Goal: Information Seeking & Learning: Learn about a topic

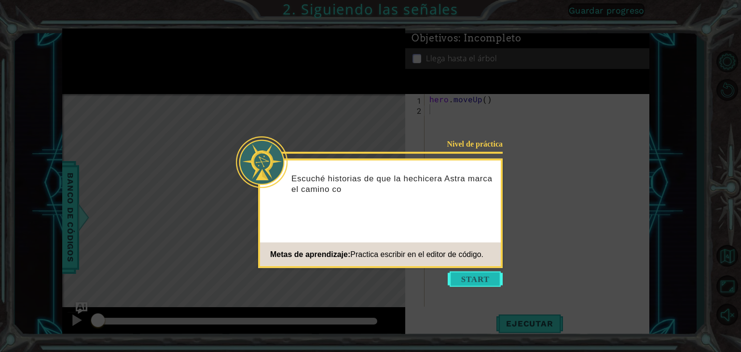
click at [486, 274] on button "Start" at bounding box center [474, 278] width 55 height 15
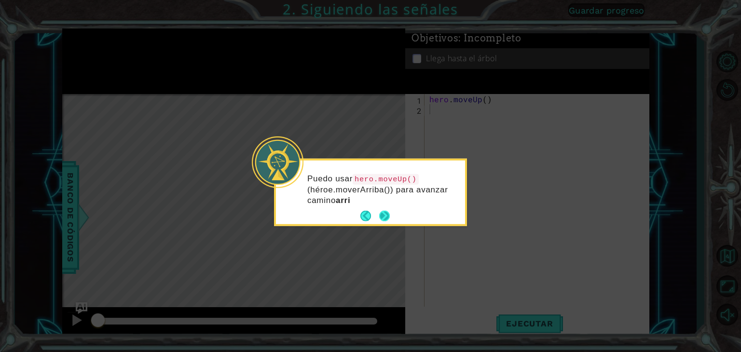
click at [386, 209] on footer at bounding box center [374, 216] width 29 height 14
click at [384, 214] on button "Next" at bounding box center [385, 216] width 14 height 14
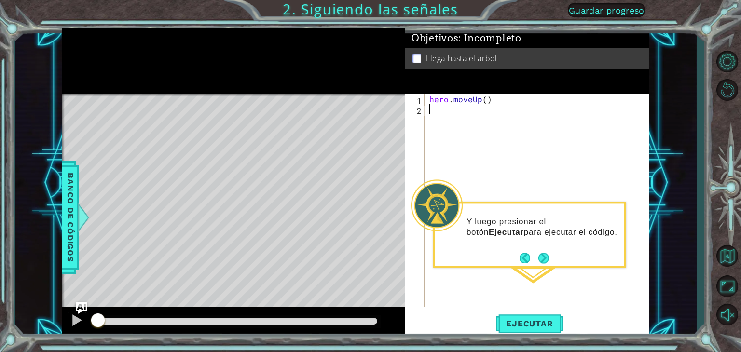
type textarea "h"
click at [485, 120] on div "h ero.moveUp Toca enter" at bounding box center [513, 132] width 182 height 35
click at [539, 322] on span "Ejecutar" at bounding box center [529, 324] width 66 height 10
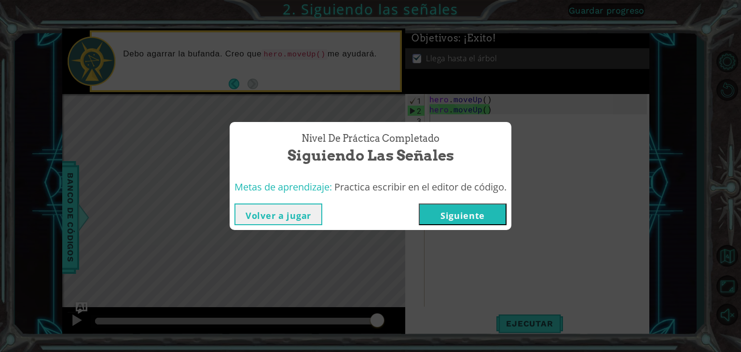
click at [479, 218] on button "Siguiente" at bounding box center [463, 214] width 88 height 22
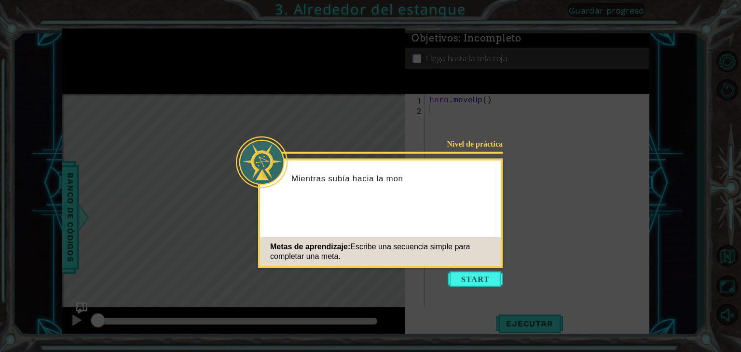
drag, startPoint x: 479, startPoint y: 218, endPoint x: 418, endPoint y: 215, distance: 61.8
click at [418, 215] on div "Nivel de práctica Mientras subía hacia la mon Metas de aprendizaje: Escribe una…" at bounding box center [380, 213] width 244 height 109
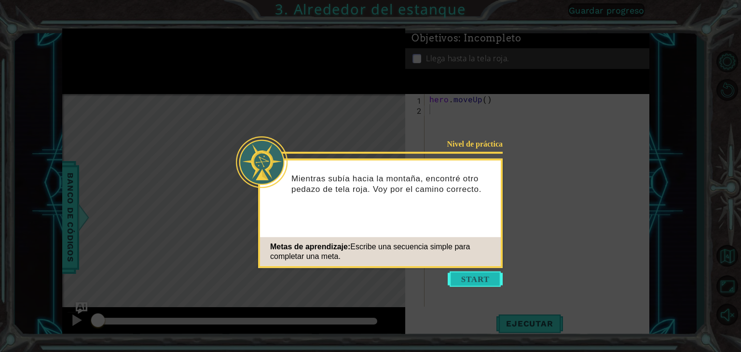
click at [467, 276] on button "Start" at bounding box center [474, 278] width 55 height 15
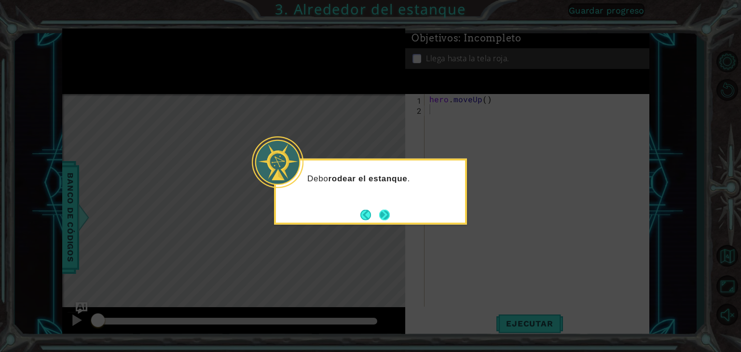
click at [386, 216] on button "Next" at bounding box center [384, 214] width 13 height 13
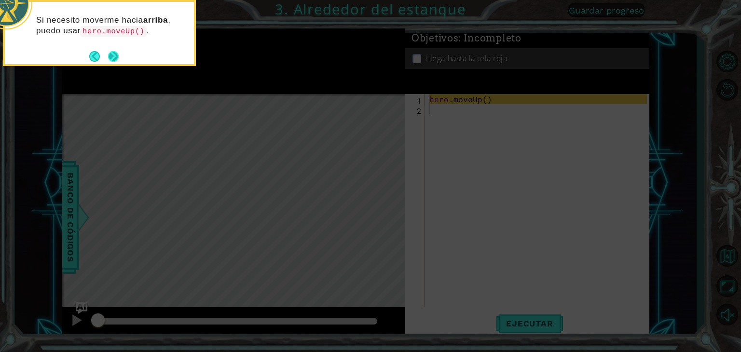
click at [112, 57] on button "Next" at bounding box center [113, 56] width 15 height 15
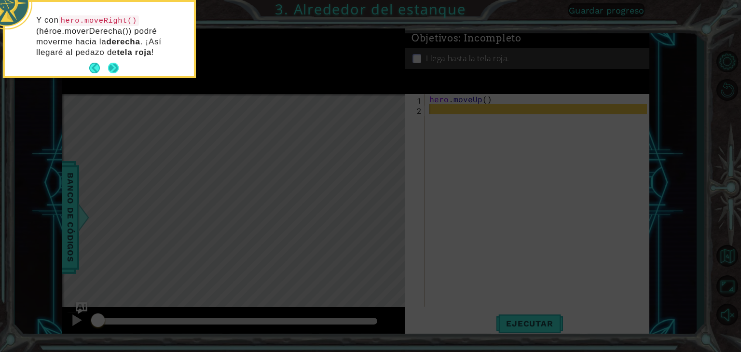
click at [110, 69] on button "Next" at bounding box center [113, 68] width 18 height 18
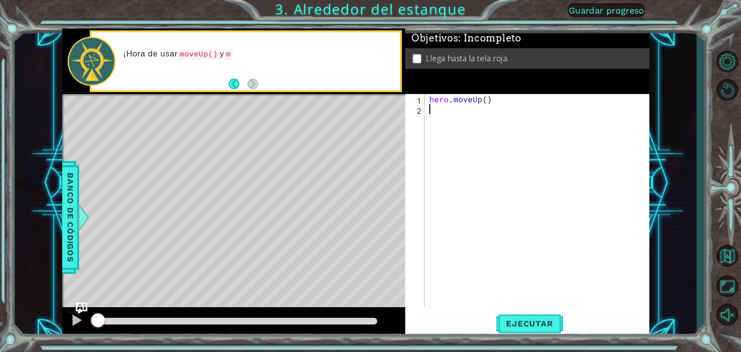
type textarea "h"
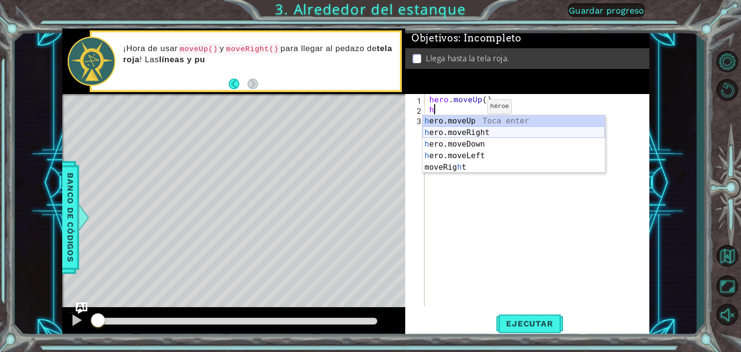
click at [494, 131] on div "h ero.moveUp Toca enter h ero.moveRight Toca enter h ero.moveDown Toca enter h …" at bounding box center [513, 155] width 182 height 81
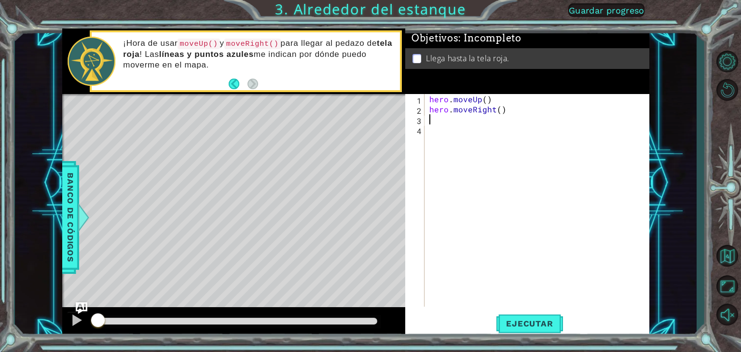
type textarea "h"
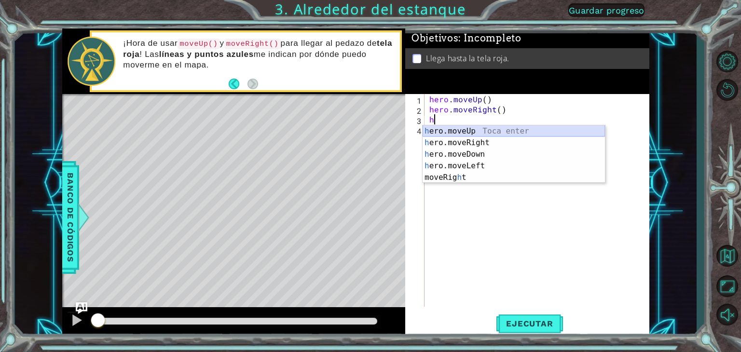
click at [453, 130] on div "h ero.moveUp Toca enter h ero.moveRight Toca enter h ero.moveDown Toca enter h …" at bounding box center [513, 165] width 182 height 81
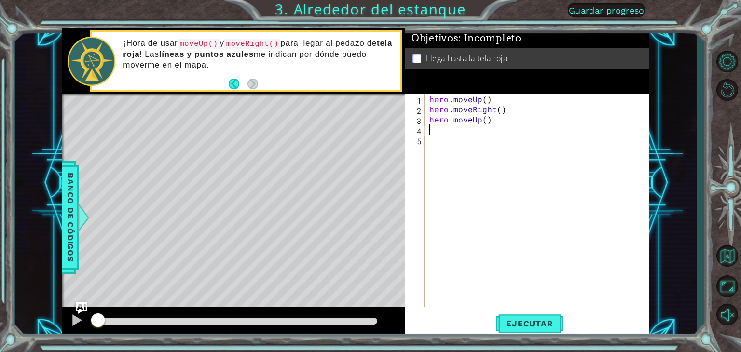
type textarea "h"
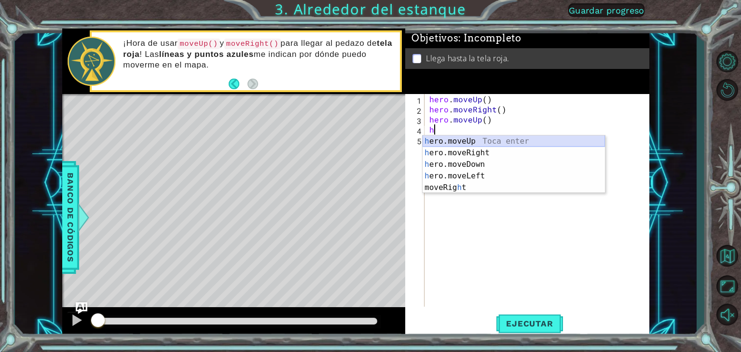
click at [458, 140] on div "h ero.moveUp Toca enter h ero.moveRight Toca enter h ero.moveDown Toca enter h …" at bounding box center [513, 175] width 182 height 81
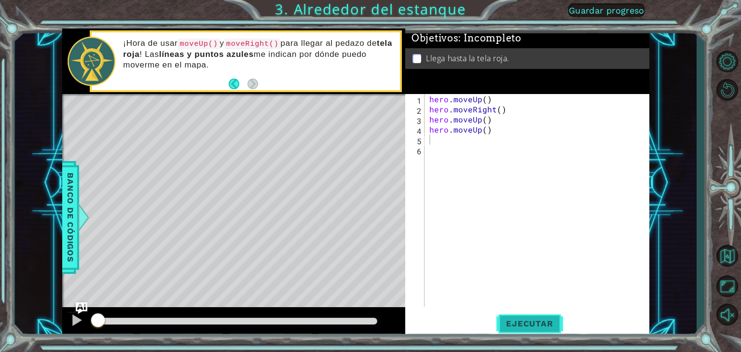
click at [541, 324] on span "Ejecutar" at bounding box center [529, 324] width 66 height 10
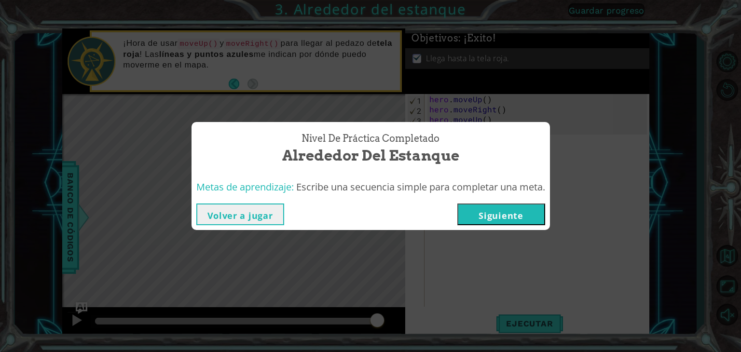
click at [497, 215] on button "Siguiente" at bounding box center [501, 214] width 88 height 22
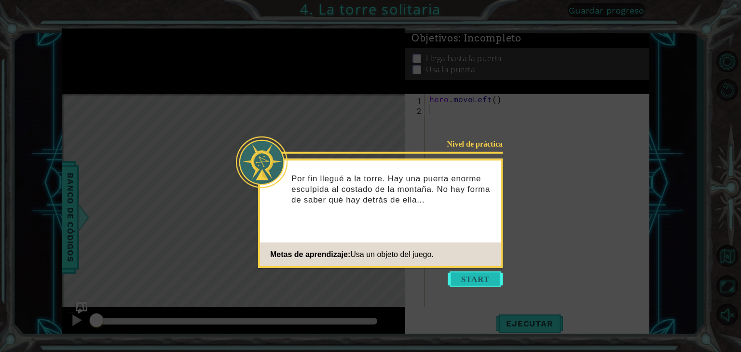
click at [466, 274] on button "Start" at bounding box center [474, 278] width 55 height 15
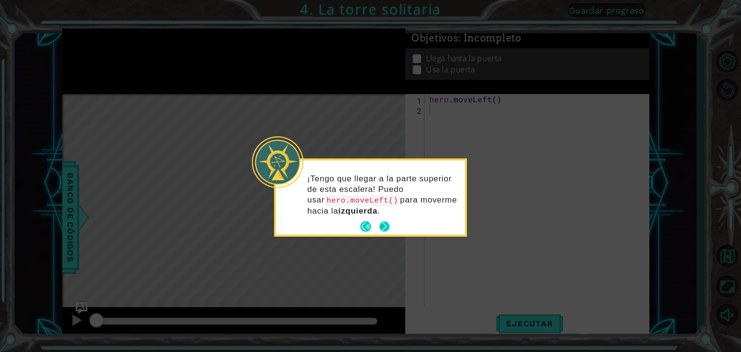
click at [384, 220] on footer at bounding box center [374, 226] width 29 height 14
click at [384, 221] on button "Next" at bounding box center [384, 226] width 11 height 11
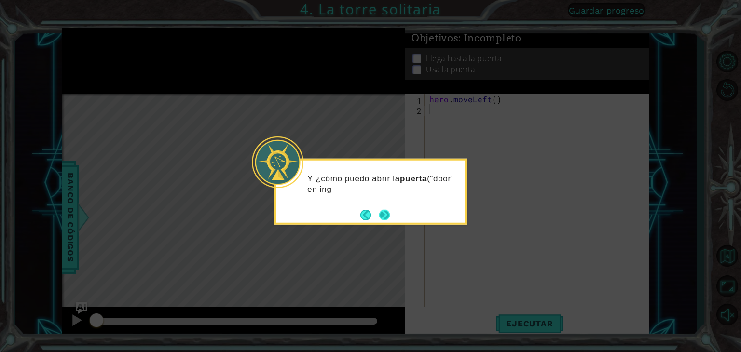
click at [386, 213] on button "Next" at bounding box center [384, 214] width 11 height 11
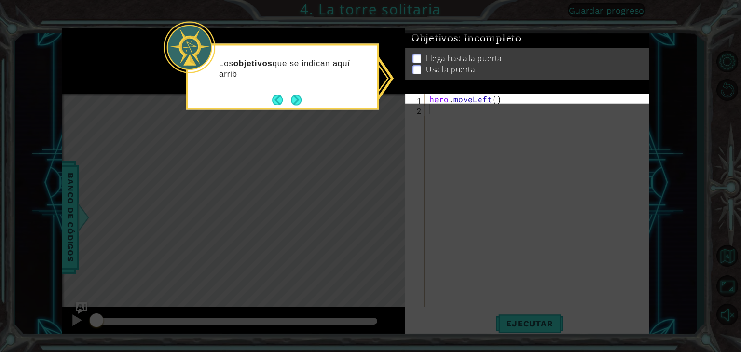
click at [440, 108] on icon at bounding box center [370, 176] width 741 height 352
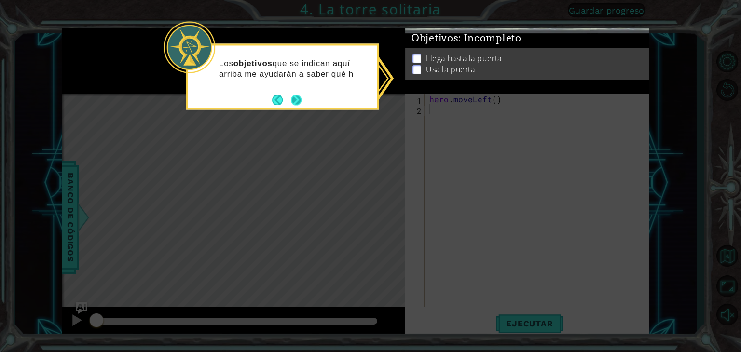
click at [299, 103] on button "Next" at bounding box center [295, 99] width 15 height 15
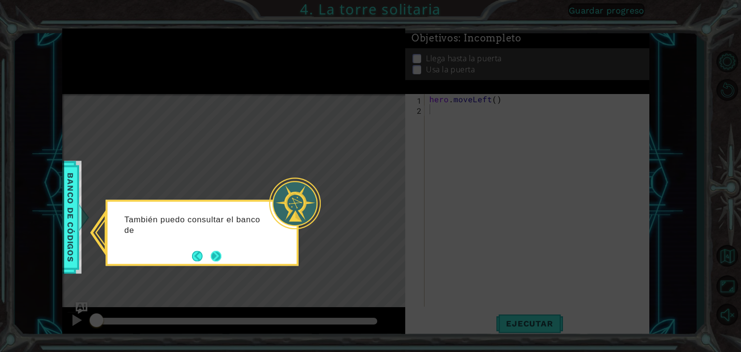
click at [221, 259] on button "Next" at bounding box center [215, 255] width 11 height 11
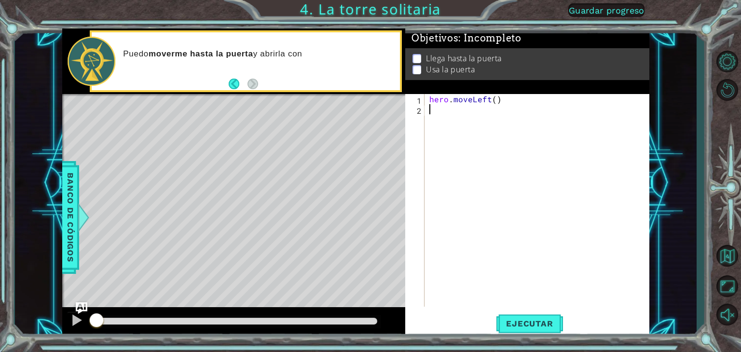
type textarea "h"
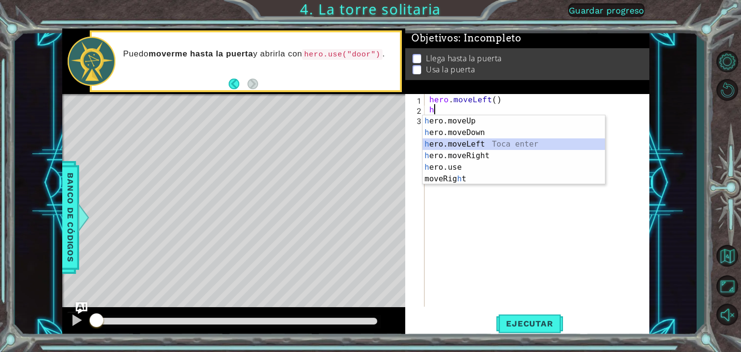
click at [464, 139] on div "h ero.moveUp Toca enter h ero.moveDown Toca enter h ero.moveLeft Toca enter h e…" at bounding box center [513, 161] width 182 height 93
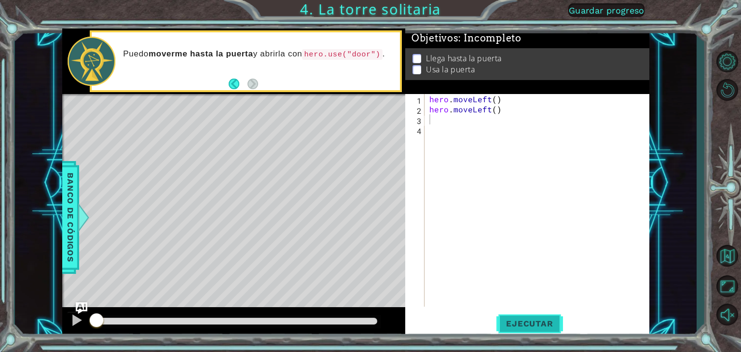
click at [532, 321] on span "Ejecutar" at bounding box center [529, 324] width 66 height 10
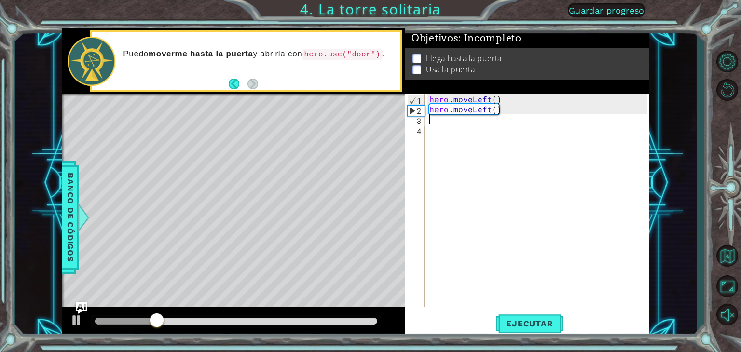
type textarea "h"
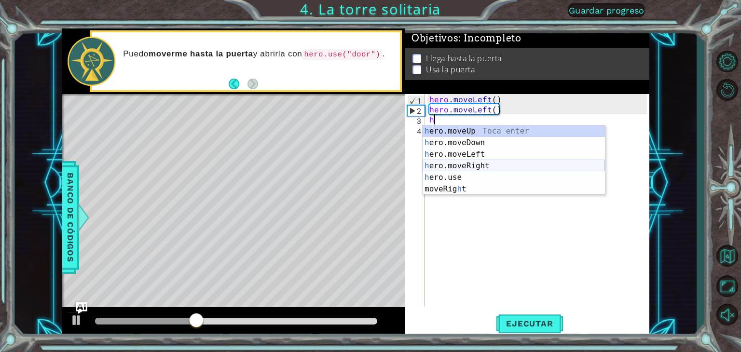
click at [461, 163] on div "h ero.moveUp Toca enter h ero.moveDown Toca enter h ero.moveLeft Toca enter h e…" at bounding box center [513, 171] width 182 height 93
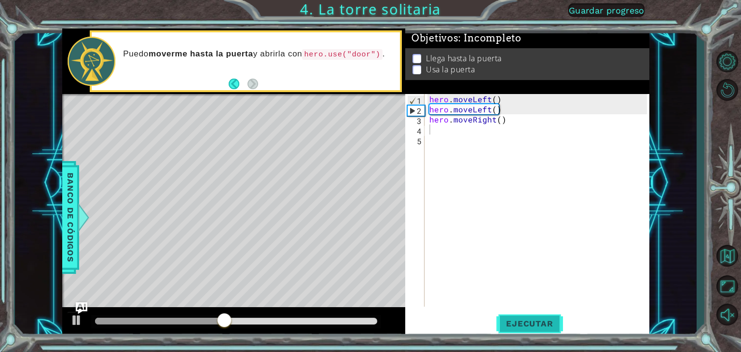
click at [521, 325] on span "Ejecutar" at bounding box center [529, 324] width 66 height 10
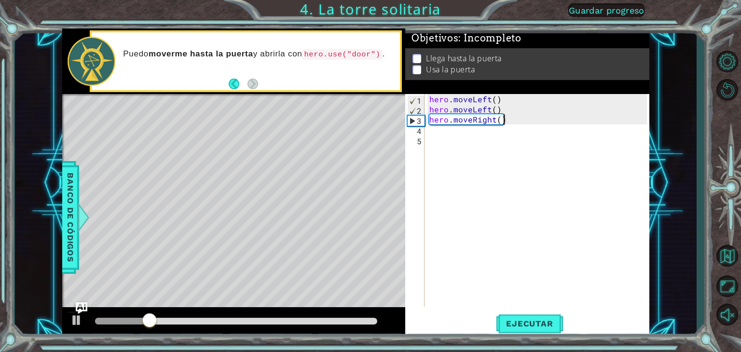
click at [526, 122] on div "hero . moveLeft ( ) hero . moveLeft ( ) hero . moveRight ( )" at bounding box center [539, 210] width 224 height 233
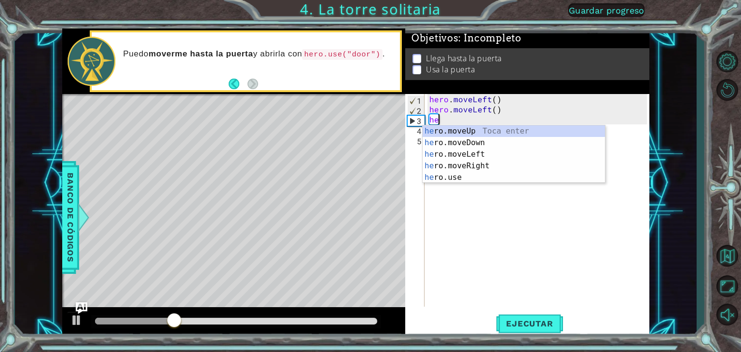
type textarea "h"
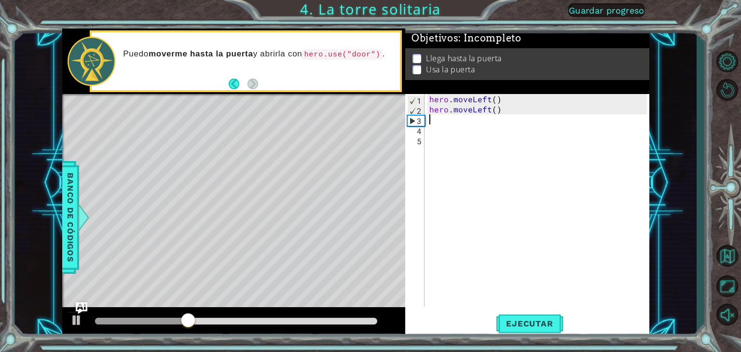
type textarea "h"
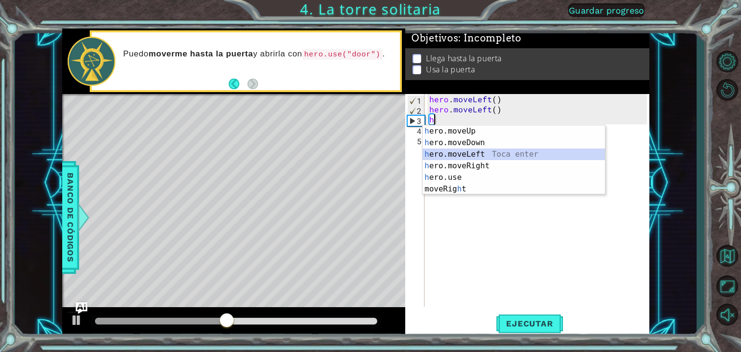
click at [483, 152] on div "h ero.moveUp Toca enter h ero.moveDown Toca enter h ero.moveLeft Toca enter h e…" at bounding box center [513, 171] width 182 height 93
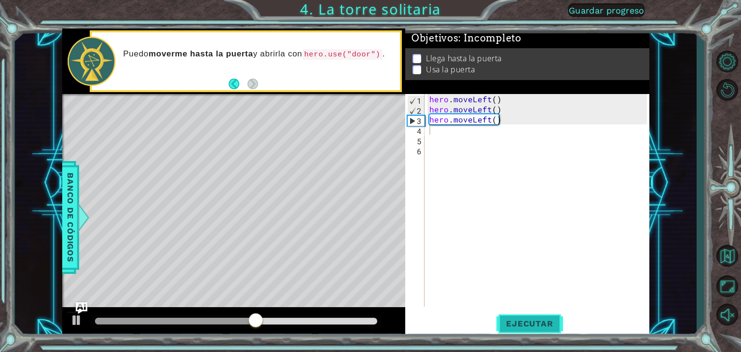
click at [528, 324] on span "Ejecutar" at bounding box center [529, 324] width 66 height 10
click at [501, 118] on div "hero . moveLeft ( ) hero . moveLeft ( ) hero . moveLeft ( )" at bounding box center [539, 210] width 224 height 233
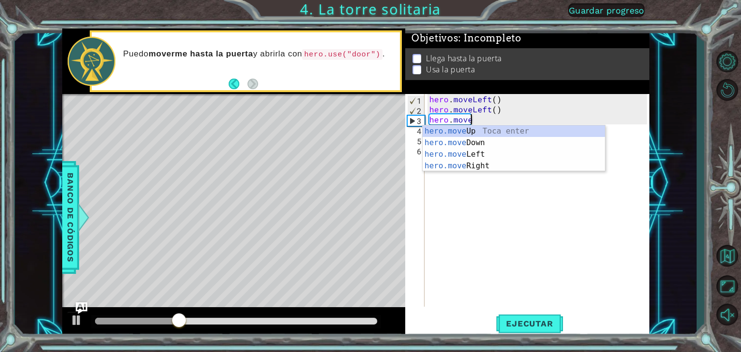
type textarea "hero."
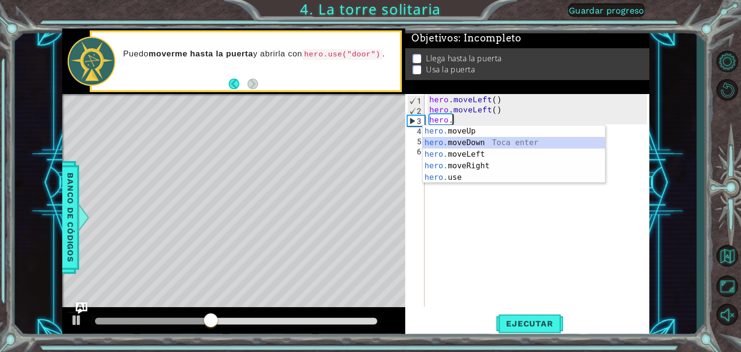
click at [476, 140] on div "hero. moveUp Toca enter hero. moveDown Toca enter hero. moveLeft Toca enter her…" at bounding box center [513, 165] width 182 height 81
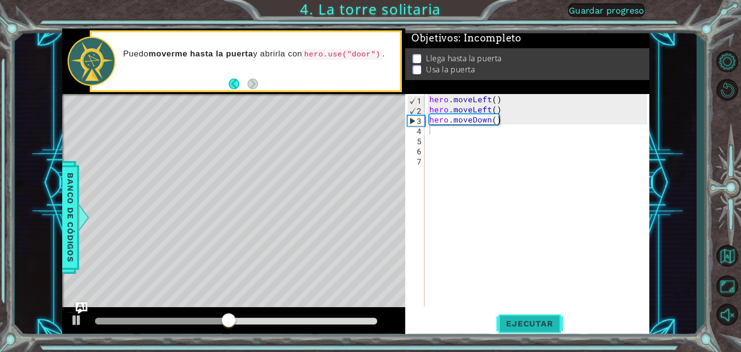
click at [538, 320] on span "Ejecutar" at bounding box center [529, 324] width 66 height 10
click at [523, 120] on div "hero . moveLeft ( ) hero . moveLeft ( ) hero . moveDown ( )" at bounding box center [539, 210] width 224 height 233
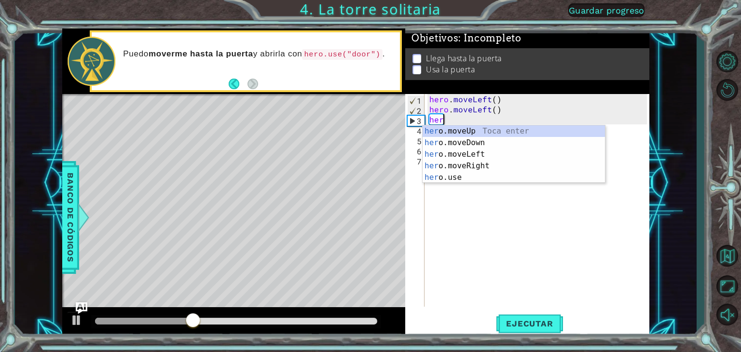
type textarea "h"
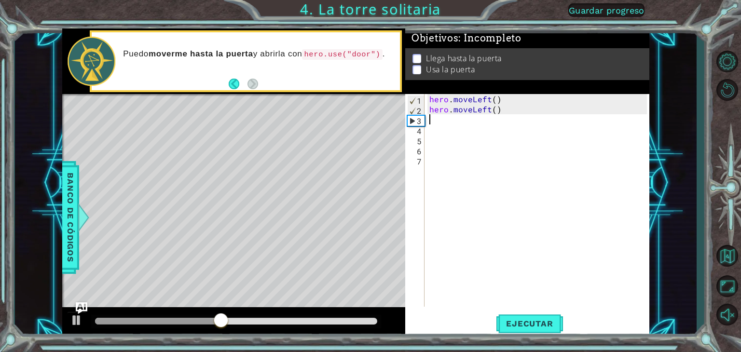
type textarea "h"
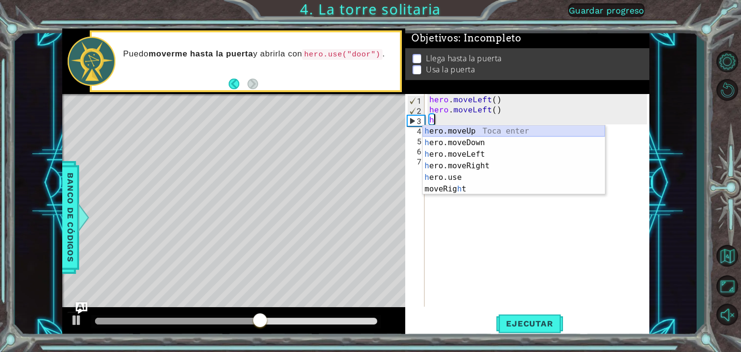
click at [490, 128] on div "h ero.moveUp Toca enter h ero.moveDown Toca enter h ero.moveLeft Toca enter h e…" at bounding box center [513, 171] width 182 height 93
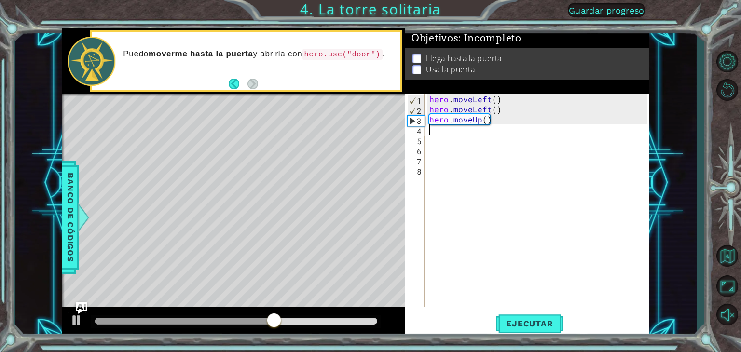
type textarea "h"
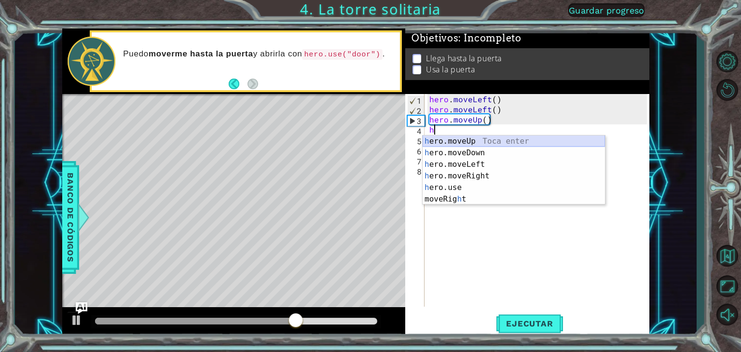
click at [472, 140] on div "h ero.moveUp Toca enter h ero.moveDown Toca enter h ero.moveLeft Toca enter h e…" at bounding box center [513, 181] width 182 height 93
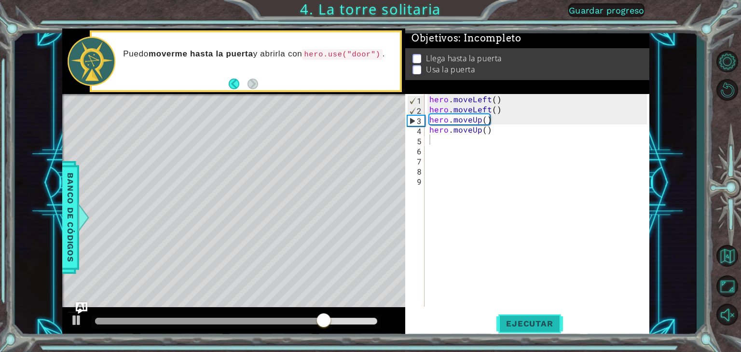
click at [530, 323] on span "Ejecutar" at bounding box center [529, 324] width 66 height 10
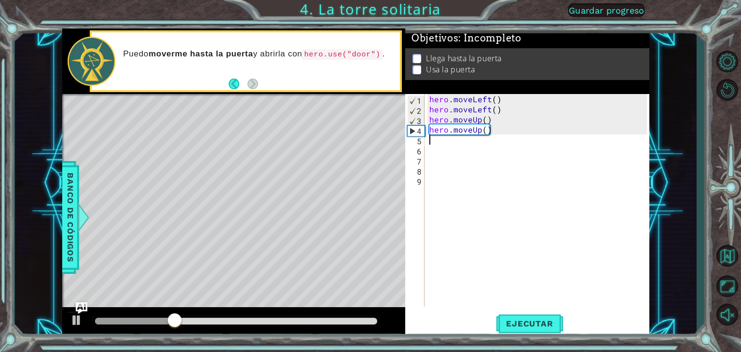
type textarea "h"
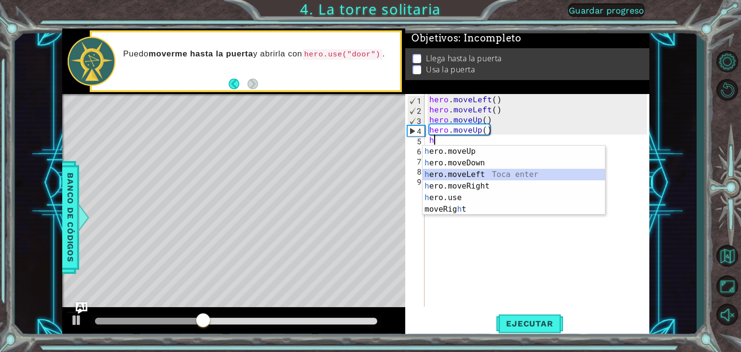
click at [493, 173] on div "h ero.moveUp Toca enter h ero.moveDown Toca enter h ero.moveLeft Toca enter h e…" at bounding box center [513, 192] width 182 height 93
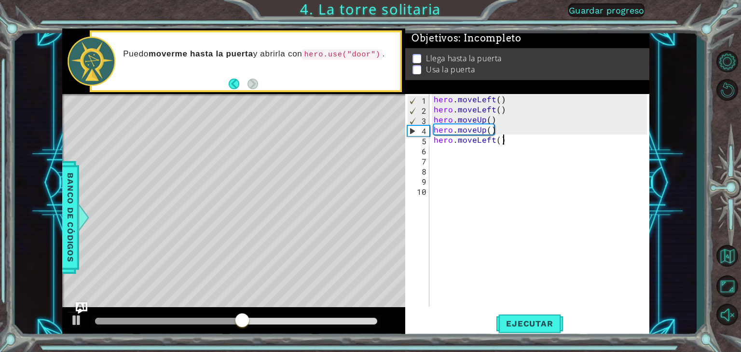
click at [509, 142] on div "hero . moveLeft ( ) hero . moveLeft ( ) hero . moveUp ( ) hero . moveUp ( ) her…" at bounding box center [542, 210] width 220 height 233
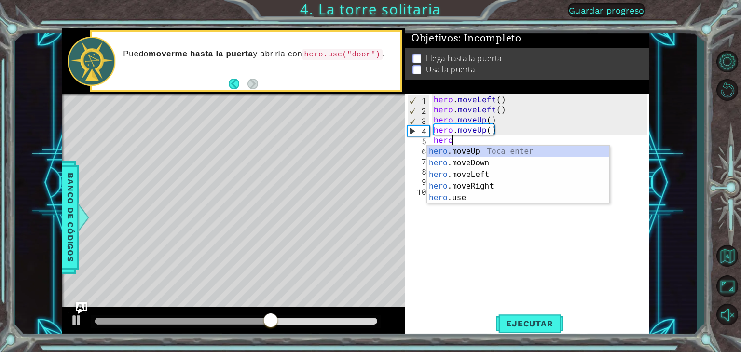
type textarea "her"
click at [486, 188] on div "her o.moveUp Toca enter her o.moveDown Toca enter her o.moveLeft [PERSON_NAME] …" at bounding box center [518, 186] width 182 height 81
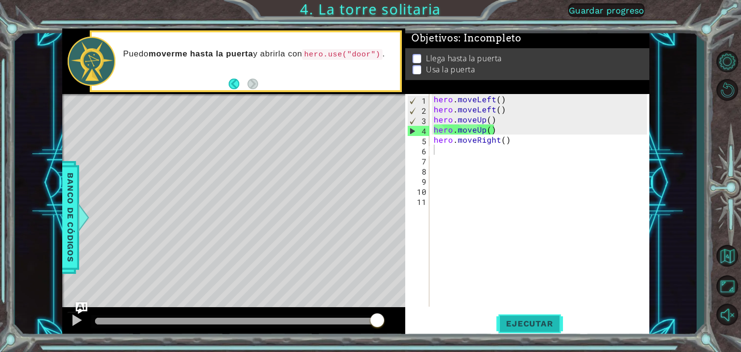
click at [529, 321] on span "Ejecutar" at bounding box center [529, 324] width 66 height 10
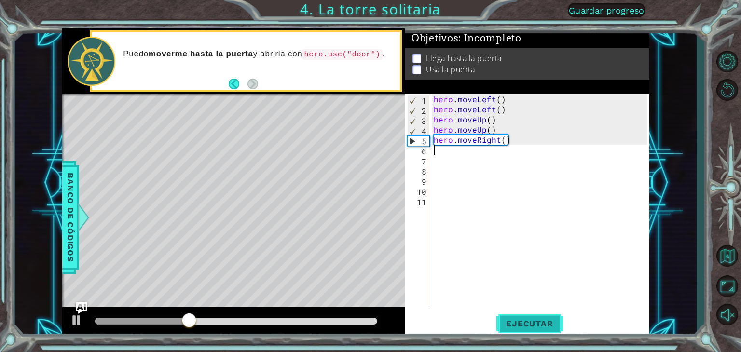
type textarea "h"
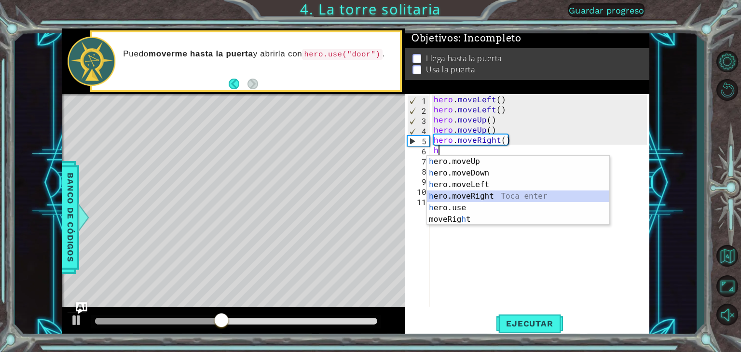
click at [501, 199] on div "h ero.moveUp Toca enter h ero.moveDown Toca enter h ero.moveLeft Toca enter h e…" at bounding box center [518, 202] width 182 height 93
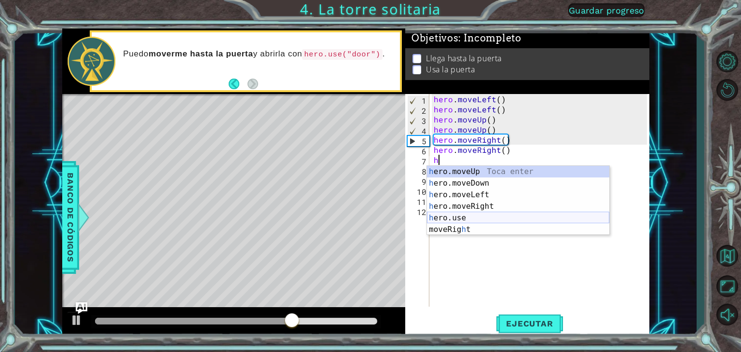
click at [470, 218] on div "h ero.moveUp Toca enter h ero.moveDown Toca enter h ero.moveLeft Toca enter h e…" at bounding box center [518, 212] width 182 height 93
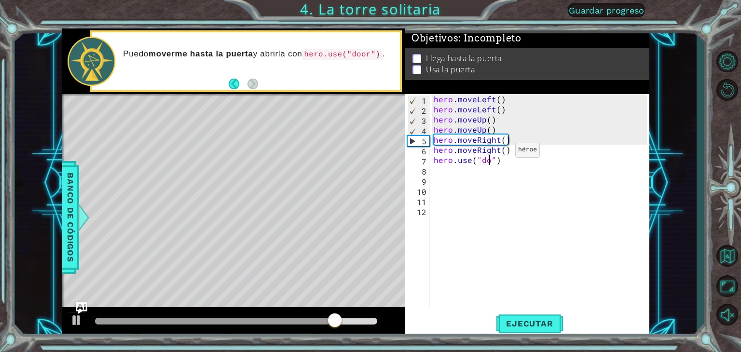
scroll to position [0, 4]
type textarea "hero.use("door")"
click at [517, 323] on span "Ejecutar" at bounding box center [529, 324] width 66 height 10
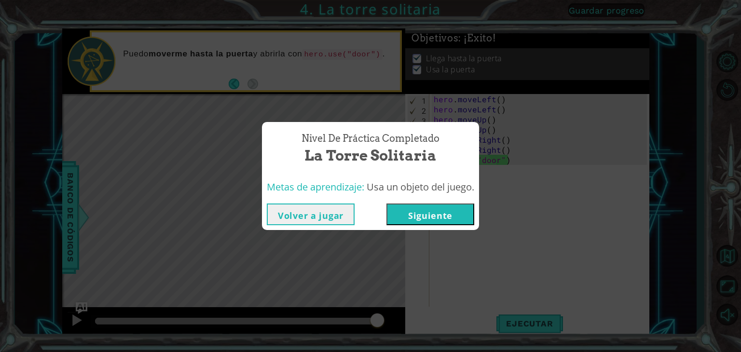
click at [445, 216] on button "Siguiente" at bounding box center [430, 214] width 88 height 22
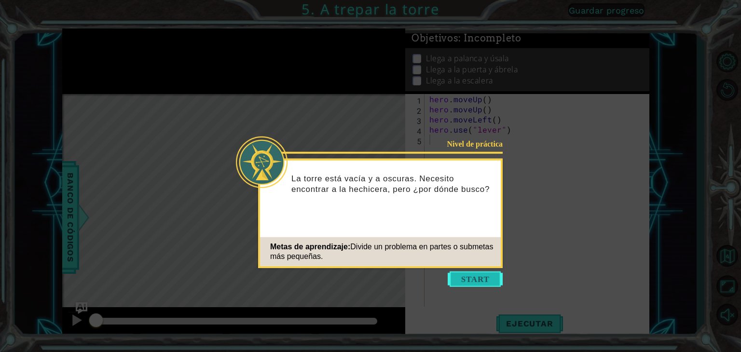
click at [471, 282] on button "Start" at bounding box center [474, 278] width 55 height 15
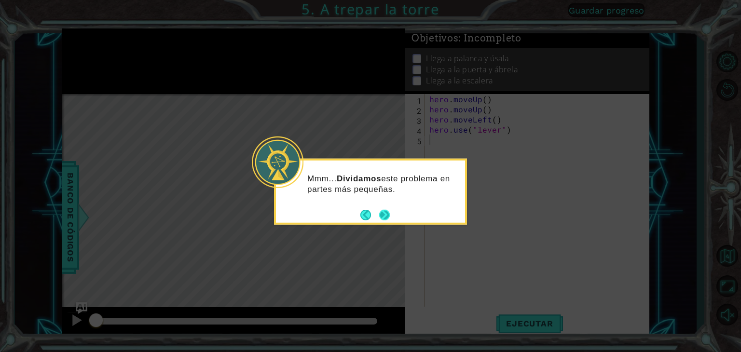
click at [380, 211] on button "Next" at bounding box center [384, 215] width 14 height 14
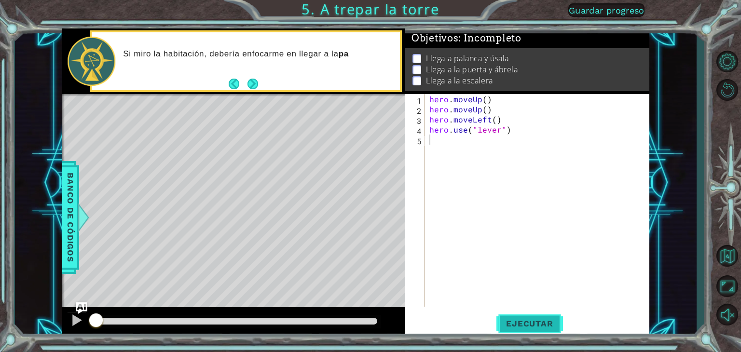
click at [515, 319] on span "Ejecutar" at bounding box center [529, 324] width 66 height 10
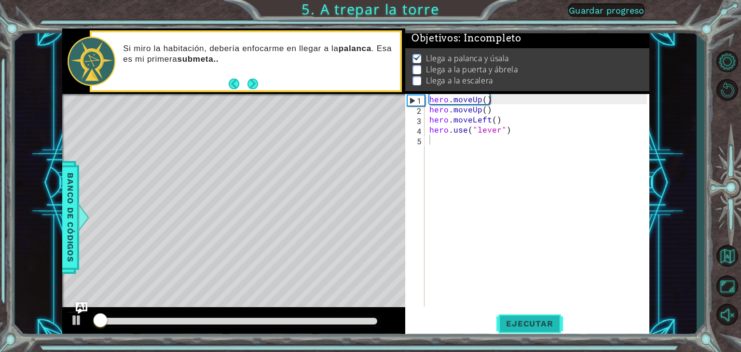
scroll to position [5, 0]
click at [515, 319] on span "Ejecutar" at bounding box center [529, 324] width 66 height 10
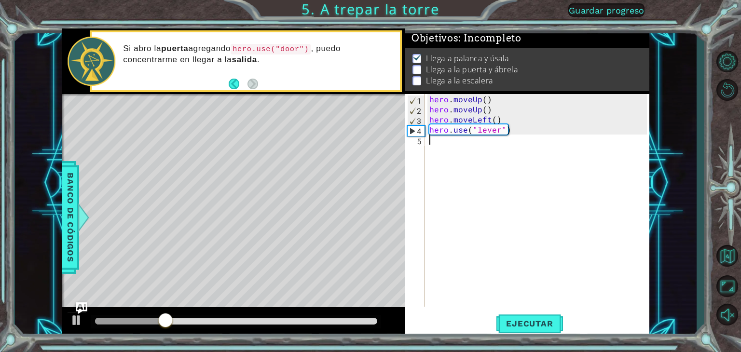
type textarea "h"
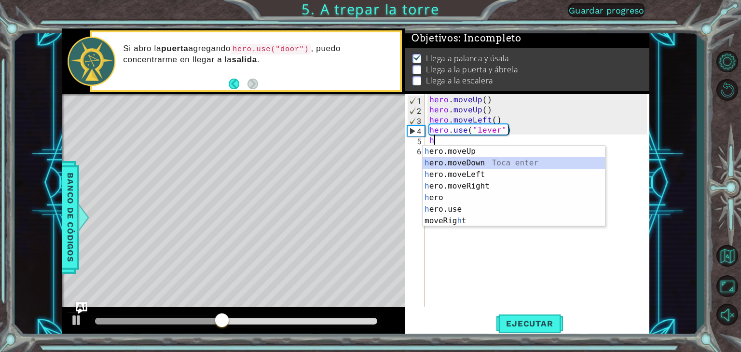
click at [479, 162] on div "h ero.moveUp Toca enter h ero.moveDown Toca enter h ero.moveLeft Toca enter h e…" at bounding box center [513, 198] width 182 height 104
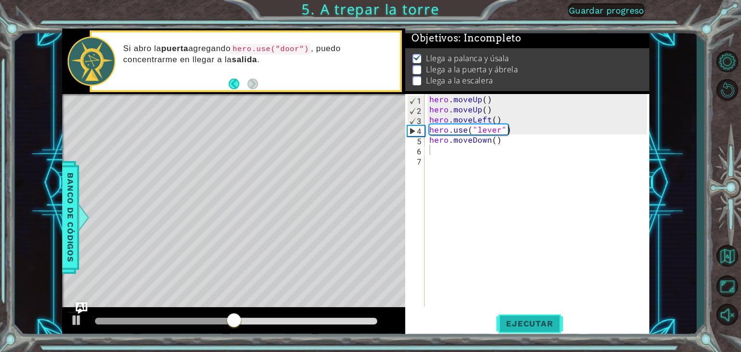
click at [525, 325] on span "Ejecutar" at bounding box center [529, 324] width 66 height 10
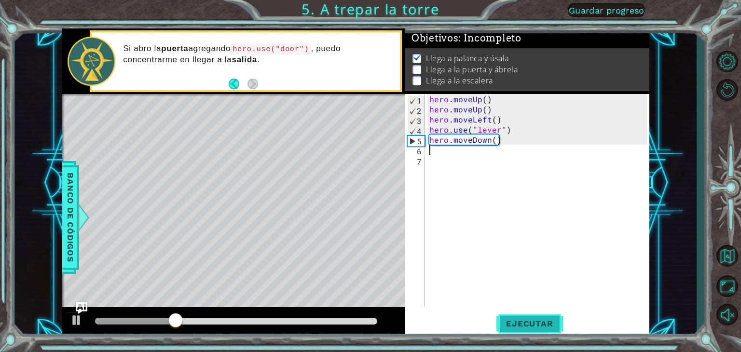
type textarea "h"
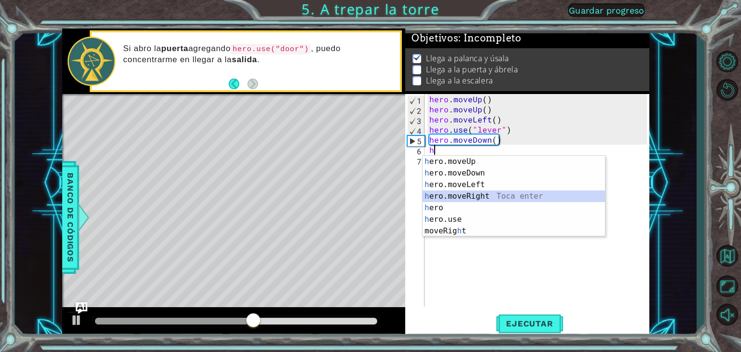
click at [477, 196] on div "h ero.moveUp Toca enter h ero.moveDown Toca enter h ero.moveLeft Toca enter h e…" at bounding box center [513, 208] width 182 height 104
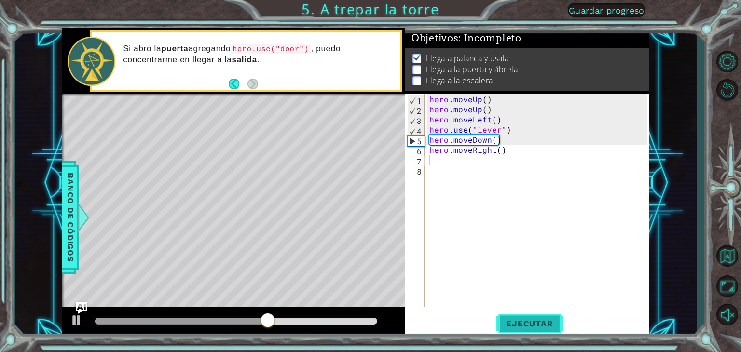
click at [528, 321] on span "Ejecutar" at bounding box center [529, 324] width 66 height 10
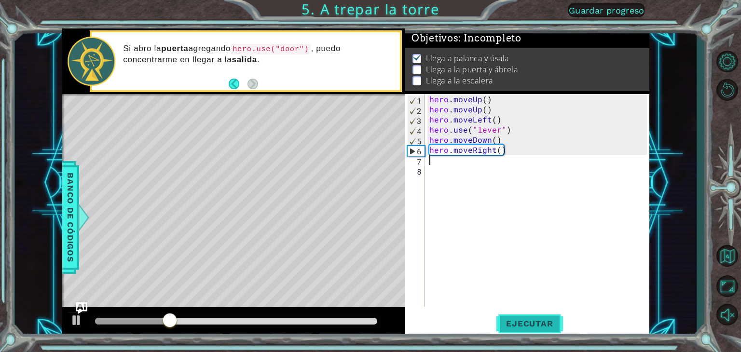
type textarea "h"
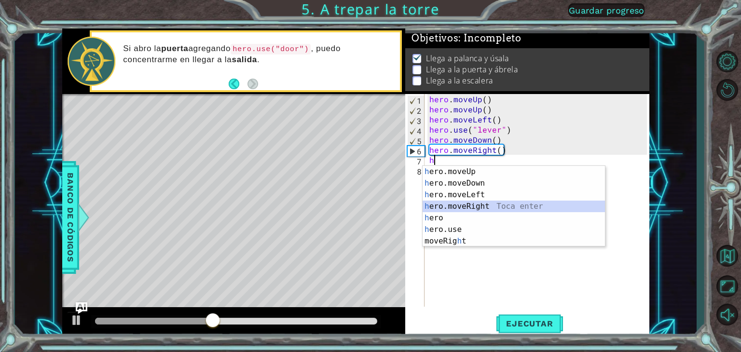
click at [482, 204] on div "h ero.moveUp Toca enter h ero.moveDown Toca enter h ero.moveLeft Toca enter h e…" at bounding box center [513, 218] width 182 height 104
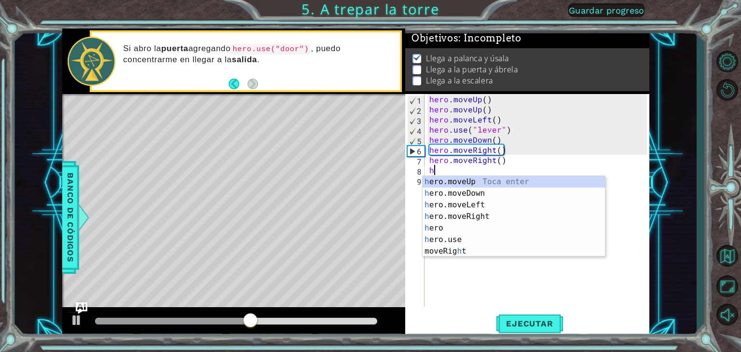
type textarea "h"
click at [478, 180] on div "h ero.moveUp Toca enter h ero.moveDown Toca enter h ero.moveLeft Toca enter h e…" at bounding box center [513, 228] width 182 height 104
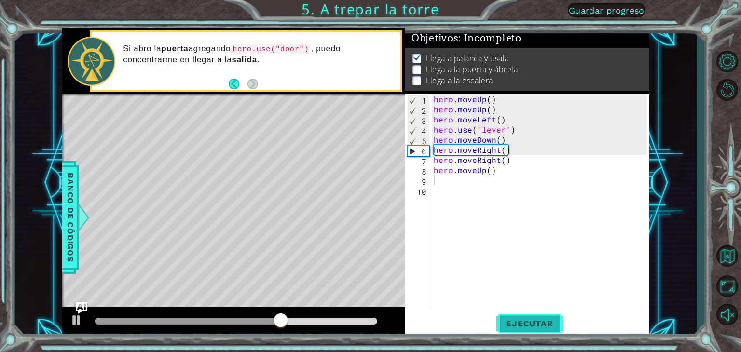
click at [520, 321] on span "Ejecutar" at bounding box center [529, 324] width 66 height 10
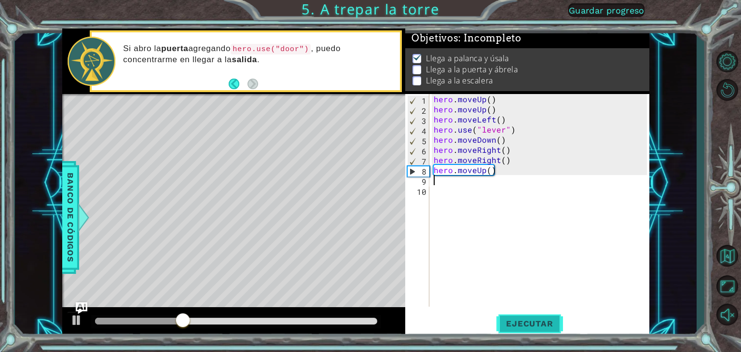
type textarea "h"
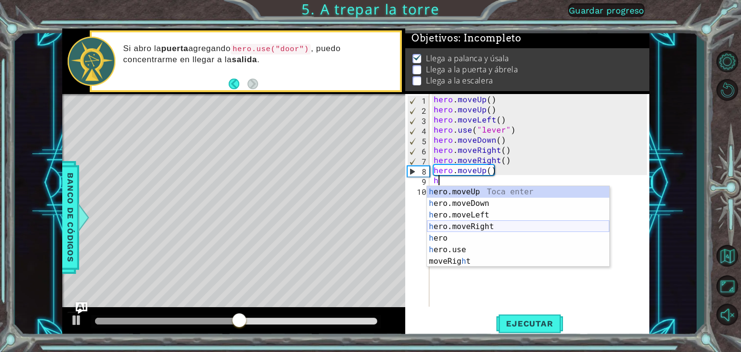
click at [482, 226] on div "h ero.moveUp Toca enter h ero.moveDown Toca enter h ero.moveLeft Toca enter h e…" at bounding box center [518, 238] width 182 height 104
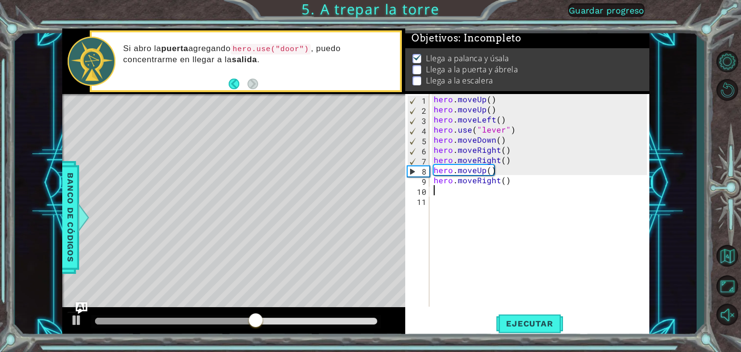
type textarea "h"
click at [477, 189] on div "hero . moveUp ( ) hero . moveUp ( ) hero . moveLeft ( ) hero . use ( "lever" ) …" at bounding box center [542, 210] width 220 height 233
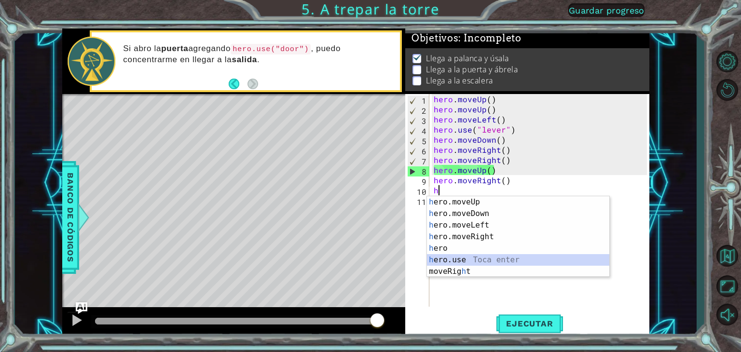
click at [469, 256] on div "h ero.moveUp Toca enter h ero.moveDown Toca enter h ero.moveLeft Toca enter h e…" at bounding box center [518, 248] width 182 height 104
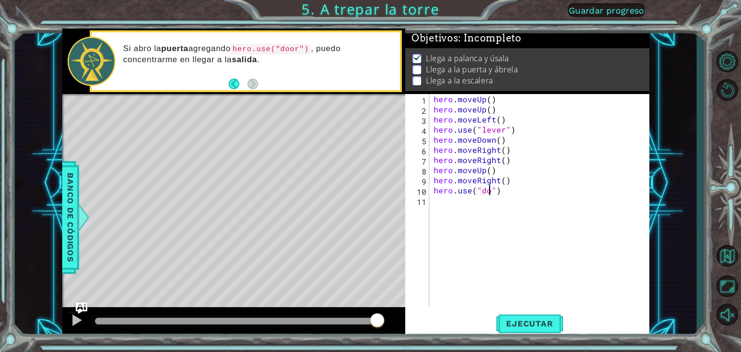
scroll to position [0, 4]
type textarea "hero.use("door")"
click at [535, 319] on span "Ejecutar" at bounding box center [529, 324] width 66 height 10
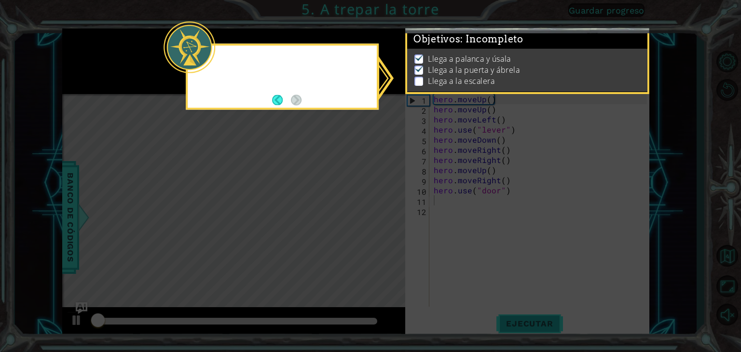
scroll to position [5, 0]
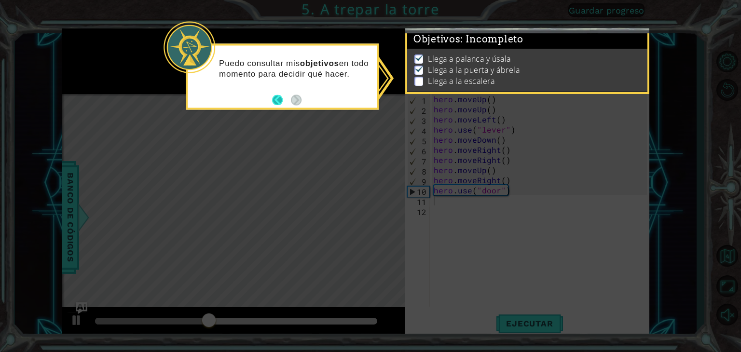
click at [278, 98] on button "Back" at bounding box center [281, 100] width 19 height 11
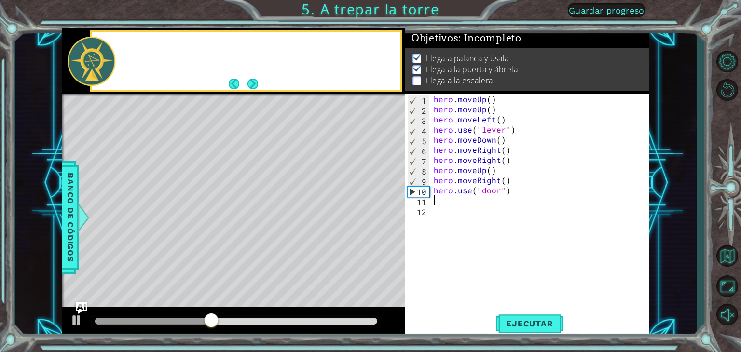
scroll to position [4, 0]
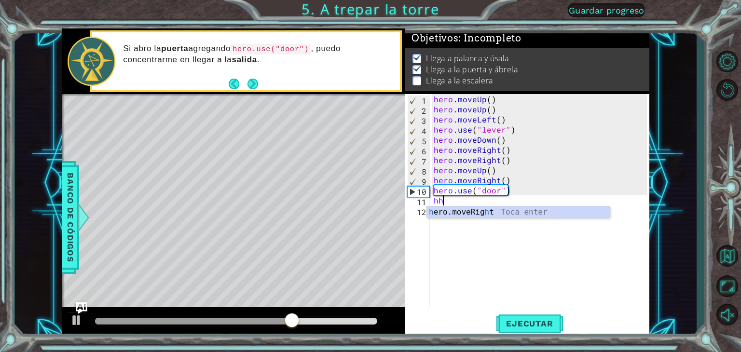
type textarea "h"
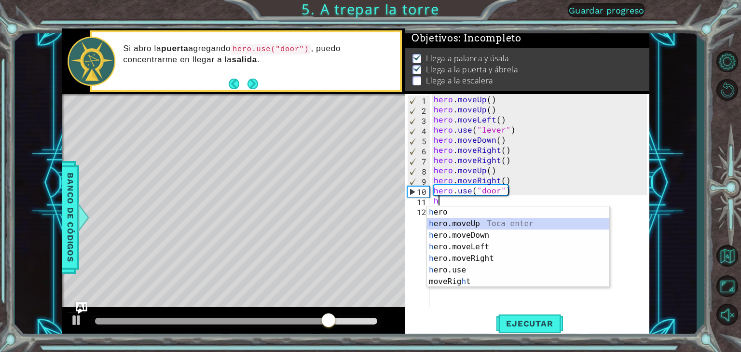
click at [449, 219] on div "h ero Toca enter h ero.moveUp Toca enter h ero.moveDown Toca enter h ero.moveLe…" at bounding box center [518, 258] width 182 height 104
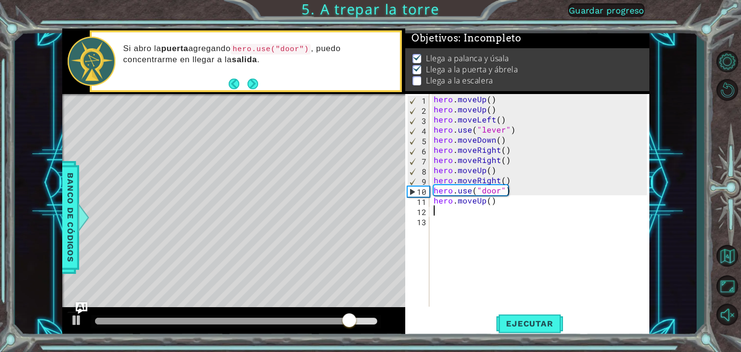
type textarea "h"
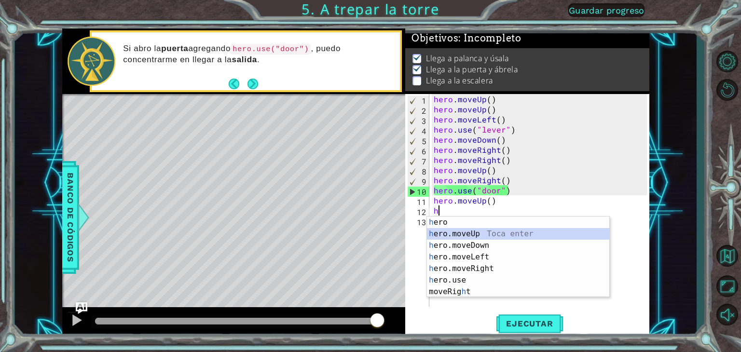
click at [465, 234] on div "h ero Toca enter h ero.moveUp Toca enter h ero.moveDown Toca enter h ero.moveLe…" at bounding box center [518, 268] width 182 height 104
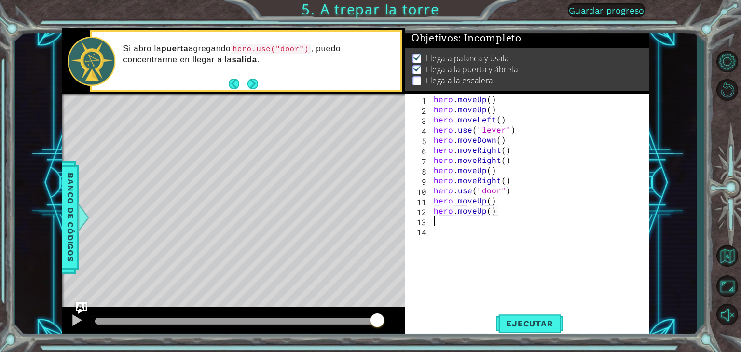
type textarea "h"
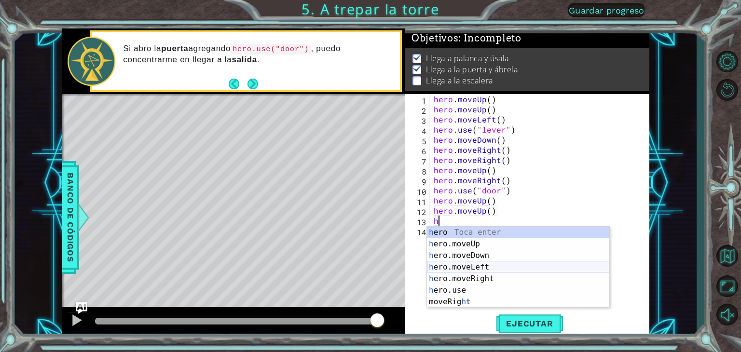
click at [482, 265] on div "h ero Toca enter h ero.moveUp Toca enter h ero.moveDown Toca enter h ero.moveLe…" at bounding box center [518, 279] width 182 height 104
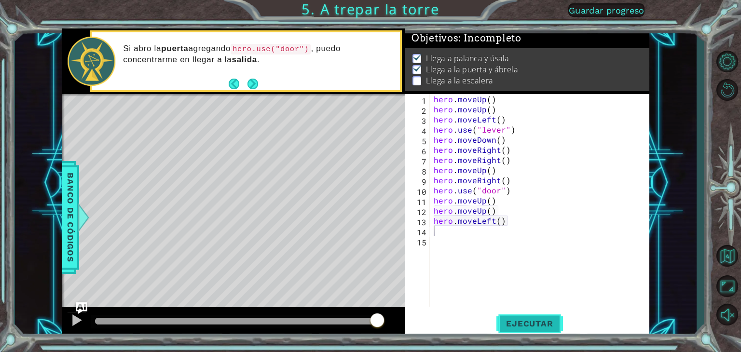
click at [528, 323] on span "Ejecutar" at bounding box center [529, 324] width 66 height 10
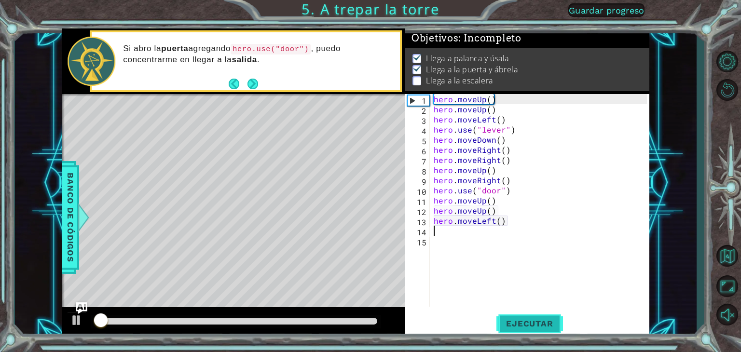
scroll to position [5, 0]
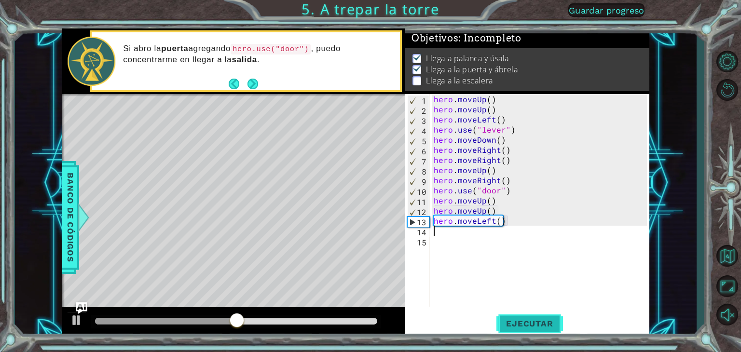
type textarea "h"
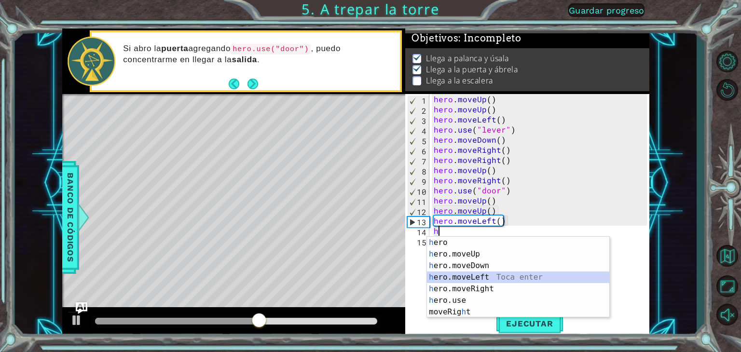
click at [497, 273] on div "h ero Toca enter h ero.moveUp Toca enter h ero.moveDown Toca enter h ero.moveLe…" at bounding box center [518, 289] width 182 height 104
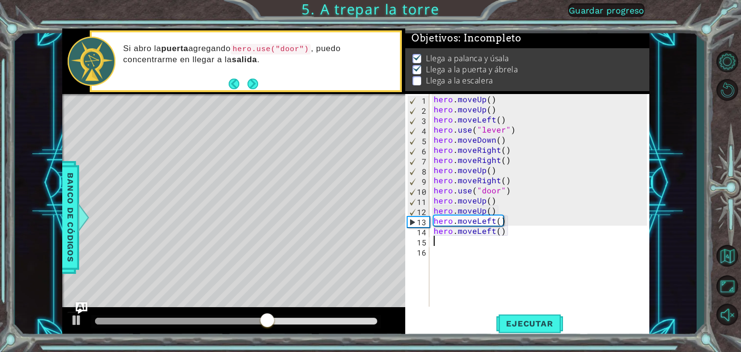
type textarea "h"
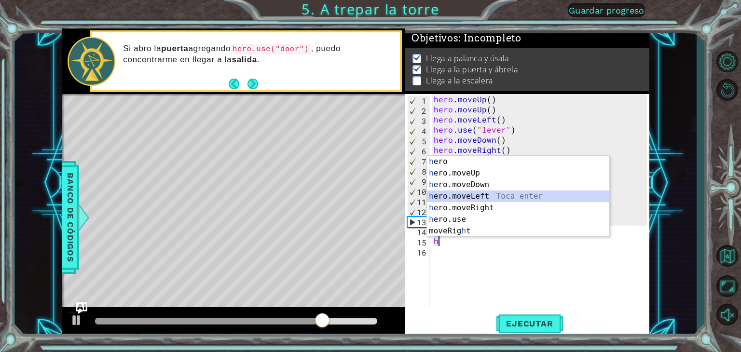
click at [444, 194] on div "h ero Toca enter h ero.moveUp Toca enter h ero.moveDown Toca enter h ero.moveLe…" at bounding box center [518, 208] width 182 height 104
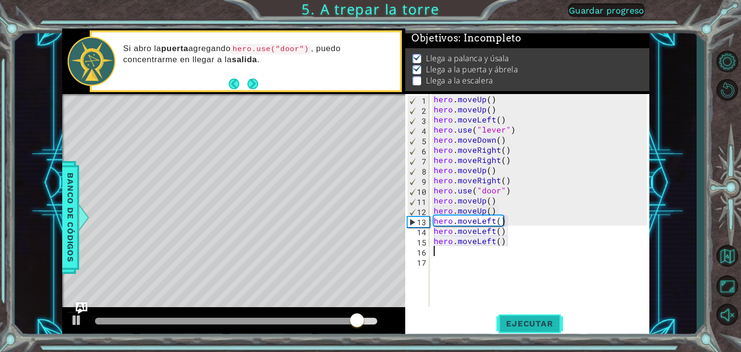
click at [526, 319] on span "Ejecutar" at bounding box center [529, 324] width 66 height 10
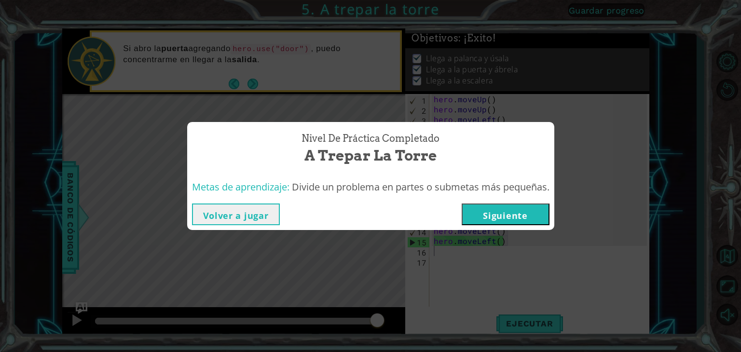
click at [529, 211] on button "Siguiente" at bounding box center [505, 214] width 88 height 22
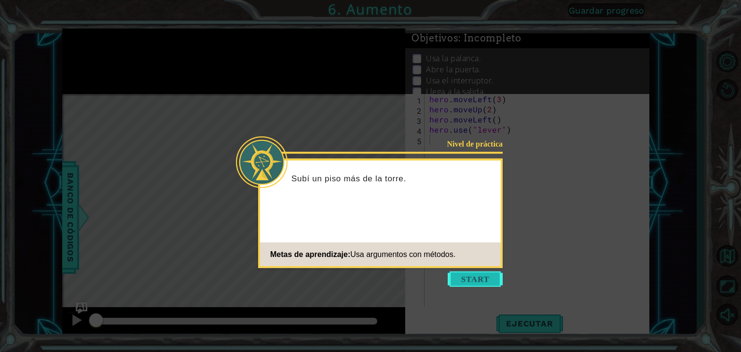
click at [480, 281] on button "Start" at bounding box center [474, 278] width 55 height 15
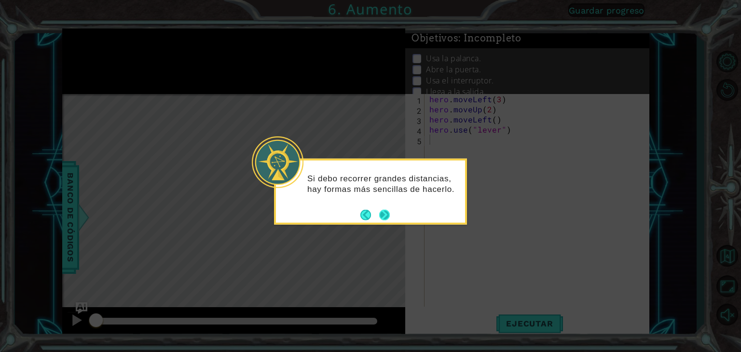
click at [382, 216] on button "Next" at bounding box center [385, 215] width 12 height 12
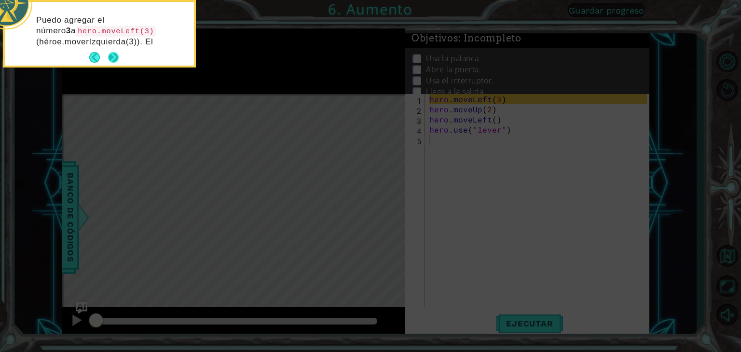
click at [116, 51] on footer at bounding box center [103, 57] width 29 height 14
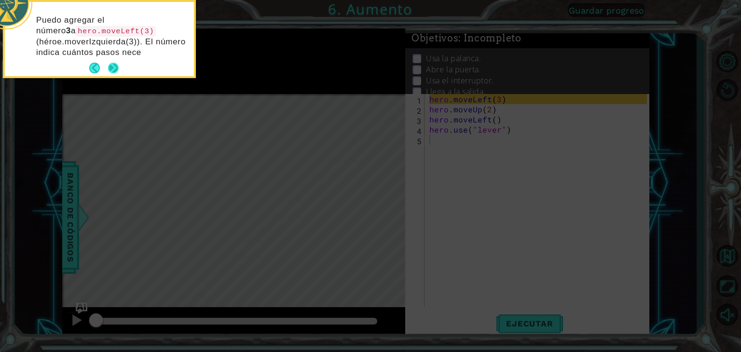
click at [110, 68] on button "Next" at bounding box center [113, 68] width 14 height 14
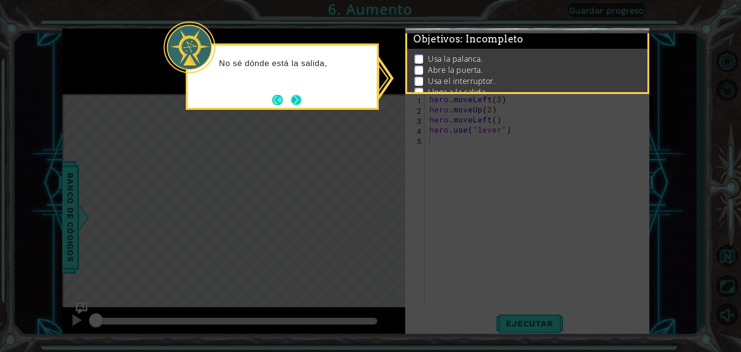
click at [296, 99] on button "Next" at bounding box center [296, 100] width 12 height 12
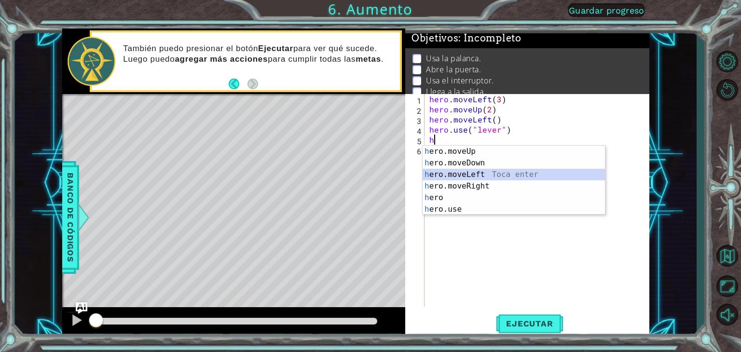
click at [480, 176] on div "h ero.moveUp Toca enter h ero.moveDown Toca enter h ero.moveLeft Toca enter h e…" at bounding box center [513, 192] width 182 height 93
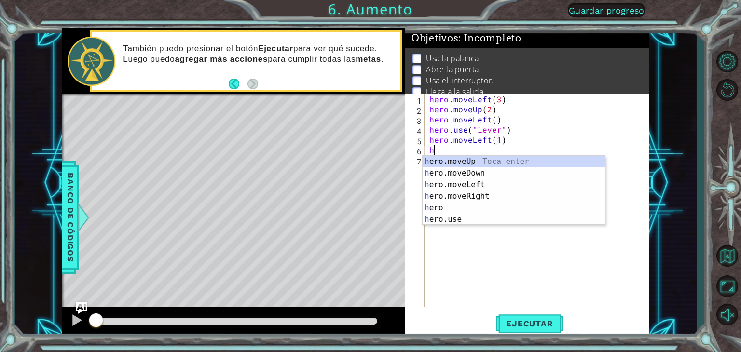
scroll to position [0, 4]
click at [461, 219] on div "h ero.moveUp Toca enter h ero.moveDown Toca enter h ero.moveLeft Toca enter h e…" at bounding box center [513, 202] width 182 height 93
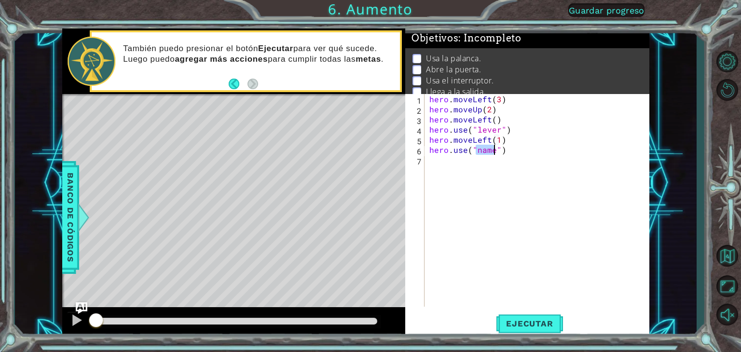
scroll to position [0, 2]
type textarea "hero.use("door")"
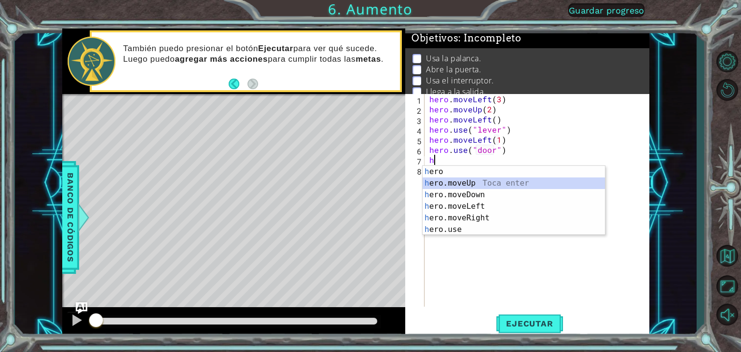
click at [474, 181] on div "h ero Toca enter h ero.moveUp Toca enter h ero.moveDown Toca enter h ero.moveLe…" at bounding box center [513, 212] width 182 height 93
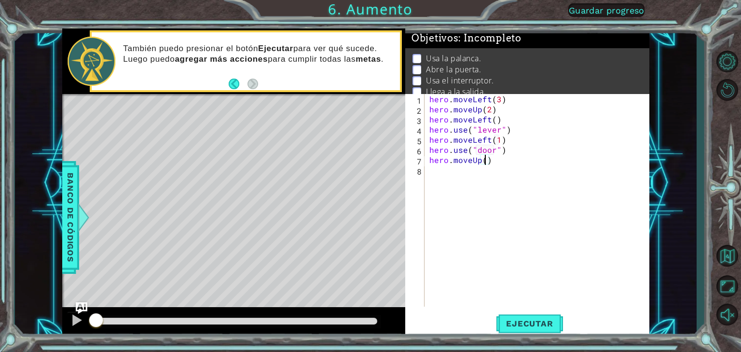
type textarea "hero.moveUp(2)"
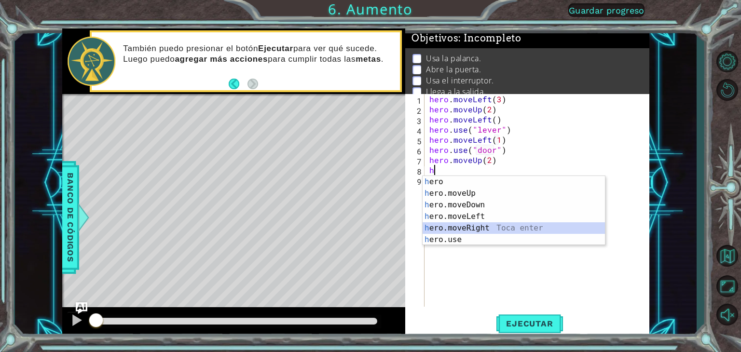
click at [473, 226] on div "h ero Toca enter h ero.moveUp Toca enter h ero.moveDown Toca enter h ero.moveLe…" at bounding box center [513, 222] width 182 height 93
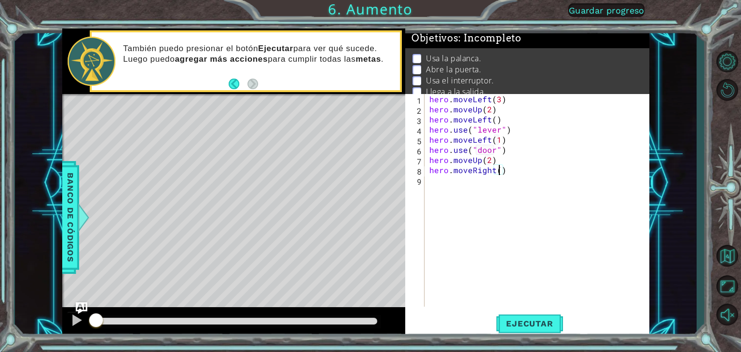
type textarea "hero.moveRight(2)"
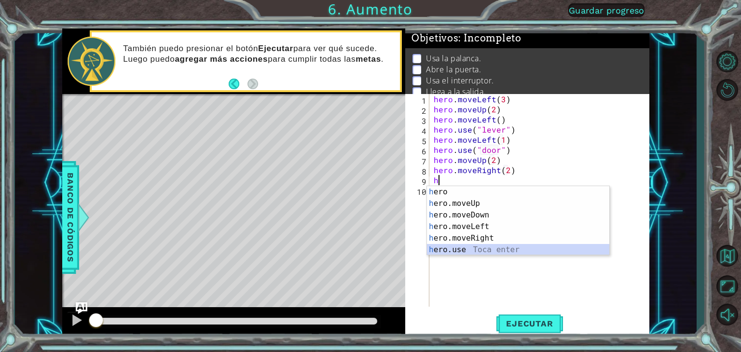
click at [470, 250] on div "h ero Toca enter h ero.moveUp Toca enter h ero.moveDown Toca enter h ero.moveLe…" at bounding box center [518, 232] width 182 height 93
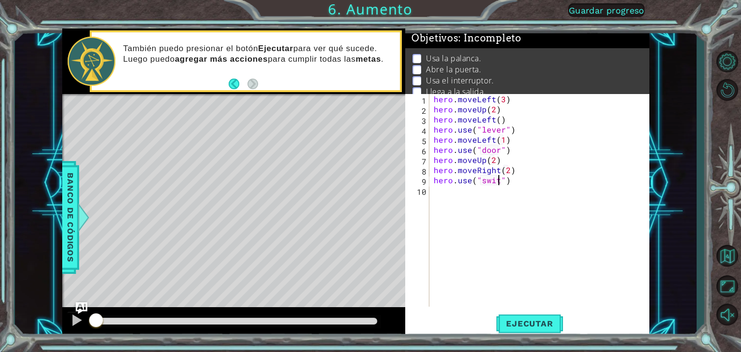
scroll to position [0, 4]
type textarea "hero.use("switch")"
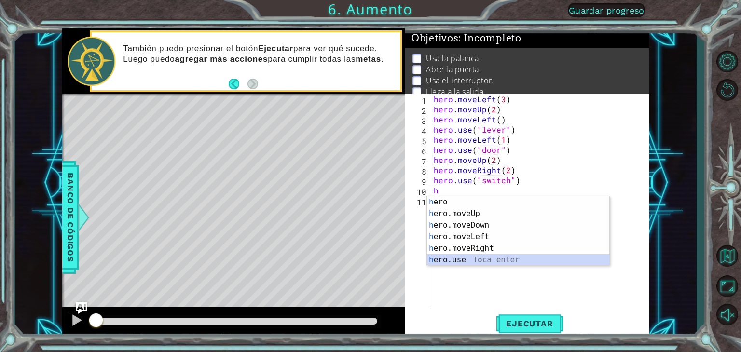
click at [452, 257] on div "h ero Toca enter h ero.moveUp Toca enter h ero.moveDown Toca enter h ero.moveLe…" at bounding box center [518, 242] width 182 height 93
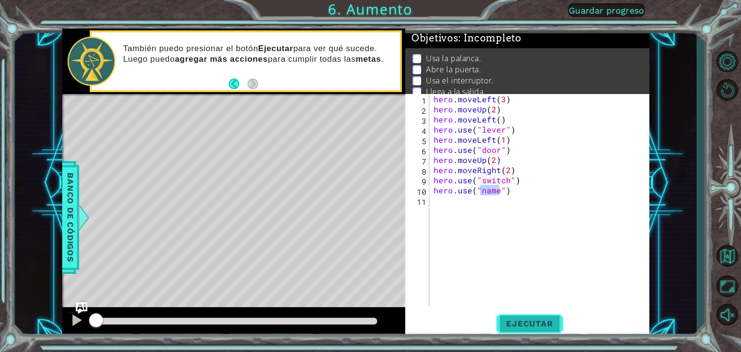
click at [535, 324] on span "Ejecutar" at bounding box center [529, 324] width 66 height 10
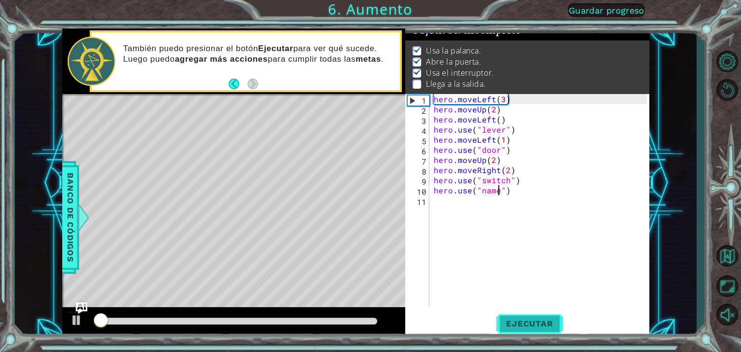
scroll to position [11, 0]
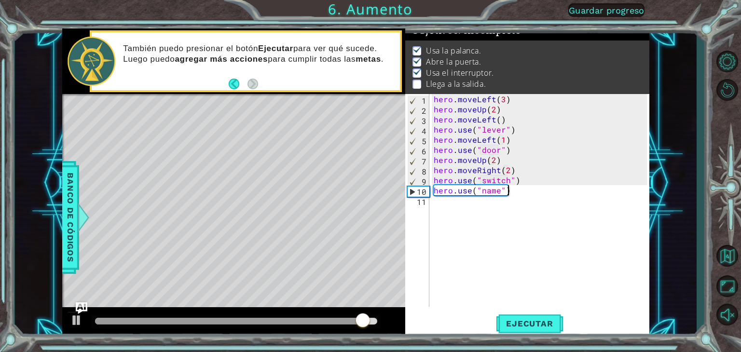
click at [534, 193] on div "hero . moveLeft ( 3 ) hero . moveUp ( 2 ) hero . moveLeft ( ) hero . use ( "lev…" at bounding box center [542, 210] width 220 height 233
click at [498, 189] on div "hero . moveLeft ( 3 ) hero . moveUp ( 2 ) hero . moveLeft ( ) hero . use ( "lev…" at bounding box center [542, 210] width 220 height 233
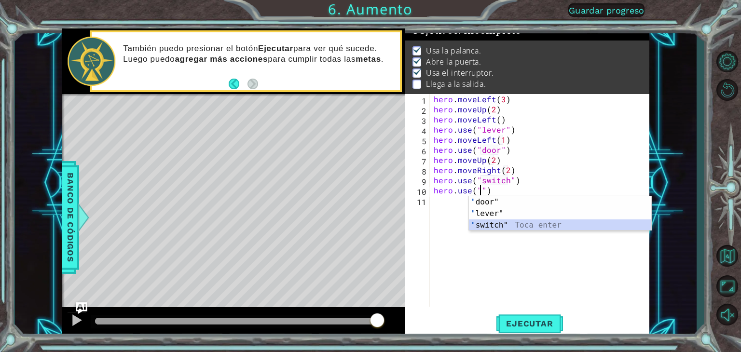
click at [489, 222] on div "" door" Toca enter " lever" Toca enter " switch" Toca enter" at bounding box center [560, 225] width 182 height 58
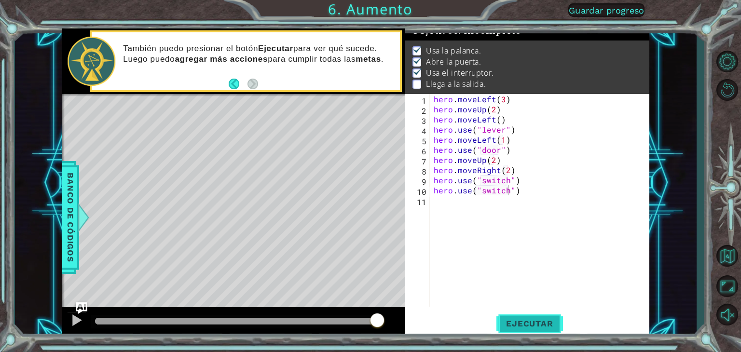
click at [547, 321] on span "Ejecutar" at bounding box center [529, 324] width 66 height 10
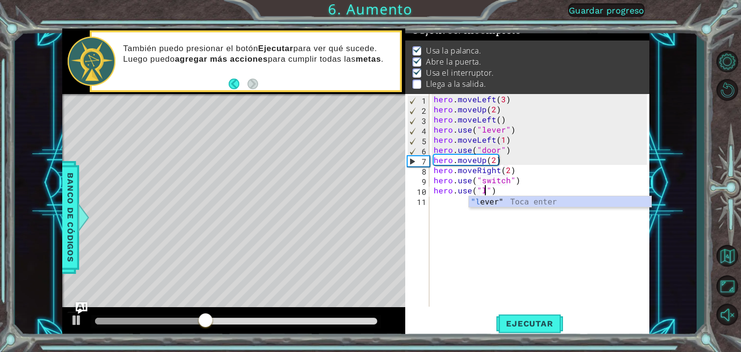
scroll to position [0, 3]
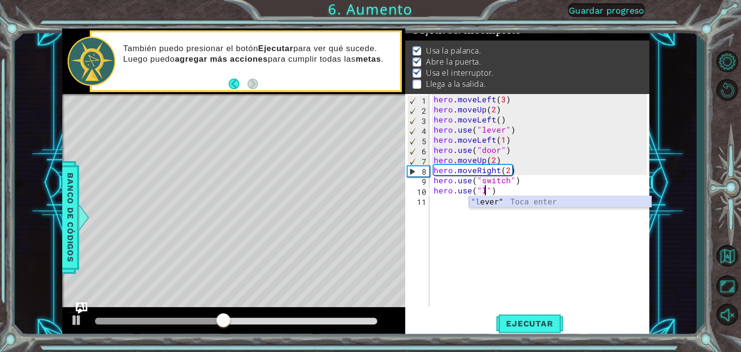
click at [531, 203] on div ""l ever" Toca enter" at bounding box center [560, 213] width 182 height 35
type textarea "hero.use("lever")"
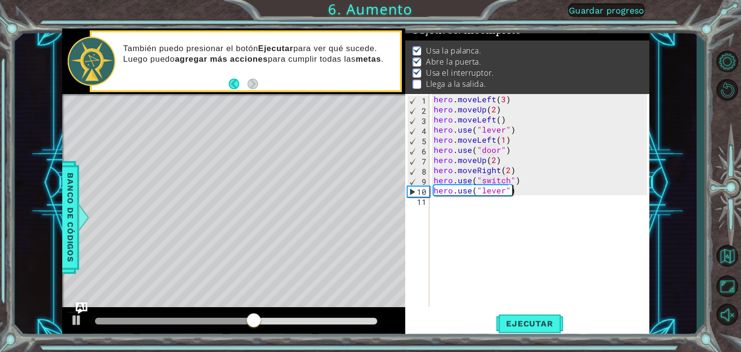
click at [517, 193] on div "hero . moveLeft ( 3 ) hero . moveUp ( 2 ) hero . moveLeft ( ) hero . use ( "lev…" at bounding box center [542, 210] width 220 height 233
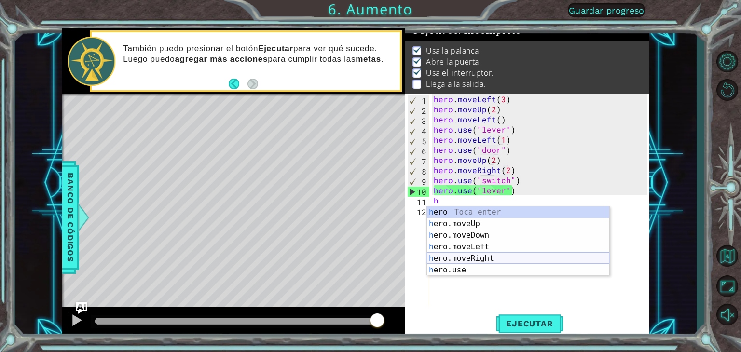
click at [468, 256] on div "h ero Toca enter h ero.moveUp Toca enter h ero.moveDown Toca enter h ero.moveLe…" at bounding box center [518, 252] width 182 height 93
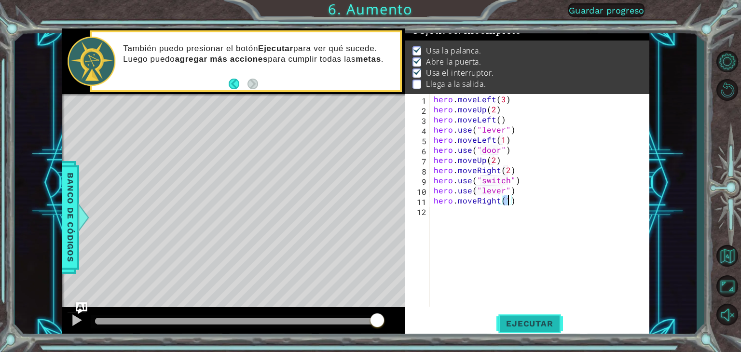
type textarea "hero.moveRight(1)"
click at [518, 318] on button "Ejecutar" at bounding box center [529, 323] width 66 height 25
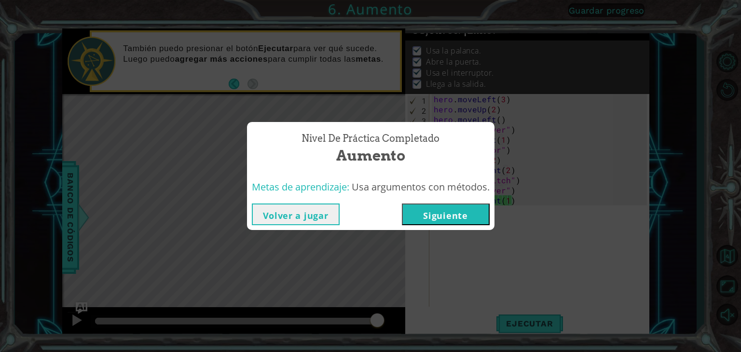
click at [447, 221] on button "Siguiente" at bounding box center [446, 214] width 88 height 22
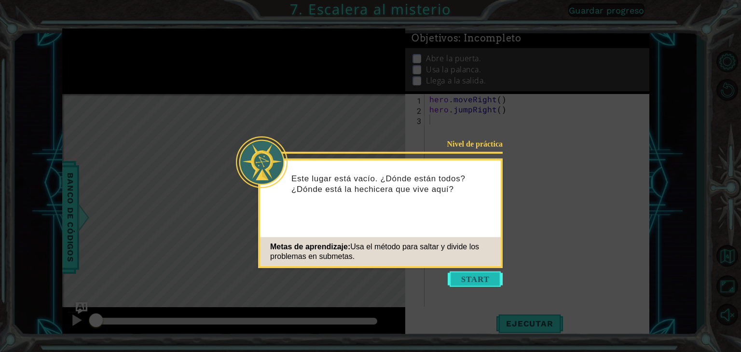
click at [476, 284] on button "Start" at bounding box center [474, 278] width 55 height 15
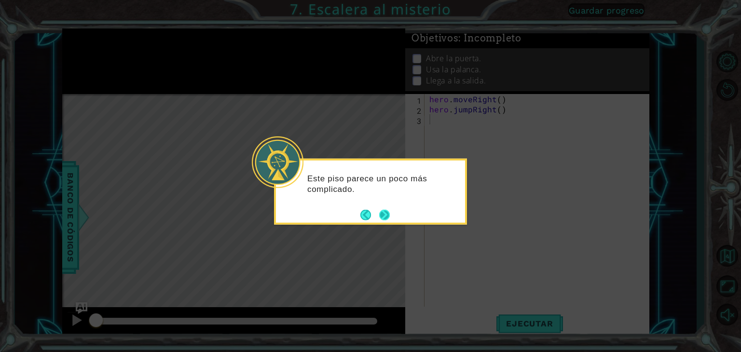
click at [382, 209] on button "Next" at bounding box center [384, 214] width 16 height 16
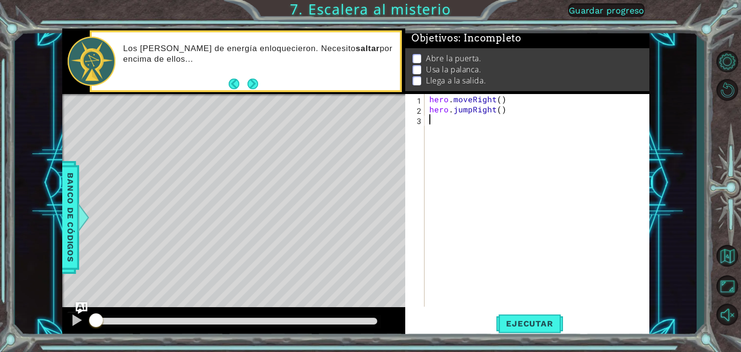
click at [451, 157] on div "hero . moveRight ( ) hero . jumpRight ( )" at bounding box center [539, 210] width 224 height 233
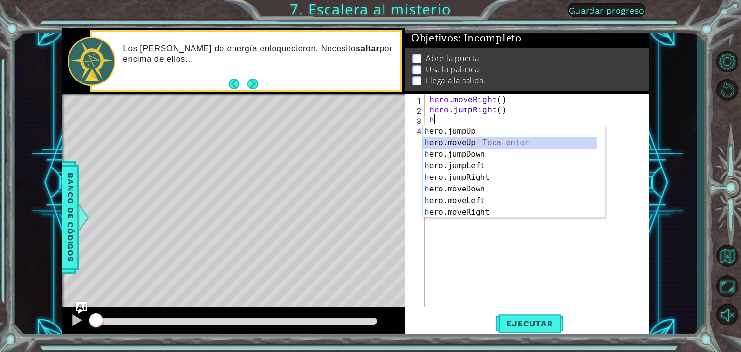
click at [476, 143] on div "h ero.jumpUp Toca enter h ero.moveUp Toca enter h ero.jumpDown Toca enter h ero…" at bounding box center [509, 183] width 174 height 116
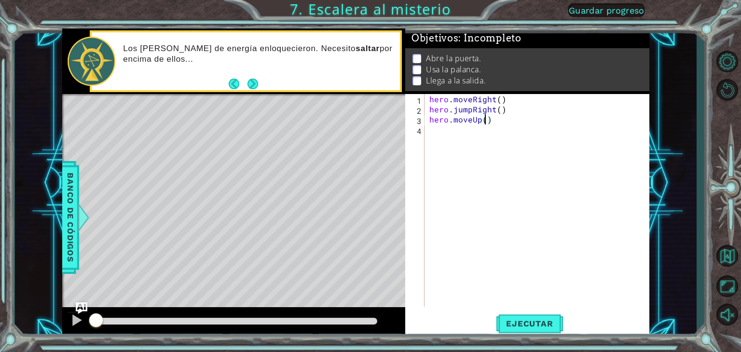
type textarea "hero.moveUp(2)"
type textarea "h"
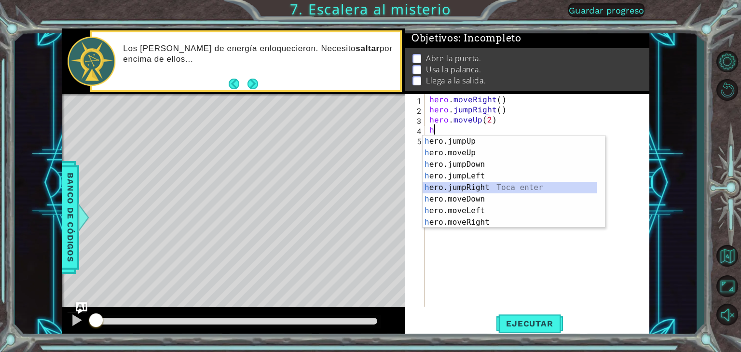
click at [477, 186] on div "h ero.jumpUp Toca enter h ero.moveUp Toca enter h ero.jumpDown Toca enter h ero…" at bounding box center [509, 193] width 174 height 116
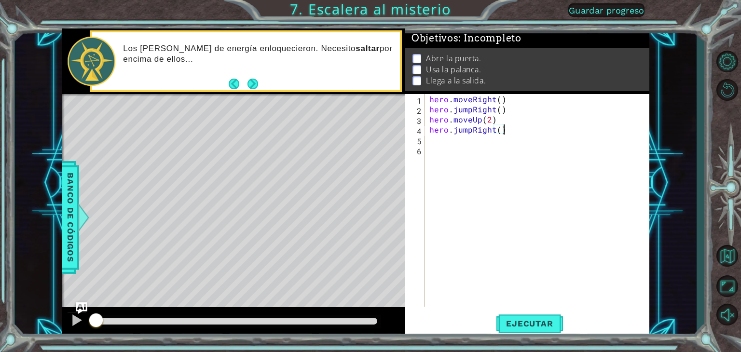
click at [501, 131] on div "hero . moveRight ( ) hero . jumpRight ( ) hero . moveUp ( 2 ) hero . jumpRight …" at bounding box center [539, 210] width 224 height 233
click at [498, 131] on div "hero . moveRight ( ) hero . jumpRight ( ) hero . moveUp ( 2 ) hero . jumpRight …" at bounding box center [539, 210] width 224 height 233
type textarea "hero.jumpRight(1)"
click at [510, 127] on div "hero . moveRight ( ) hero . jumpRight ( ) hero . moveUp ( 2 ) hero . jumpRight …" at bounding box center [539, 210] width 224 height 233
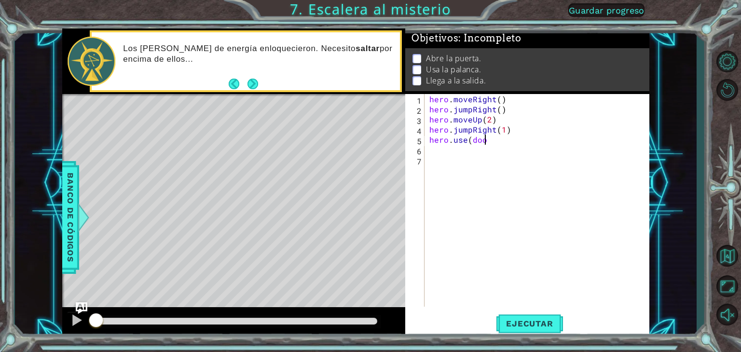
scroll to position [0, 3]
type textarea "hero.use(door)"
click at [521, 319] on span "Ejecutar" at bounding box center [529, 324] width 66 height 10
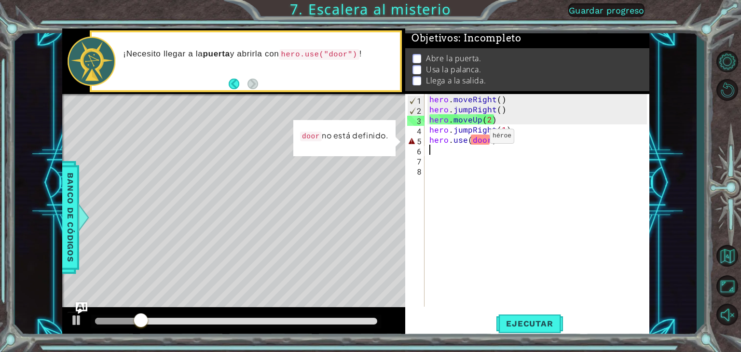
click at [473, 138] on div "hero . moveRight ( ) hero . jumpRight ( ) hero . moveUp ( 2 ) hero . jumpRight …" at bounding box center [539, 210] width 224 height 233
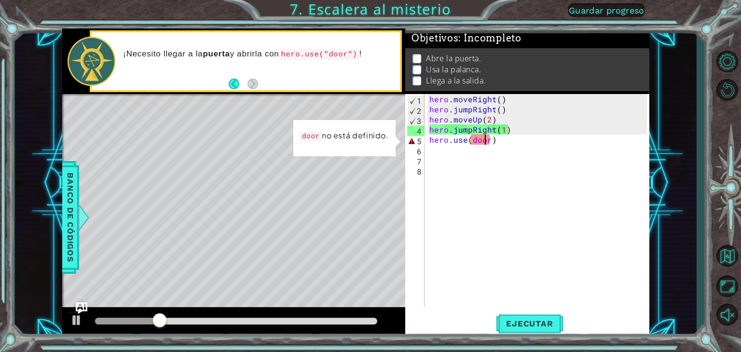
click at [484, 140] on div "hero . moveRight ( ) hero . jumpRight ( ) hero . moveUp ( 2 ) hero . jumpRight …" at bounding box center [539, 210] width 224 height 233
click at [488, 140] on div "hero . moveRight ( ) hero . jumpRight ( ) hero . moveUp ( 2 ) hero . jumpRight …" at bounding box center [539, 210] width 224 height 233
click at [494, 139] on div "hero . moveRight ( ) hero . jumpRight ( ) hero . moveUp ( 2 ) hero . jumpRight …" at bounding box center [539, 210] width 224 height 233
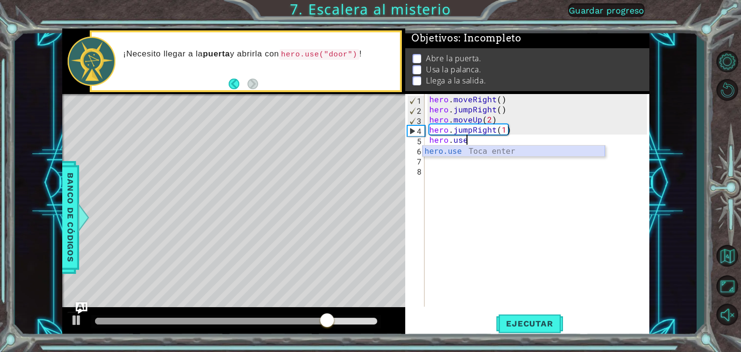
click at [483, 153] on div "hero.use Toca enter" at bounding box center [513, 163] width 182 height 35
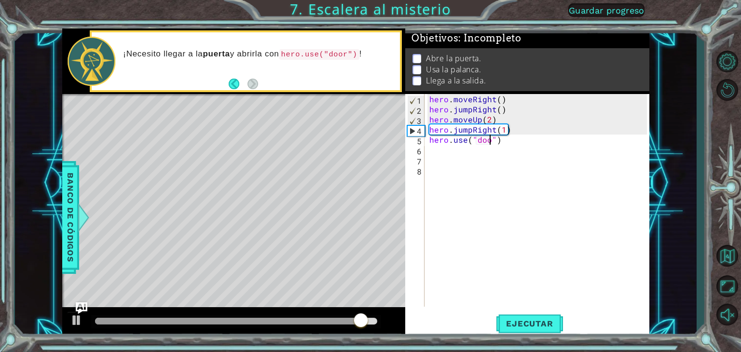
type textarea "hero.use("door")"
click at [515, 144] on div "hero . moveRight ( ) hero . jumpRight ( ) hero . moveUp ( 2 ) hero . jumpRight …" at bounding box center [539, 210] width 224 height 233
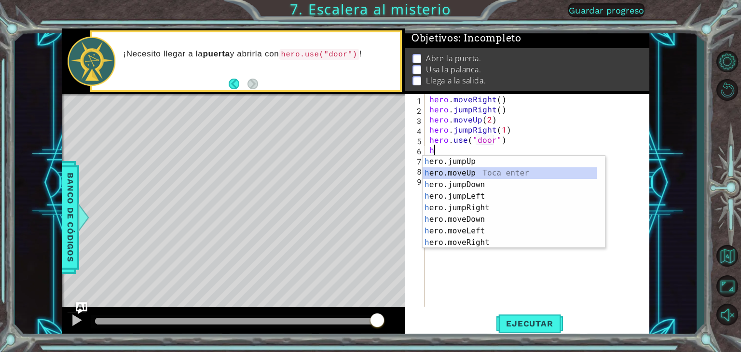
click at [471, 173] on div "h ero.jumpUp Toca enter h ero.moveUp Toca enter h ero.jumpDown Toca enter h ero…" at bounding box center [513, 214] width 182 height 116
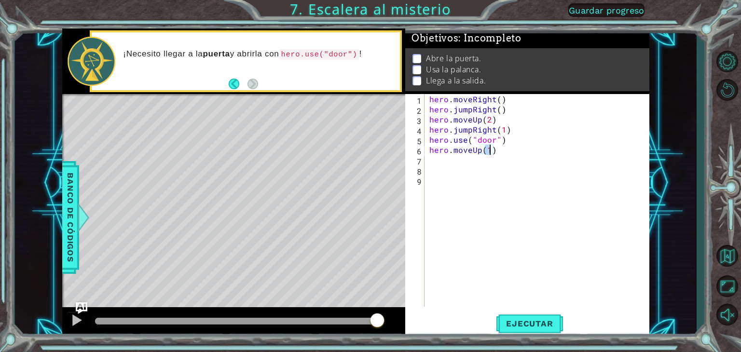
type textarea "hero.moveUp(2)"
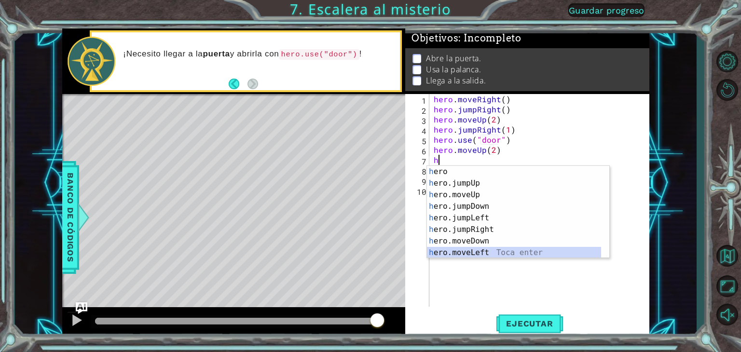
click at [478, 249] on div "h ero Toca enter h ero.jumpUp Toca enter h ero.moveUp Toca enter h ero.jumpDown…" at bounding box center [514, 224] width 174 height 116
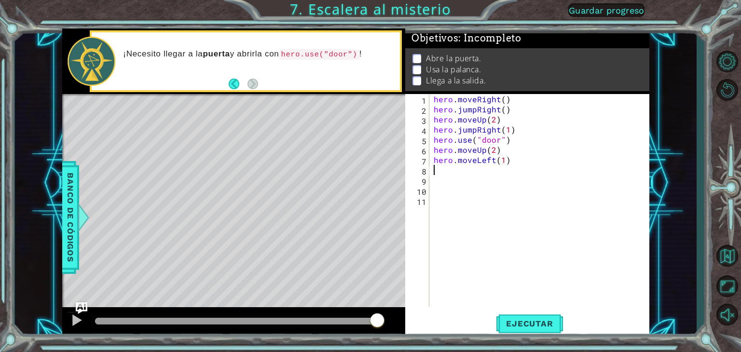
scroll to position [0, 4]
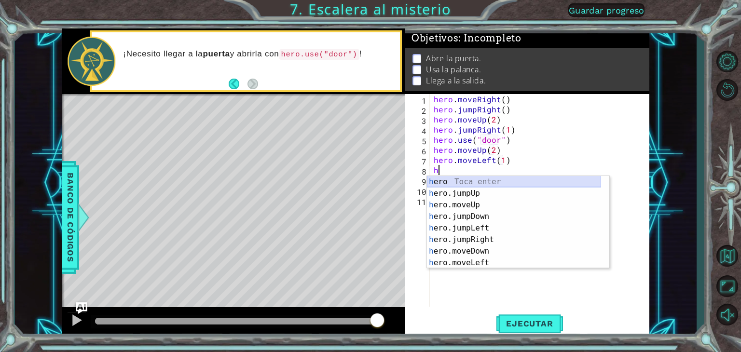
click at [470, 180] on div "h ero Toca enter h ero.jumpUp Toca enter h ero.moveUp Toca enter h ero.jumpDown…" at bounding box center [514, 234] width 174 height 116
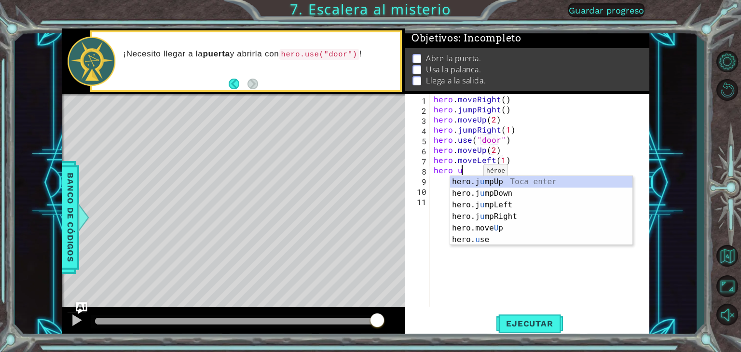
scroll to position [0, 1]
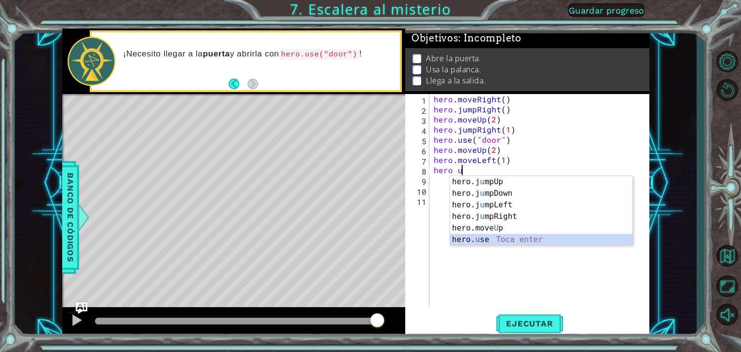
click at [478, 242] on div "hero.j u mpUp Toca enter hero.j u [GEOGRAPHIC_DATA] Toca enter hero.j u mpLeft …" at bounding box center [541, 222] width 182 height 93
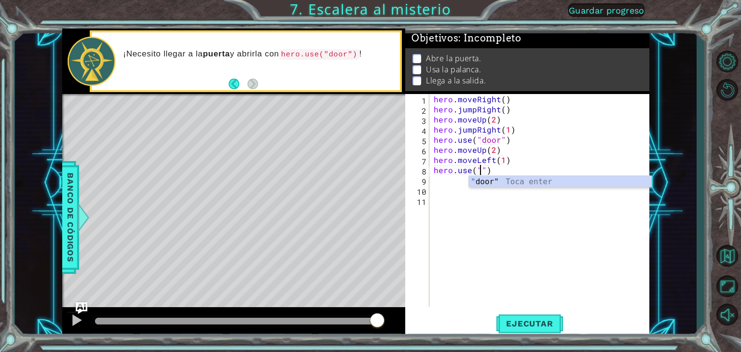
scroll to position [0, 3]
type textarea "hero.use("lever")"
type textarea "h"
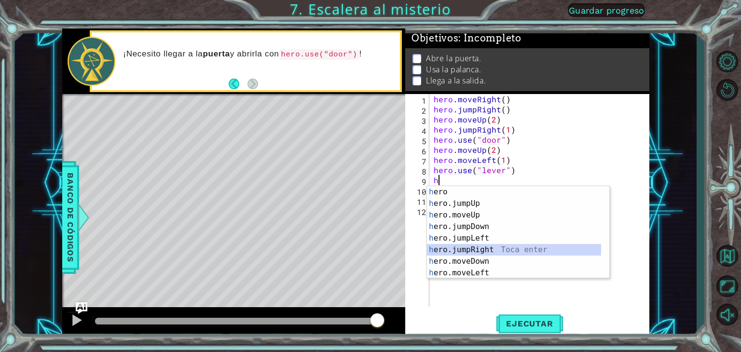
click at [478, 249] on div "h ero Toca enter h ero.jumpUp Toca enter h ero.moveUp Toca enter h ero.jumpDown…" at bounding box center [518, 244] width 182 height 116
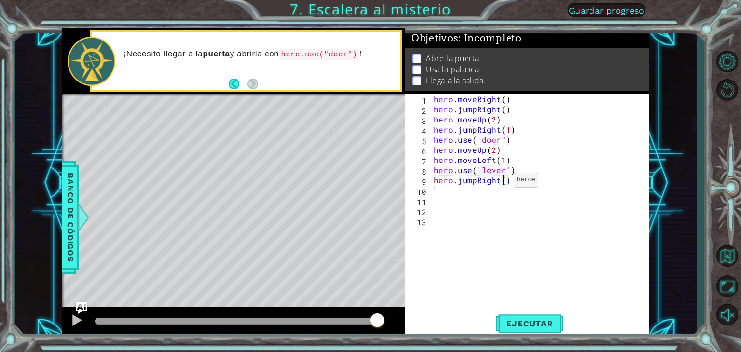
click at [501, 182] on div "hero . moveRight ( ) hero . jumpRight ( ) hero . moveUp ( 2 ) hero . jumpRight …" at bounding box center [542, 210] width 220 height 233
type textarea "hero.jumpRight(2)"
type textarea "h"
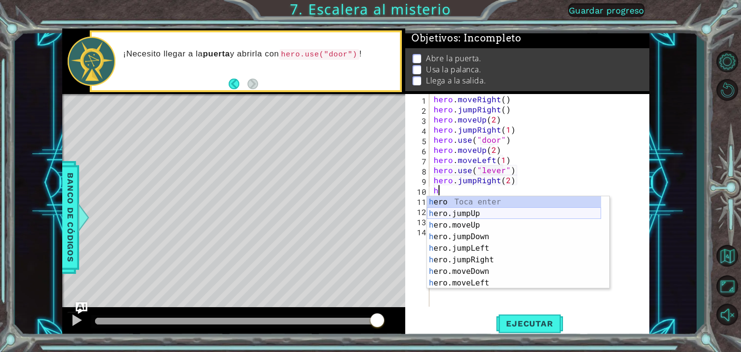
click at [503, 212] on div "h ero Toca enter h ero.jumpUp Toca enter h ero.moveUp Toca enter h ero.jumpDown…" at bounding box center [514, 254] width 174 height 116
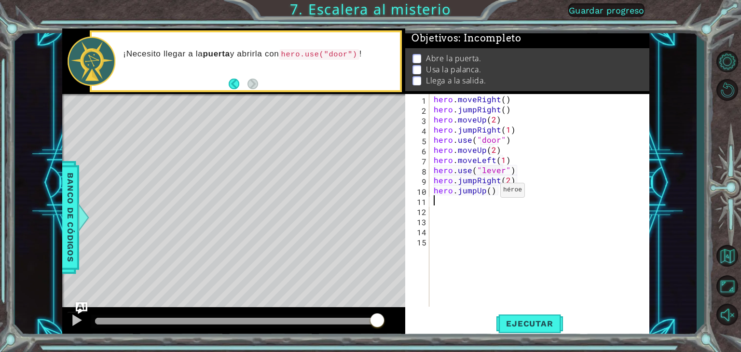
click at [488, 192] on div "hero . moveRight ( ) hero . jumpRight ( ) hero . moveUp ( 2 ) hero . jumpRight …" at bounding box center [542, 210] width 220 height 233
type textarea "hero.jumpUp(1)"
type textarea "h"
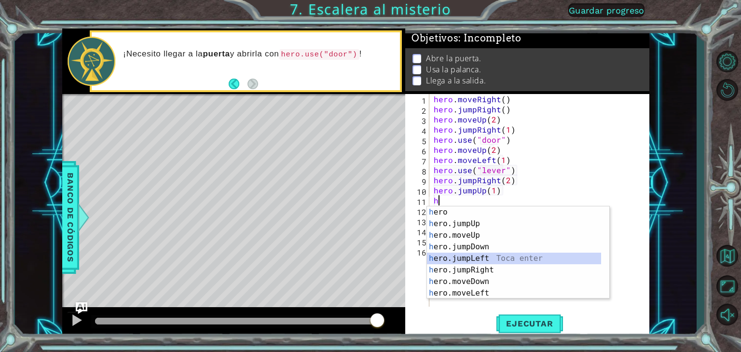
click at [462, 261] on div "h ero Toca enter h ero.jumpUp Toca enter h ero.moveUp Toca enter h ero.jumpDown…" at bounding box center [514, 264] width 174 height 116
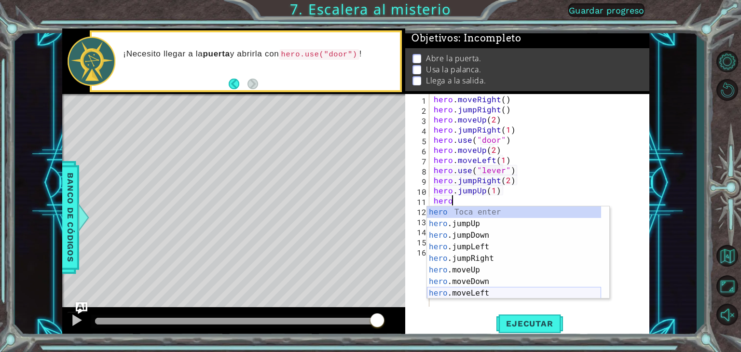
click at [468, 292] on div "hero Toca enter hero .jumpUp Toca enter hero .jumpDown Toca enter hero .jumpLef…" at bounding box center [514, 264] width 174 height 116
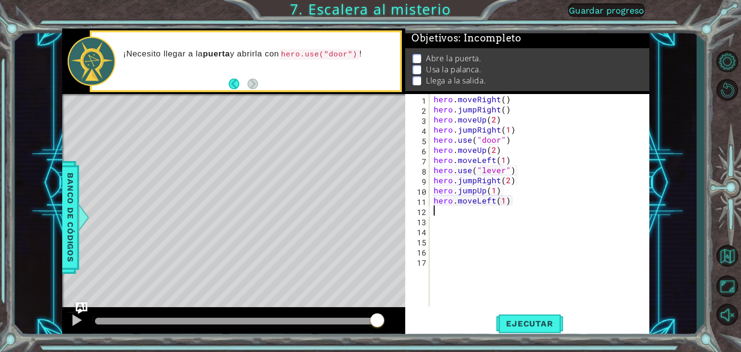
scroll to position [0, 4]
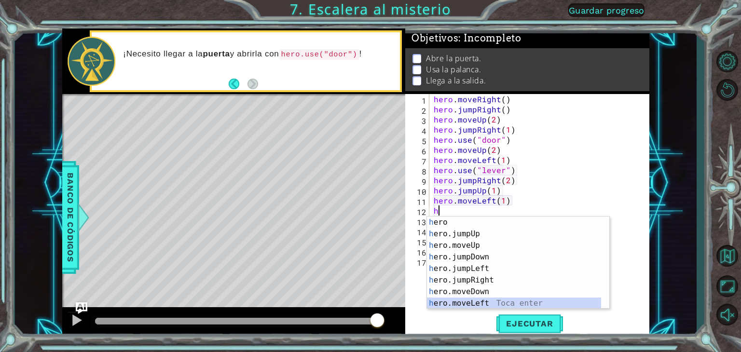
click at [464, 300] on div "h ero Toca enter h ero.jumpUp Toca enter h ero.moveUp Toca enter h ero.jumpDown…" at bounding box center [514, 274] width 174 height 116
type textarea "hero.moveLeft(1)"
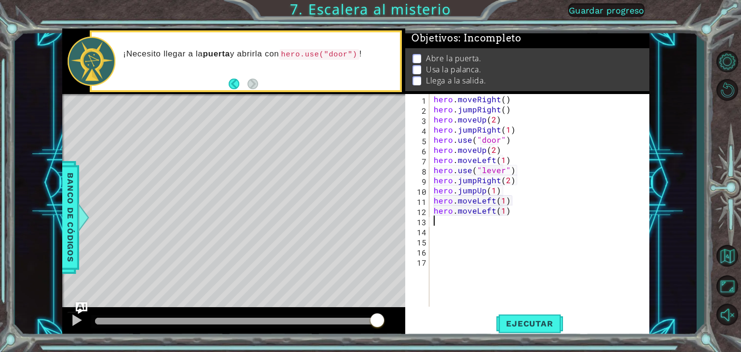
click at [530, 216] on div "hero . moveRight ( ) hero . jumpRight ( ) hero . moveUp ( 2 ) hero . jumpRight …" at bounding box center [542, 210] width 220 height 233
click at [551, 319] on span "Ejecutar" at bounding box center [529, 324] width 66 height 10
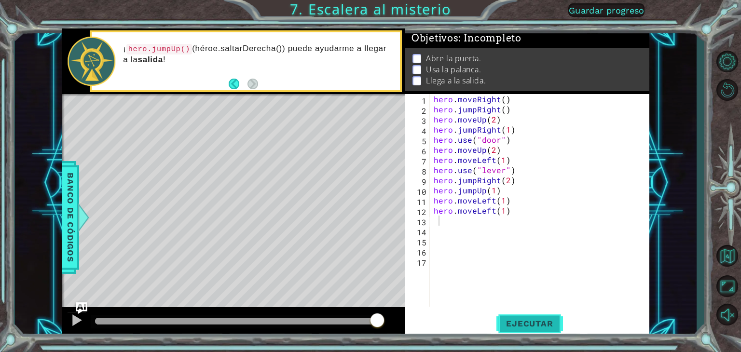
click at [521, 324] on span "Ejecutar" at bounding box center [529, 324] width 66 height 10
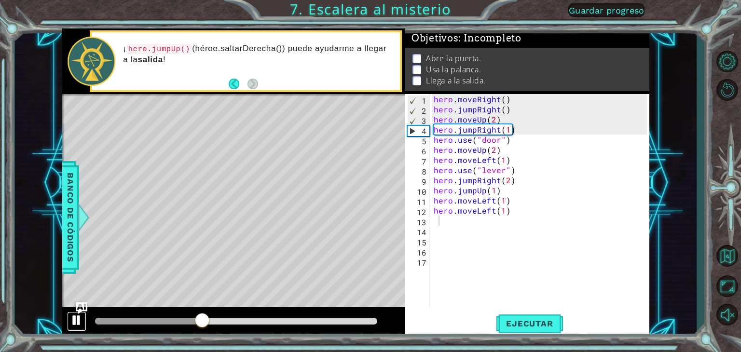
click at [76, 316] on div at bounding box center [76, 320] width 13 height 13
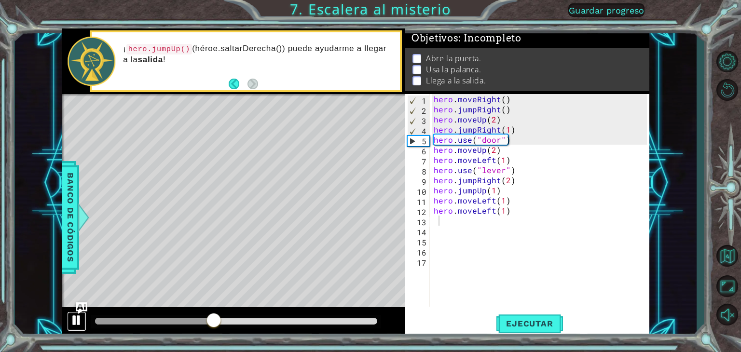
click at [76, 316] on div at bounding box center [76, 320] width 13 height 13
click at [515, 130] on div "hero . moveRight ( ) hero . jumpRight ( ) hero . moveUp ( 2 ) hero . jumpRight …" at bounding box center [542, 210] width 220 height 233
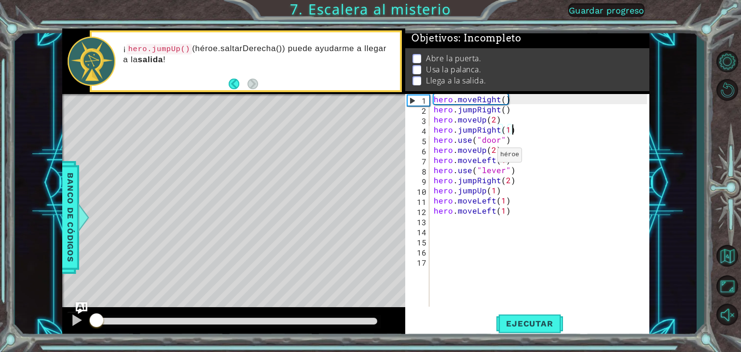
click at [96, 318] on div at bounding box center [95, 321] width 1 height 7
click at [71, 317] on div at bounding box center [76, 320] width 13 height 13
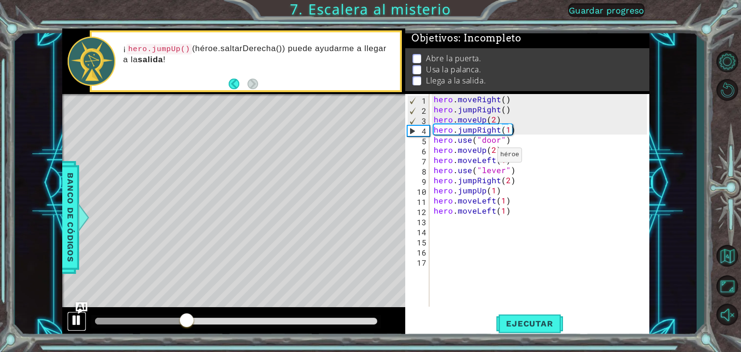
click at [71, 317] on div at bounding box center [76, 320] width 13 height 13
click at [75, 323] on div at bounding box center [76, 320] width 13 height 13
click at [490, 125] on div "hero . moveRight ( ) hero . jumpRight ( ) hero . moveUp ( 2 ) hero . jumpRight …" at bounding box center [542, 210] width 220 height 233
click at [491, 119] on div "hero . moveRight ( ) hero . jumpRight ( ) hero . moveUp ( 2 ) hero . jumpRight …" at bounding box center [542, 210] width 220 height 233
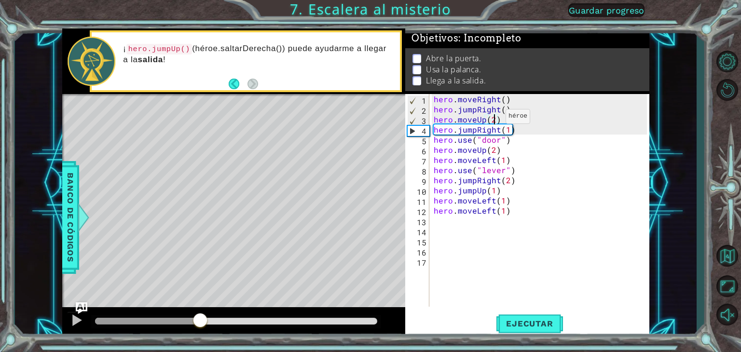
click at [493, 118] on div "hero . moveRight ( ) hero . jumpRight ( ) hero . moveUp ( 2 ) hero . jumpRight …" at bounding box center [542, 210] width 220 height 233
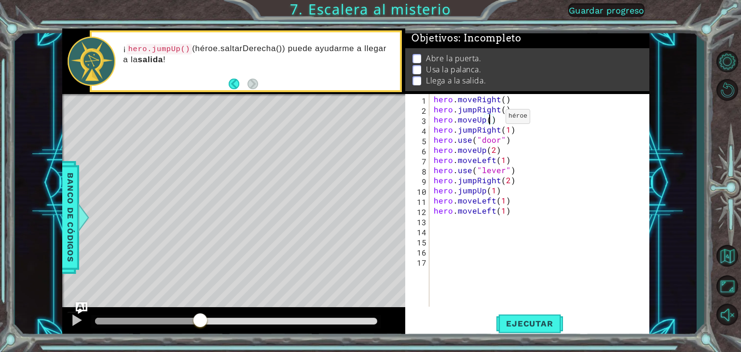
scroll to position [0, 3]
click at [546, 315] on button "Ejecutar" at bounding box center [529, 323] width 66 height 25
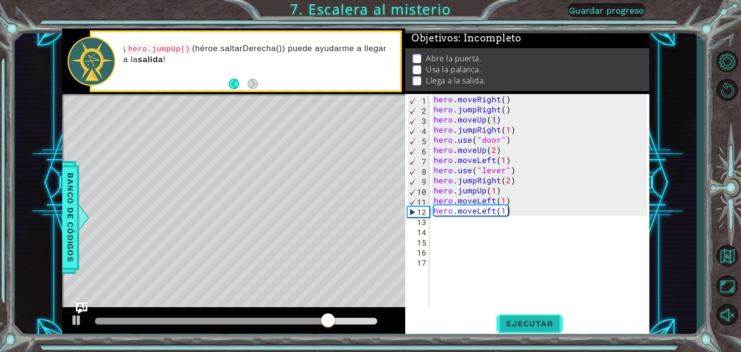
click at [521, 318] on button "Ejecutar" at bounding box center [529, 323] width 66 height 25
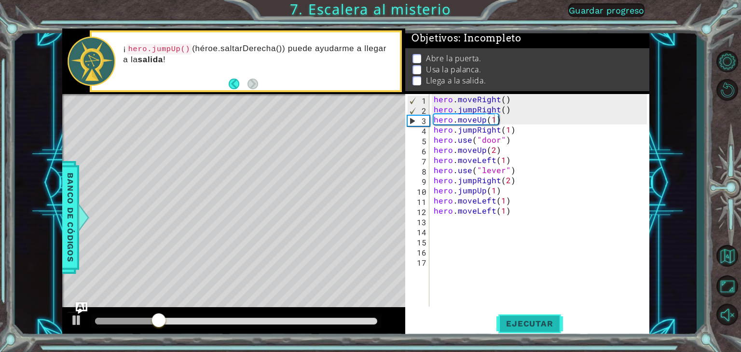
click at [521, 318] on button "Ejecutar" at bounding box center [529, 323] width 66 height 25
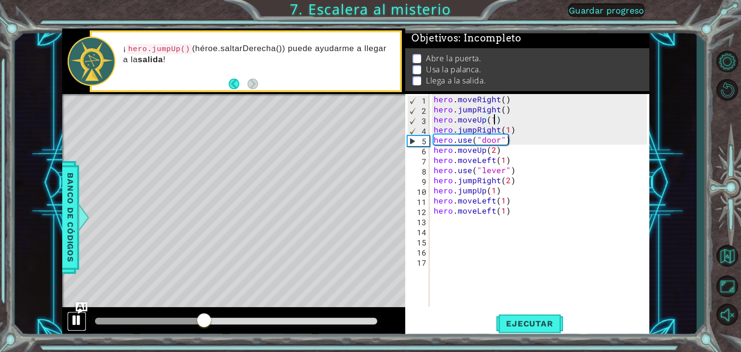
click at [79, 318] on div at bounding box center [76, 320] width 13 height 13
click at [501, 98] on div "hero . moveRight ( ) hero . jumpRight ( ) hero . moveUp ( 1 ) hero . jumpRight …" at bounding box center [542, 210] width 220 height 233
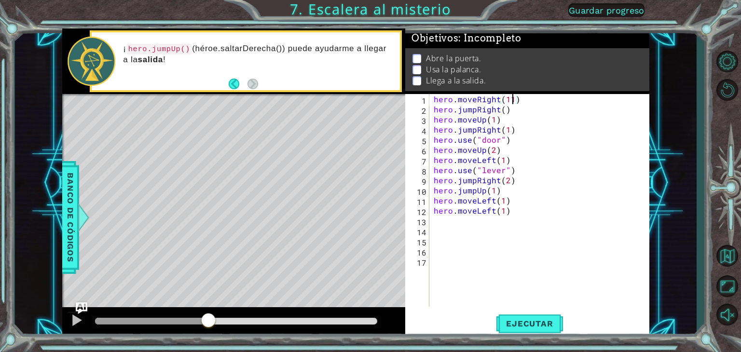
scroll to position [0, 4]
click at [503, 112] on div "hero . moveRight ( 1 ) hero . jumpRight ( ) hero . moveUp ( 1 ) hero . jumpRigh…" at bounding box center [542, 210] width 220 height 233
click at [543, 114] on div "hero . moveRight ( 1 ) hero . jumpRight ( 1 ) hero . moveUp ( 1 ) hero . jumpRi…" at bounding box center [542, 210] width 220 height 233
click at [494, 120] on div "hero . moveRight ( 1 ) hero . jumpRight ( 1 ) hero . moveUp ( 1 ) hero . jumpRi…" at bounding box center [542, 210] width 220 height 233
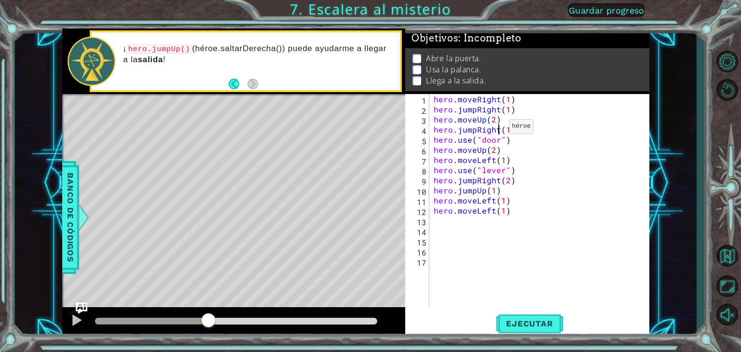
click at [497, 129] on div "hero . moveRight ( 1 ) hero . jumpRight ( 1 ) hero . moveUp ( 2 ) hero . jumpRi…" at bounding box center [542, 210] width 220 height 233
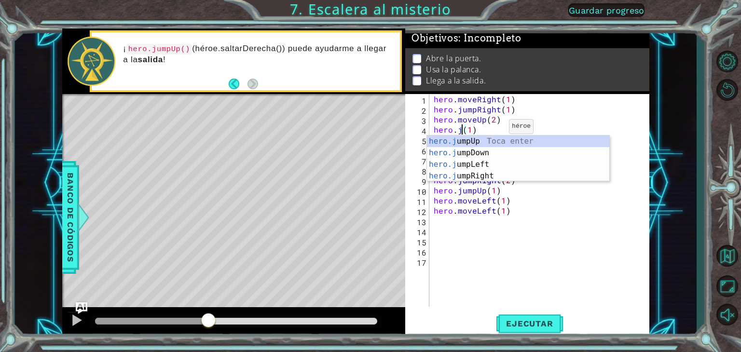
scroll to position [0, 1]
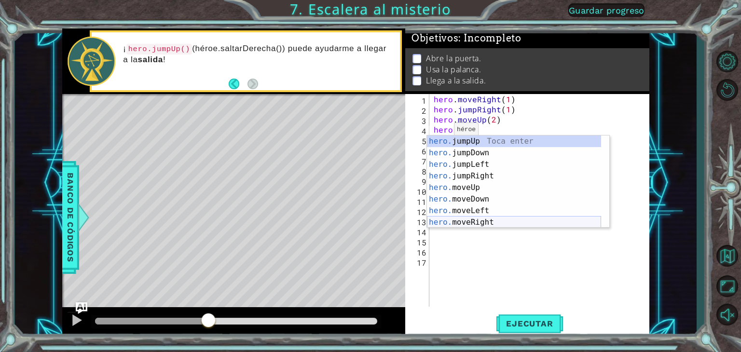
click at [492, 221] on div "hero. jumpUp Toca enter hero. jumpDown Toca enter hero. jumpLeft Toca enter her…" at bounding box center [514, 193] width 174 height 116
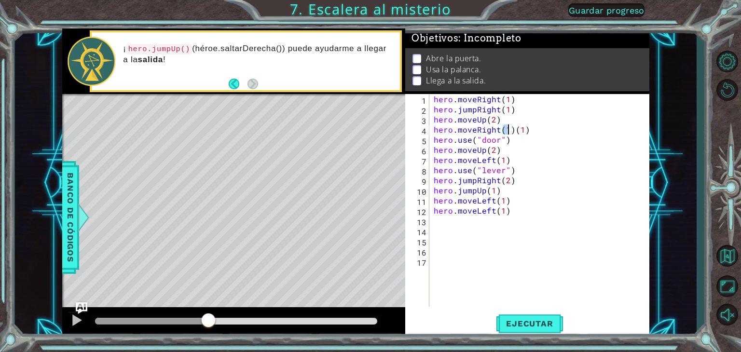
click at [540, 127] on div "hero . moveRight ( 1 ) hero . jumpRight ( 1 ) hero . moveUp ( 2 ) hero . moveRi…" at bounding box center [542, 210] width 220 height 233
type textarea "hero.moveRight(1)"
click at [523, 319] on span "Ejecutar" at bounding box center [529, 324] width 66 height 10
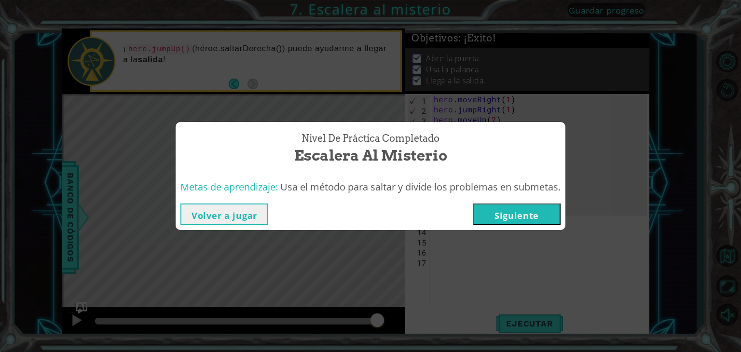
click at [557, 207] on button "Siguiente" at bounding box center [517, 214] width 88 height 22
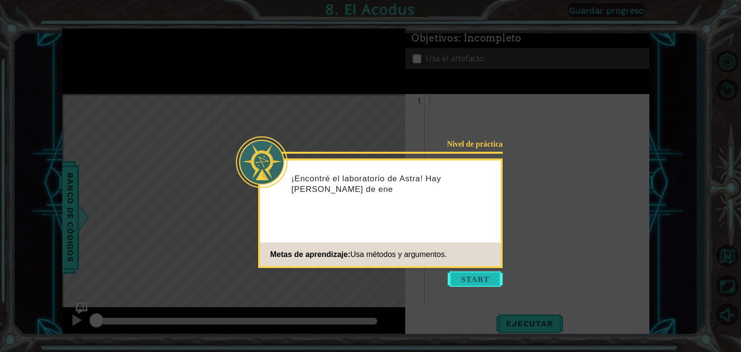
click at [479, 279] on button "Start" at bounding box center [474, 278] width 55 height 15
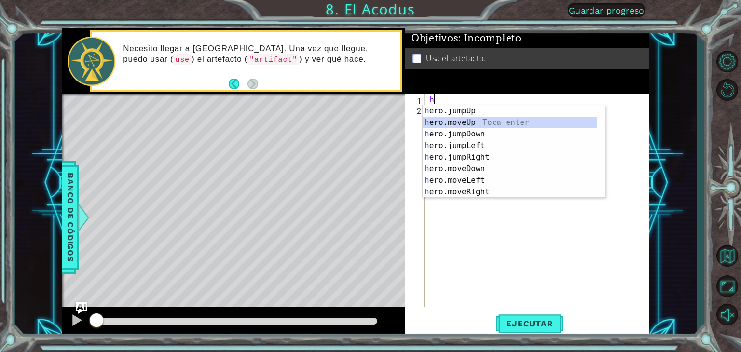
click at [474, 123] on div "h ero.jumpUp Toca enter h ero.moveUp Toca enter h ero.jumpDown Toca enter h ero…" at bounding box center [509, 163] width 174 height 116
type textarea "hero.moveUp(1)"
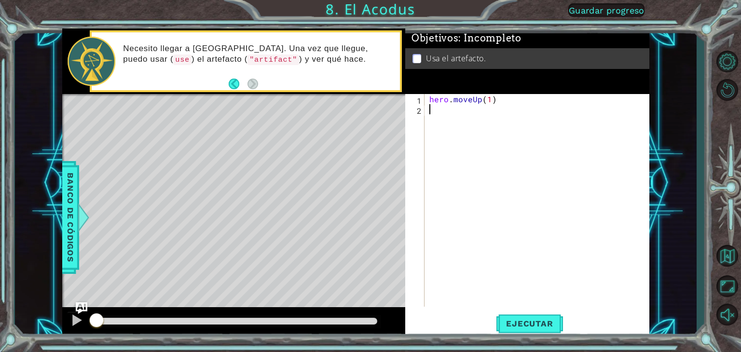
click at [474, 123] on div "hero . moveUp ( 1 )" at bounding box center [539, 210] width 224 height 233
click at [489, 97] on div "hero . moveUp ( 1 )" at bounding box center [539, 210] width 224 height 233
type textarea "hero.moveUp(2)"
click at [475, 103] on div "hero . moveUp ( 2 )" at bounding box center [539, 210] width 224 height 233
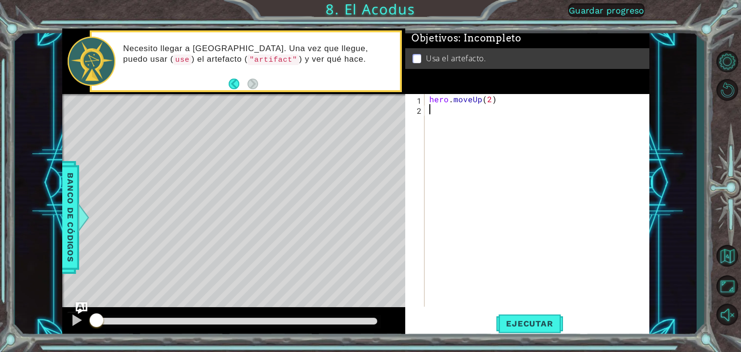
click at [439, 110] on div "hero . moveUp ( 2 )" at bounding box center [539, 210] width 224 height 233
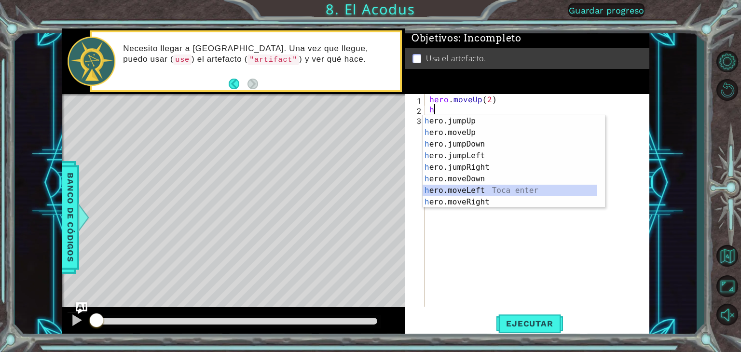
click at [471, 189] on div "h ero.jumpUp Toca enter h ero.moveUp Toca enter h ero.jumpDown Toca enter h ero…" at bounding box center [509, 173] width 174 height 116
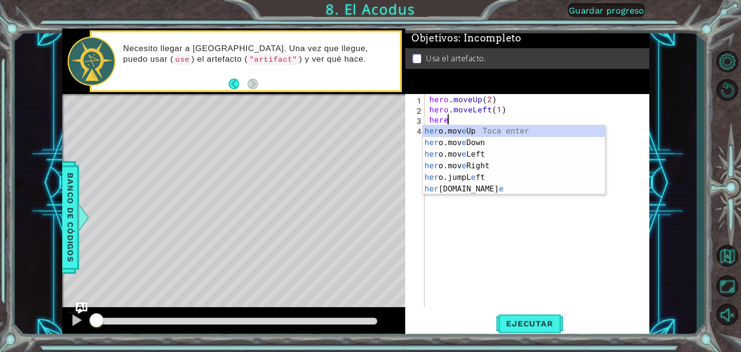
scroll to position [0, 5]
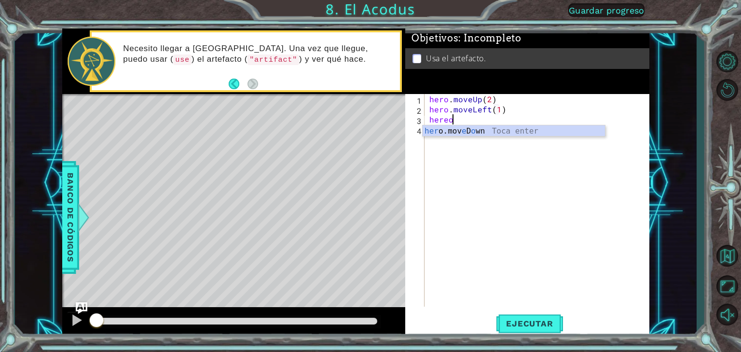
click at [508, 128] on div "her o.mov e D o wn Toca enter" at bounding box center [513, 142] width 182 height 35
type textarea "hero.moveDown(3)"
click at [523, 120] on div "hero . moveUp ( 2 ) hero . moveLeft ( 1 ) hero . moveDown ( 3 )" at bounding box center [539, 210] width 224 height 233
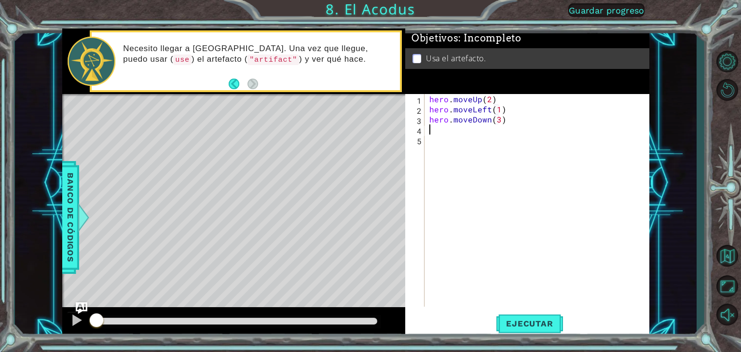
type textarea "h"
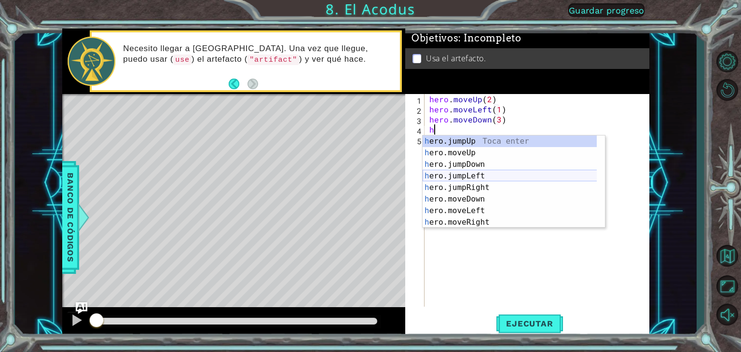
click at [484, 180] on div "h ero.jumpUp Toca enter h ero.moveUp Toca enter h ero.jumpDown Toca enter h ero…" at bounding box center [513, 193] width 182 height 116
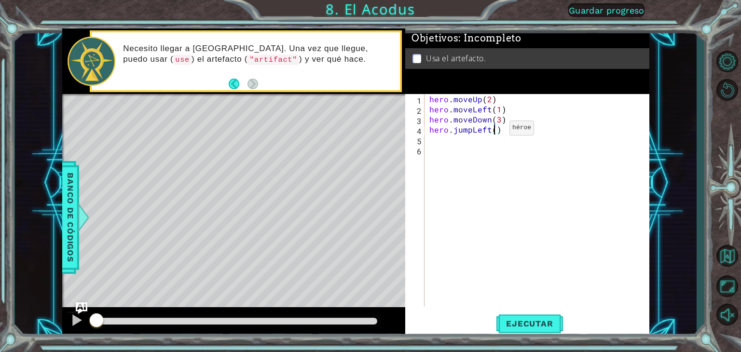
click at [493, 130] on div "hero . moveUp ( 2 ) hero . moveLeft ( 1 ) hero . moveDown ( 3 ) hero . jumpLeft…" at bounding box center [539, 210] width 224 height 233
type textarea "hero.jumpLeft(1)"
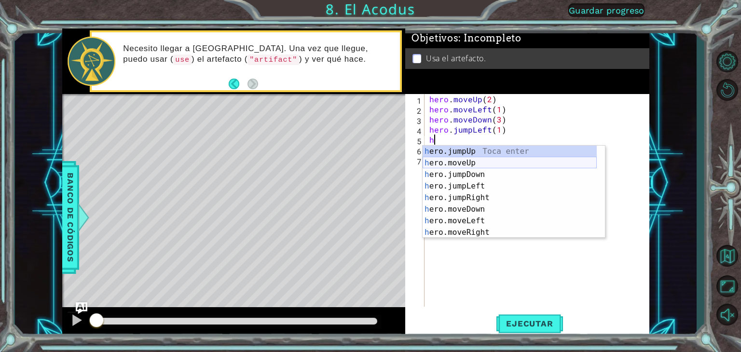
click at [482, 161] on div "h ero.jumpUp Toca enter h ero.moveUp Toca enter h ero.jumpDown Toca enter h ero…" at bounding box center [509, 204] width 174 height 116
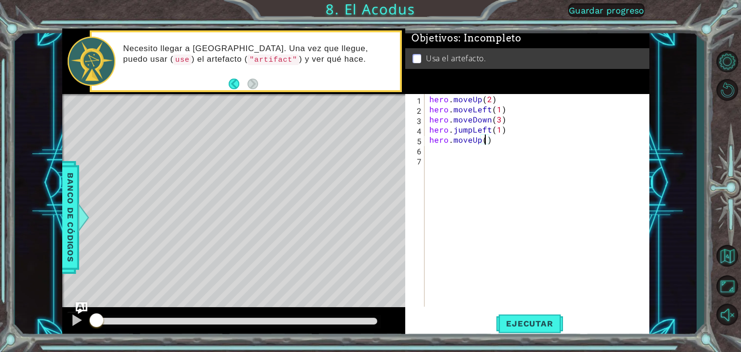
type textarea "hero.moveUp(2)"
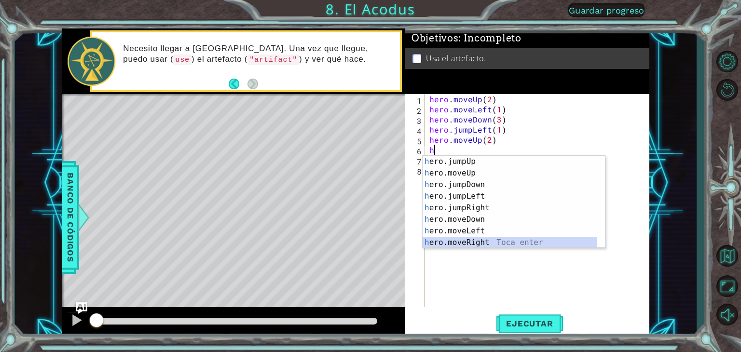
click at [476, 244] on div "h ero.jumpUp Toca enter h ero.moveUp Toca enter h ero.jumpDown Toca enter h ero…" at bounding box center [509, 214] width 174 height 116
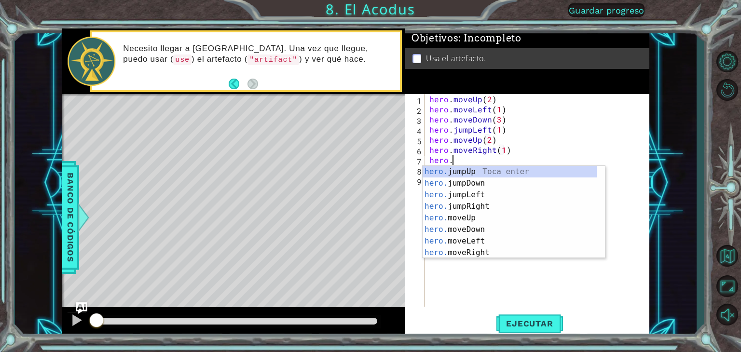
scroll to position [0, 6]
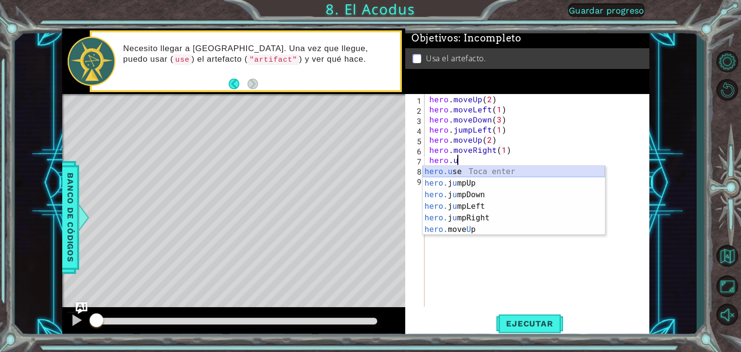
click at [453, 170] on div "hero.u se Toca enter hero. j u mpUp Toca enter hero. j u mpDown Toca enter hero…" at bounding box center [513, 212] width 182 height 93
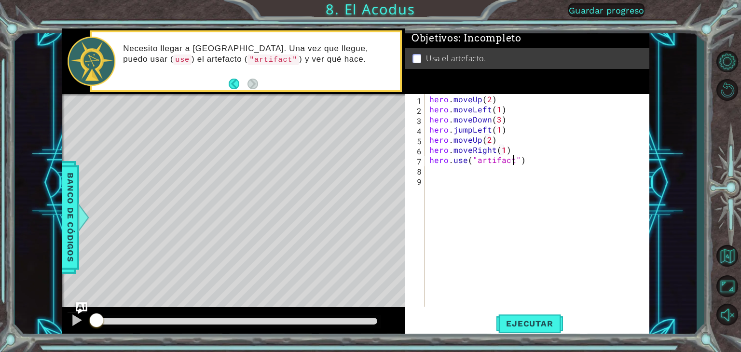
scroll to position [0, 5]
type textarea "hero.use("artifact")"
click at [547, 322] on span "Ejecutar" at bounding box center [529, 324] width 66 height 10
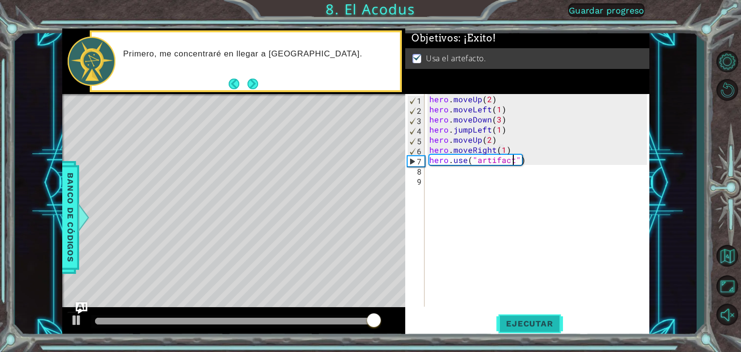
click at [524, 320] on span "Ejecutar" at bounding box center [529, 324] width 66 height 10
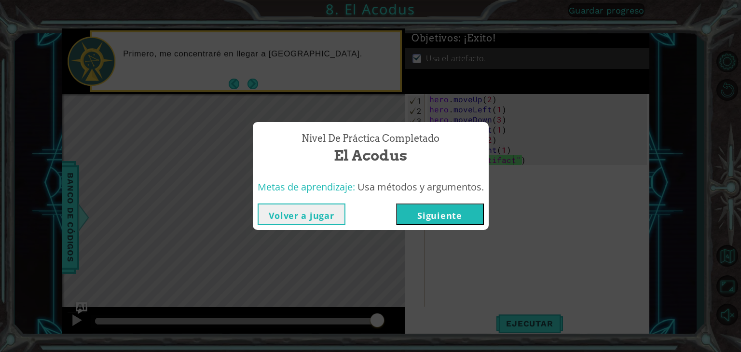
click at [446, 214] on button "Siguiente" at bounding box center [440, 214] width 88 height 22
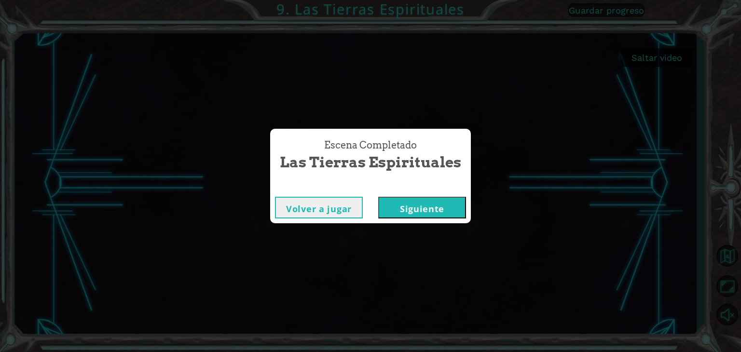
click at [446, 207] on button "Siguiente" at bounding box center [422, 208] width 88 height 22
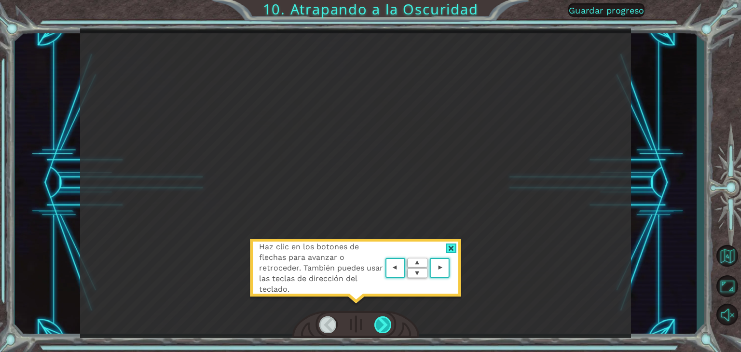
click at [378, 321] on div at bounding box center [382, 324] width 17 height 17
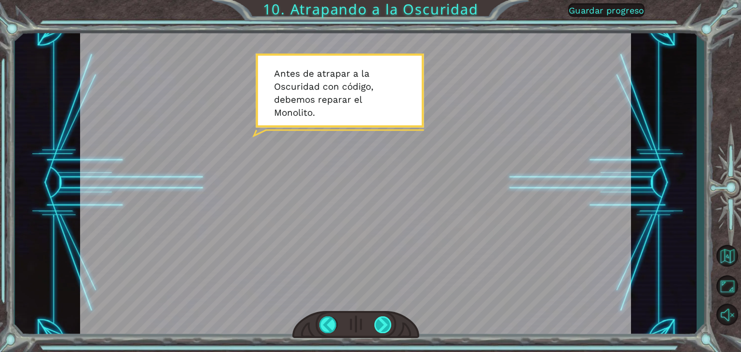
click at [388, 323] on div at bounding box center [382, 324] width 17 height 17
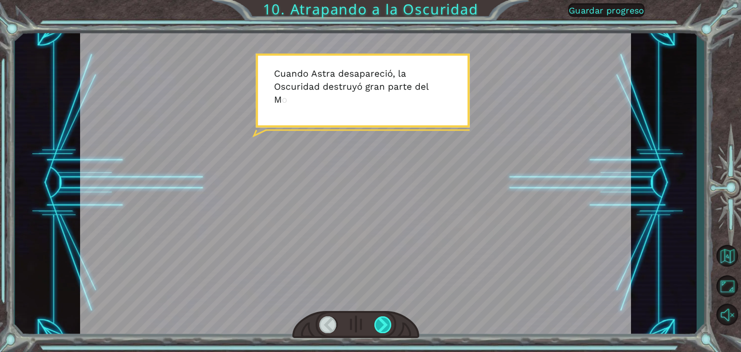
click at [388, 323] on div at bounding box center [382, 324] width 17 height 17
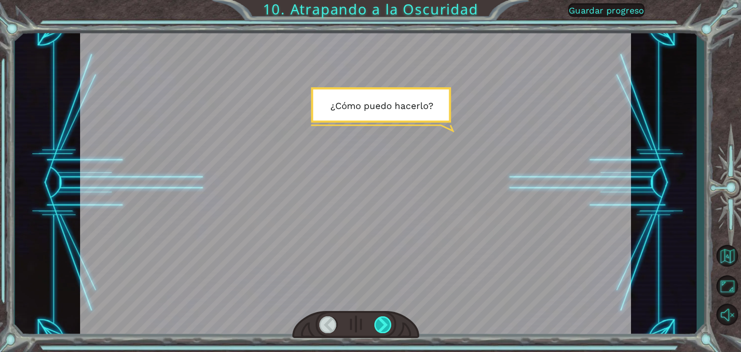
click at [388, 323] on div at bounding box center [382, 324] width 17 height 17
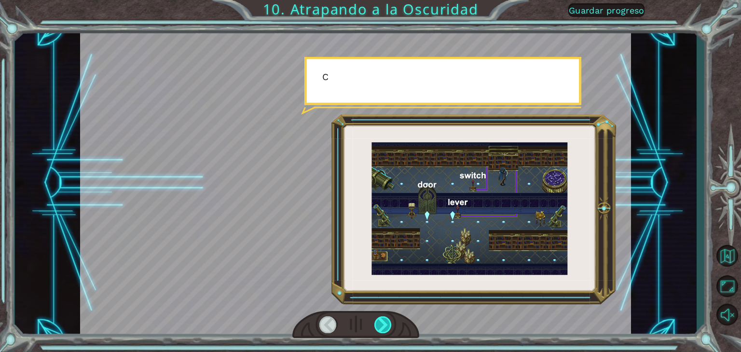
click at [388, 323] on div at bounding box center [382, 324] width 17 height 17
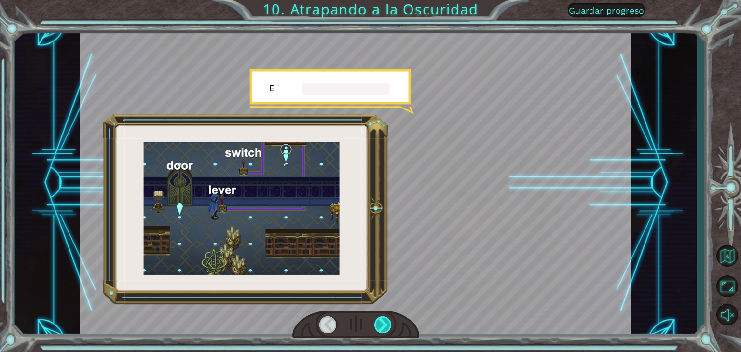
click at [388, 323] on div at bounding box center [382, 324] width 17 height 17
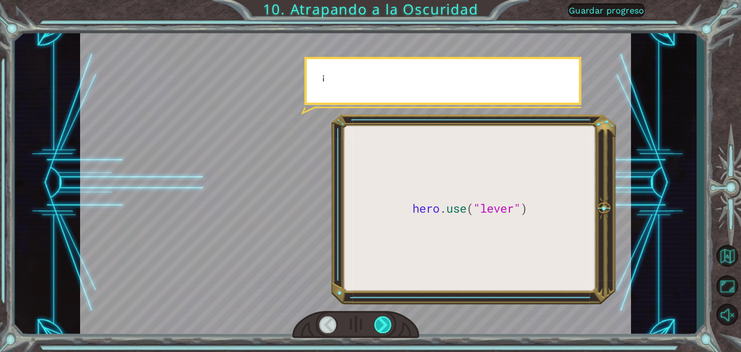
click at [388, 323] on div at bounding box center [382, 324] width 17 height 17
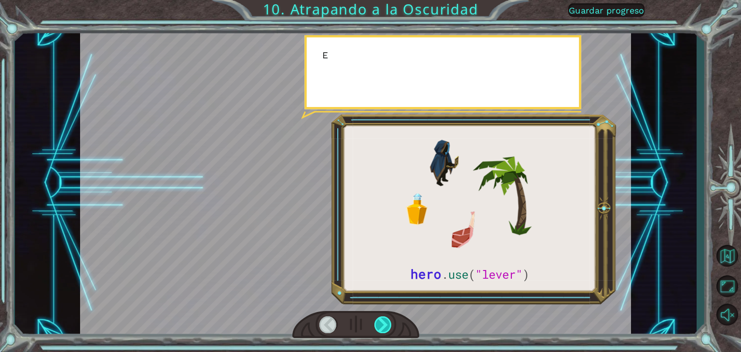
click at [388, 323] on div at bounding box center [382, 324] width 17 height 17
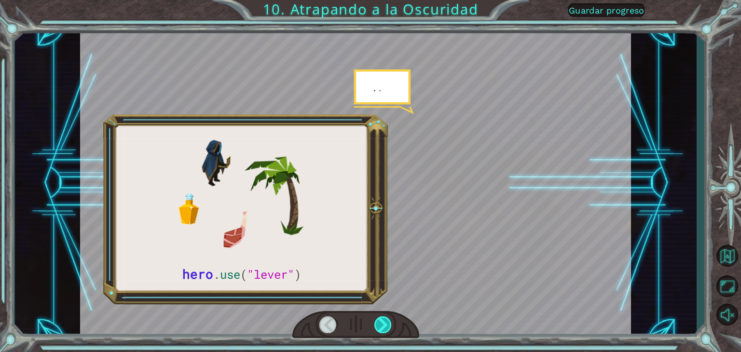
click at [388, 323] on div at bounding box center [382, 324] width 17 height 17
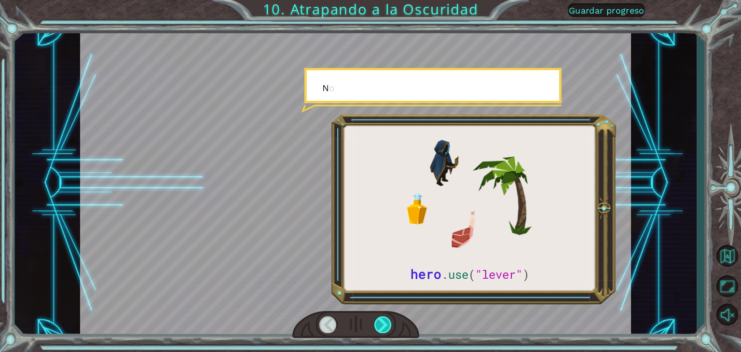
click at [388, 323] on div at bounding box center [382, 324] width 17 height 17
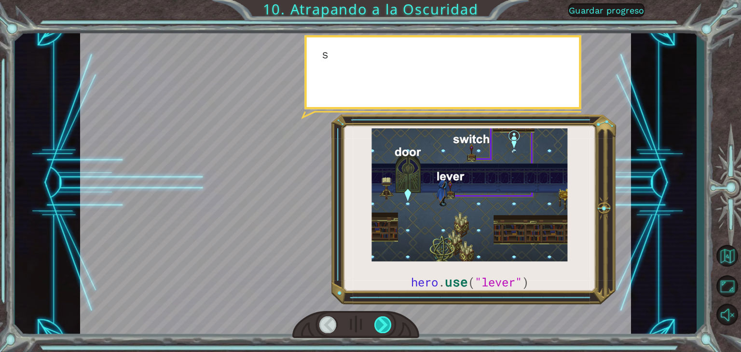
click at [388, 323] on div at bounding box center [382, 324] width 17 height 17
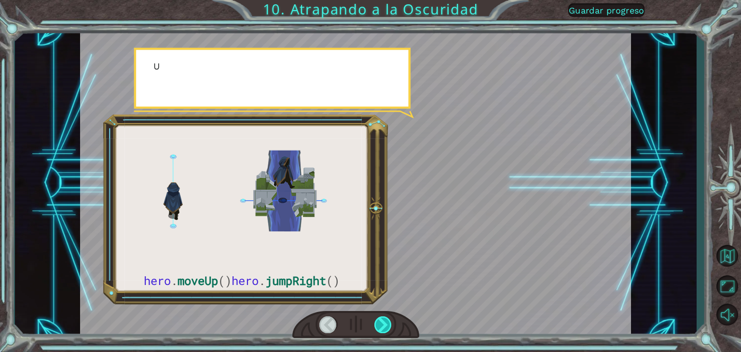
click at [388, 323] on div at bounding box center [382, 324] width 17 height 17
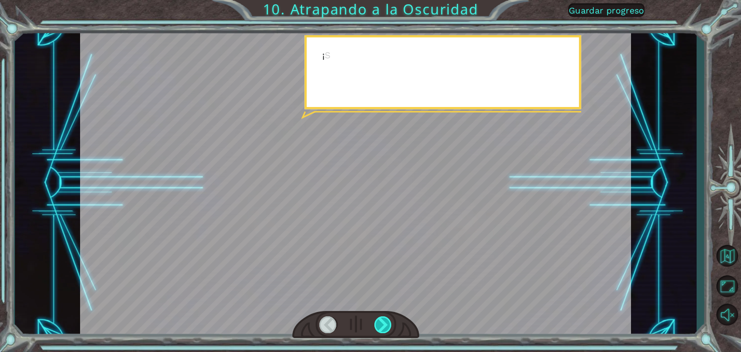
click at [388, 323] on div at bounding box center [382, 324] width 17 height 17
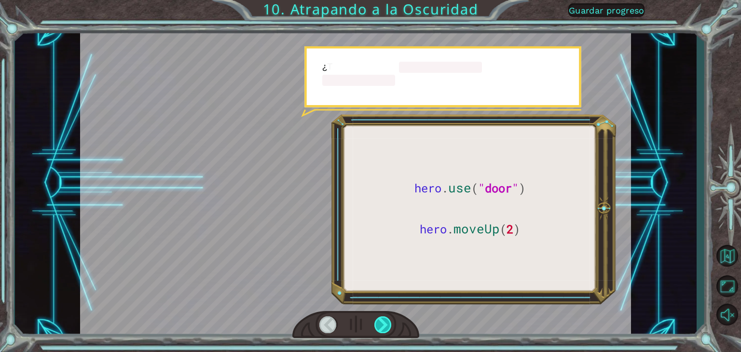
click at [388, 323] on div at bounding box center [382, 324] width 17 height 17
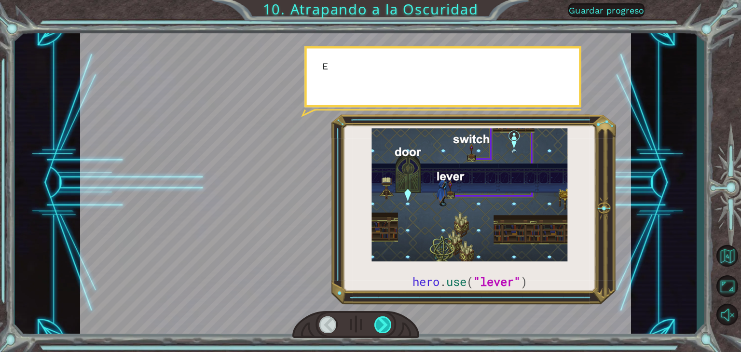
click at [388, 323] on div at bounding box center [382, 324] width 17 height 17
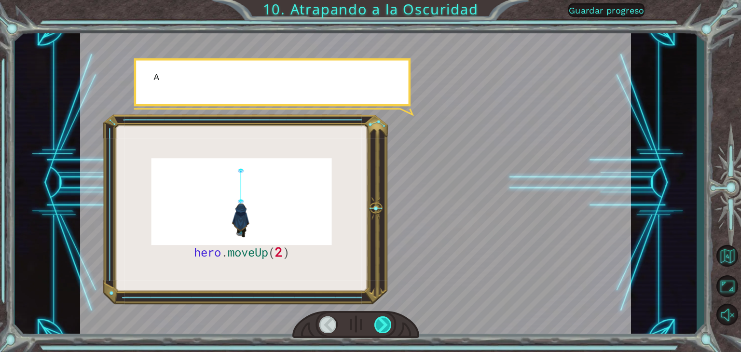
click at [388, 323] on div at bounding box center [382, 324] width 17 height 17
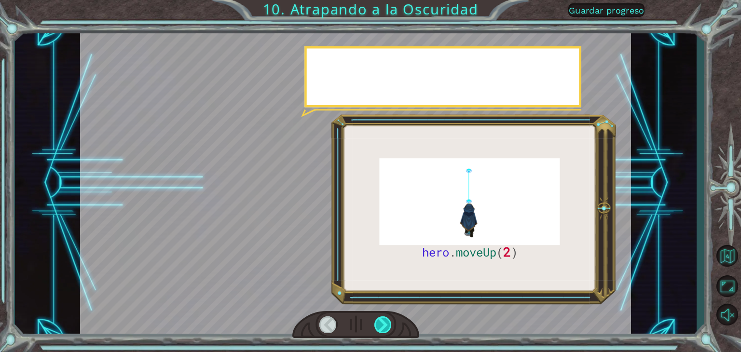
click at [388, 323] on div at bounding box center [382, 324] width 17 height 17
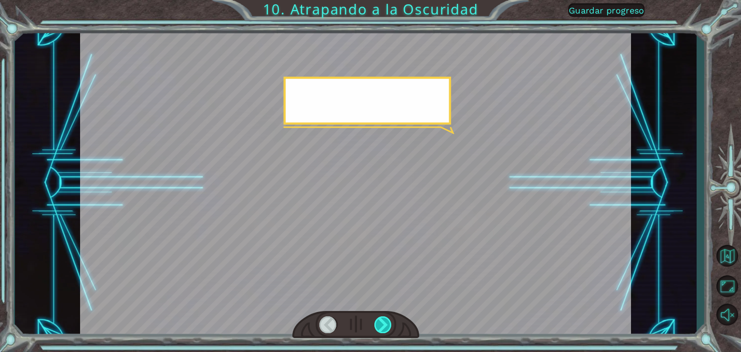
click at [388, 323] on div at bounding box center [382, 324] width 17 height 17
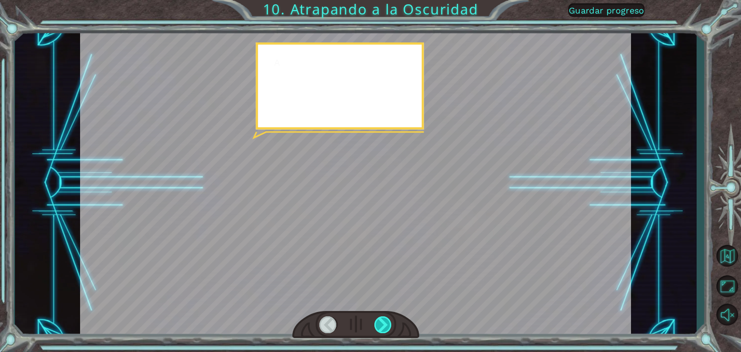
click at [388, 323] on div at bounding box center [382, 324] width 17 height 17
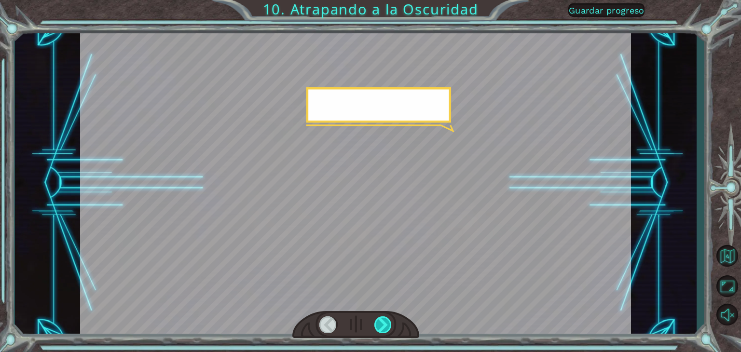
click at [388, 323] on div at bounding box center [382, 324] width 17 height 17
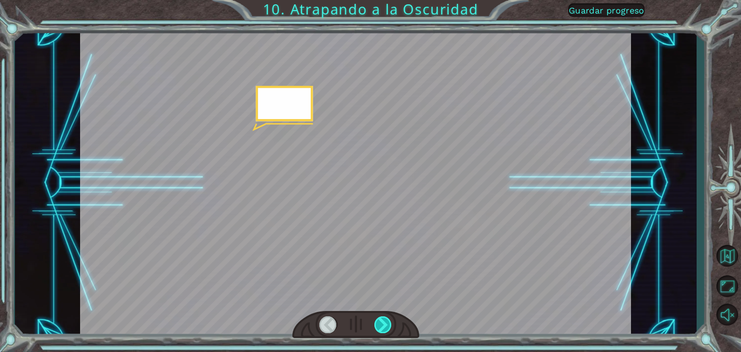
click at [388, 323] on div at bounding box center [382, 324] width 17 height 17
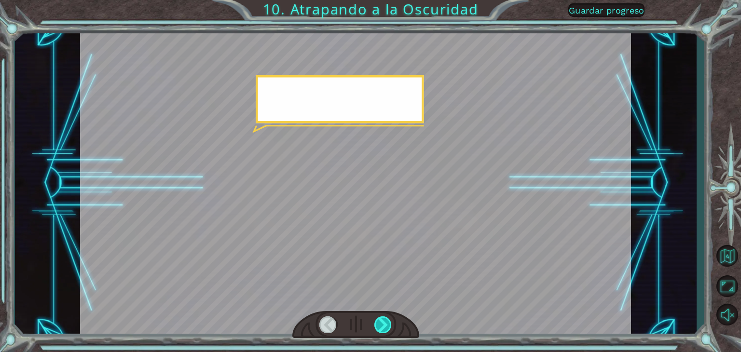
click at [388, 323] on div at bounding box center [382, 324] width 17 height 17
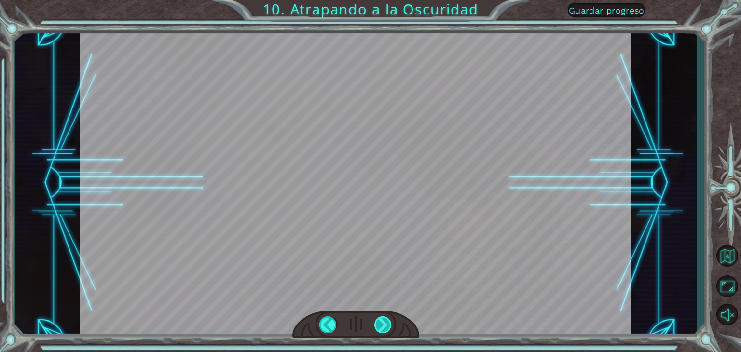
click at [388, 323] on div at bounding box center [382, 324] width 17 height 17
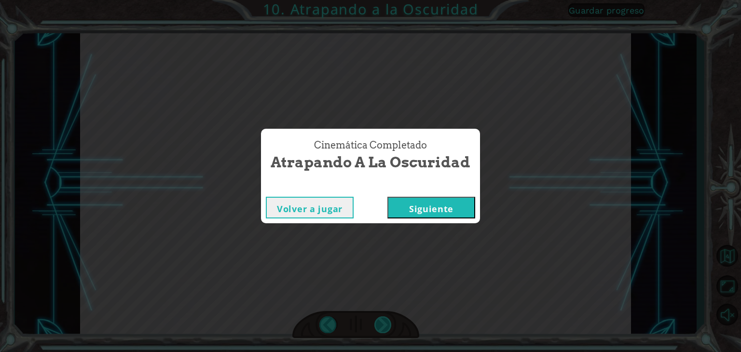
click at [388, 0] on div "hero . moveUp ( 2 ) A n t e s d e a t r a p a r a l a O s c u r i d a d c o n c…" at bounding box center [370, 0] width 741 height 0
click at [388, 323] on div "Cinemática Completado Atrapando a la Oscuridad Volver a jugar [GEOGRAPHIC_DATA]" at bounding box center [370, 176] width 741 height 352
click at [421, 206] on button "Siguiente" at bounding box center [431, 208] width 88 height 22
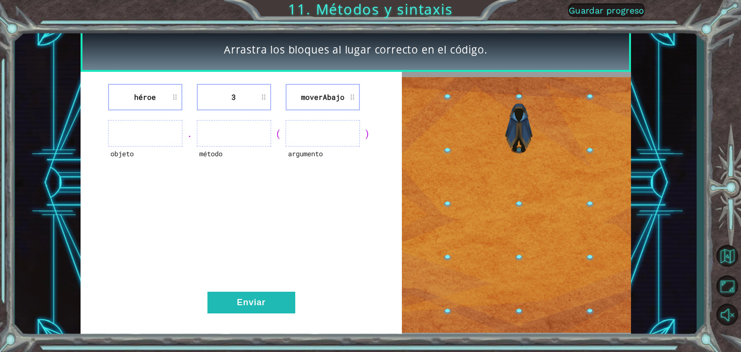
click at [158, 135] on ul at bounding box center [145, 133] width 74 height 27
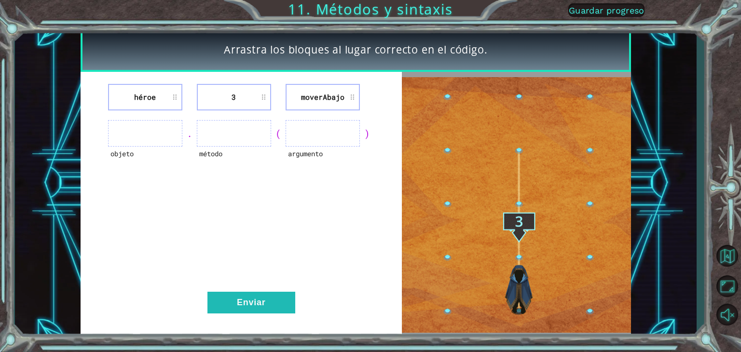
click at [172, 133] on ul at bounding box center [145, 133] width 74 height 27
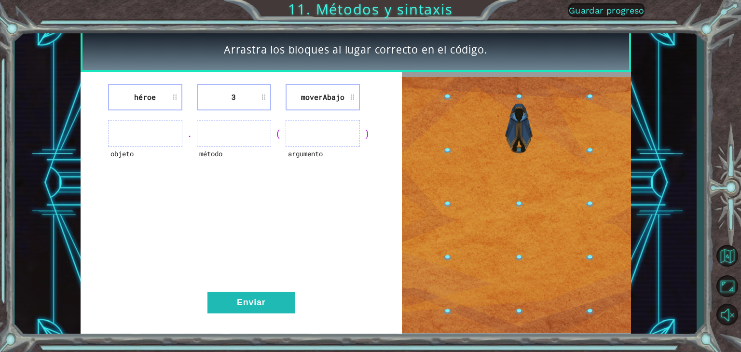
click at [137, 130] on ul at bounding box center [145, 133] width 74 height 27
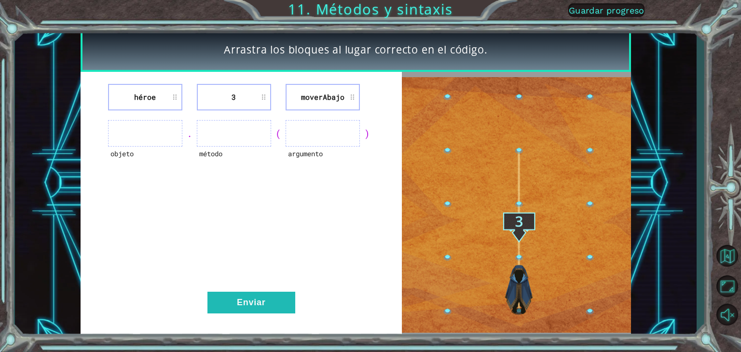
click at [137, 130] on ul at bounding box center [145, 133] width 74 height 27
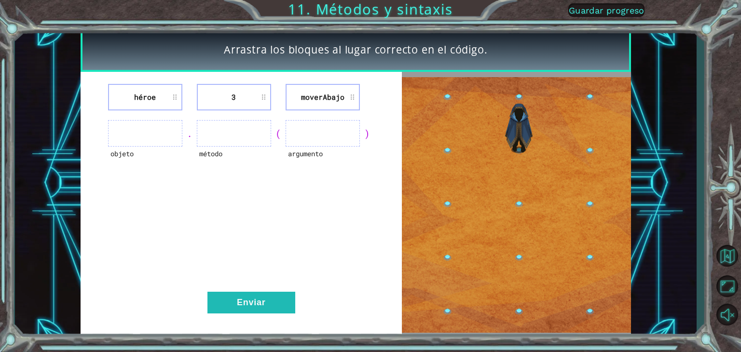
click at [137, 130] on ul at bounding box center [145, 133] width 74 height 27
drag, startPoint x: 137, startPoint y: 130, endPoint x: 214, endPoint y: 133, distance: 76.7
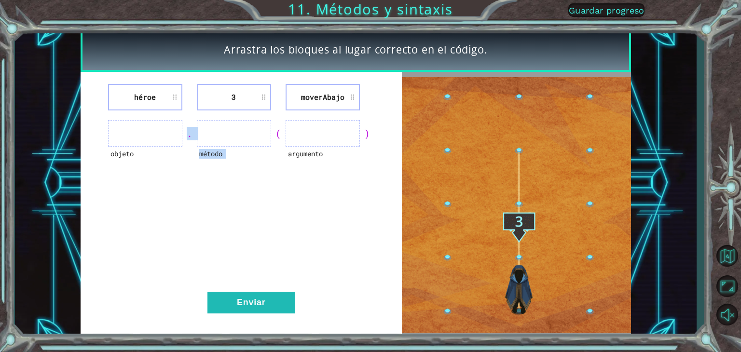
click at [214, 133] on div "objeto . método ( argumento )" at bounding box center [241, 133] width 297 height 27
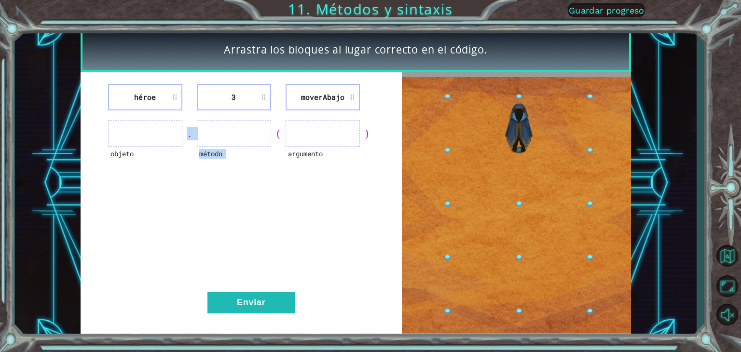
click at [214, 133] on ul at bounding box center [234, 133] width 74 height 27
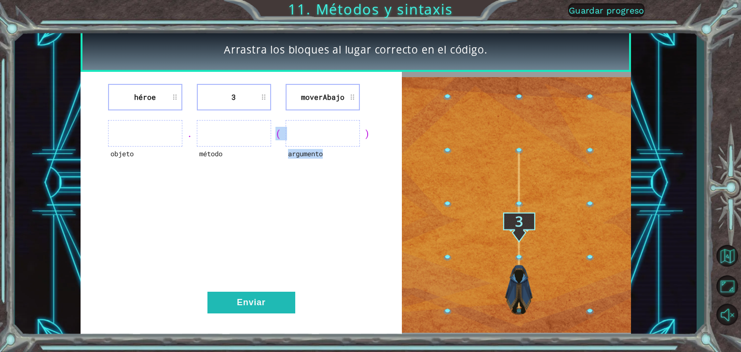
drag, startPoint x: 256, startPoint y: 136, endPoint x: 333, endPoint y: 132, distance: 77.3
click at [333, 132] on div "objeto . método ( argumento )" at bounding box center [241, 133] width 297 height 27
click at [333, 132] on ul at bounding box center [322, 133] width 74 height 27
click at [275, 306] on button "Enviar" at bounding box center [251, 303] width 88 height 22
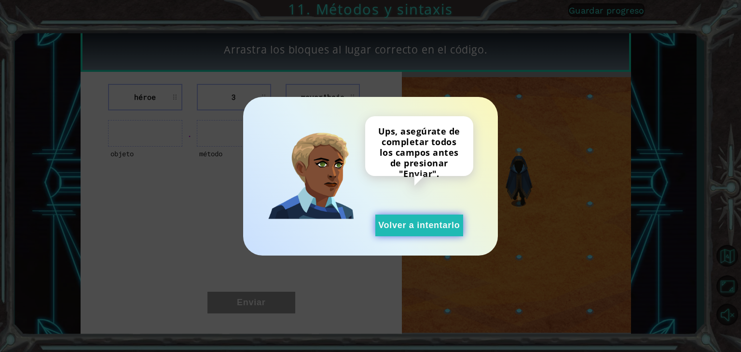
click at [401, 217] on button "Volver a intentarlo" at bounding box center [419, 226] width 88 height 22
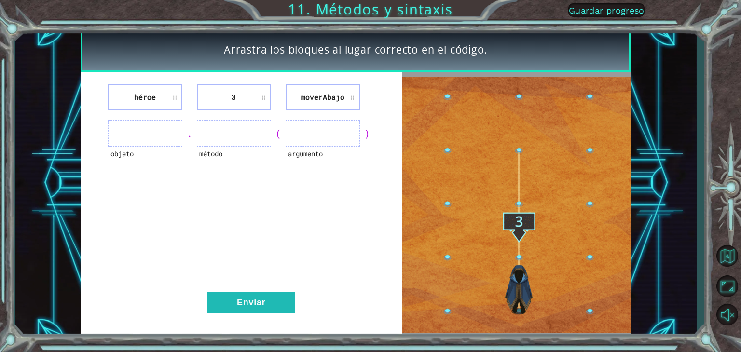
click at [137, 128] on ul at bounding box center [145, 133] width 74 height 27
click at [143, 103] on li "héroe" at bounding box center [145, 97] width 74 height 27
click at [148, 96] on li "héroe" at bounding box center [145, 97] width 74 height 27
drag, startPoint x: 148, startPoint y: 96, endPoint x: 137, endPoint y: 130, distance: 35.5
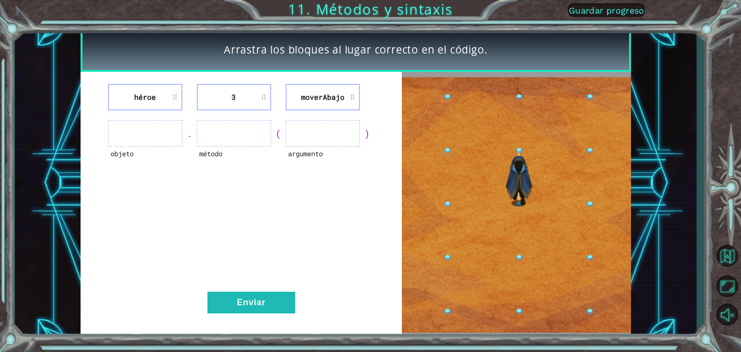
click at [137, 130] on div "héroe 3 moverAbajo objeto . método ( argumento ) Enviar" at bounding box center [242, 205] width 322 height 266
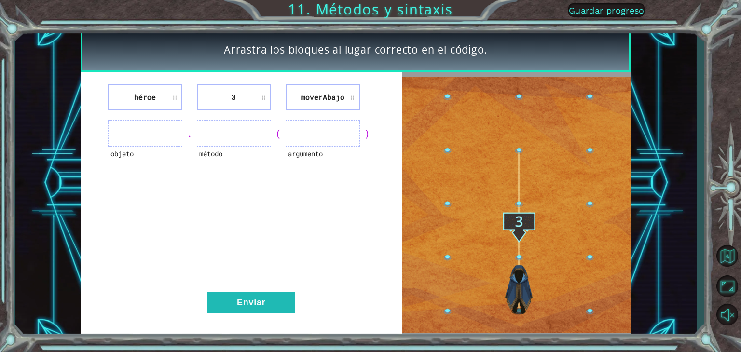
click at [137, 130] on ul at bounding box center [145, 133] width 74 height 27
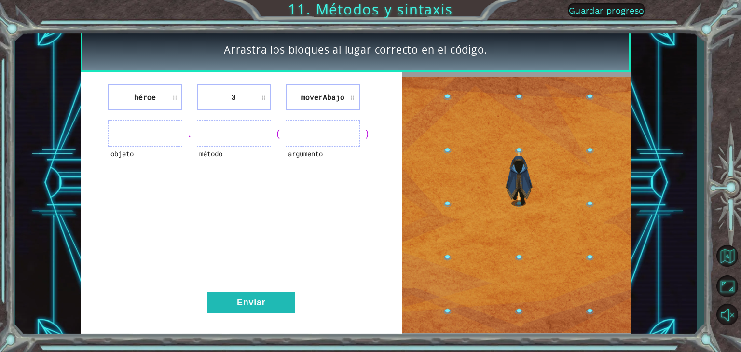
click at [137, 130] on ul at bounding box center [145, 133] width 74 height 27
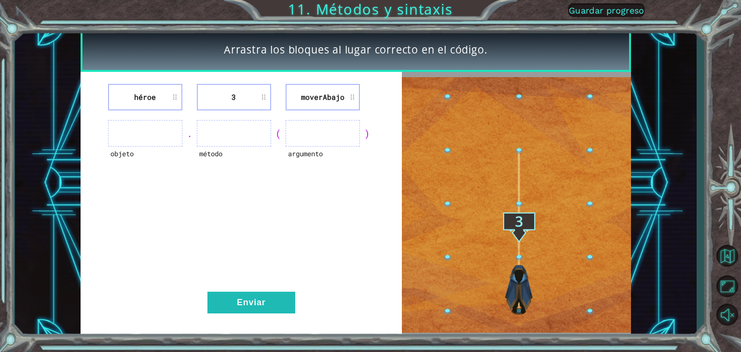
click at [118, 136] on ul at bounding box center [145, 133] width 74 height 27
click at [275, 132] on div "(" at bounding box center [278, 134] width 14 height 14
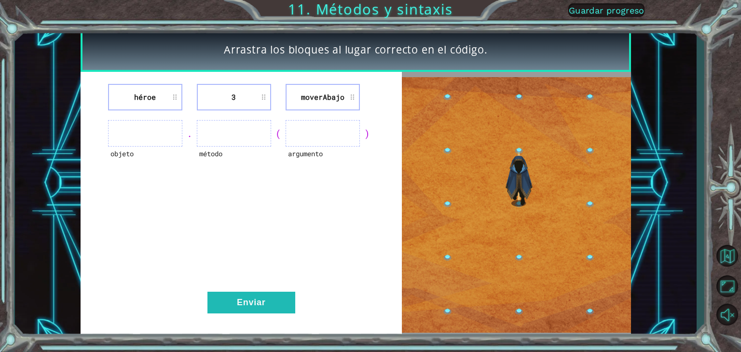
click at [307, 129] on ul at bounding box center [322, 133] width 74 height 27
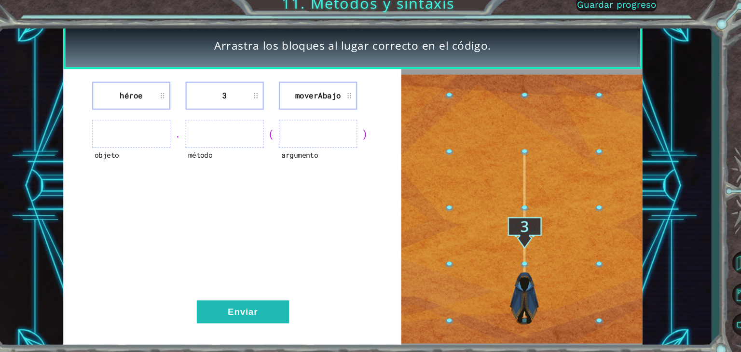
click at [627, 9] on button "Guardar progreso" at bounding box center [606, 10] width 76 height 14
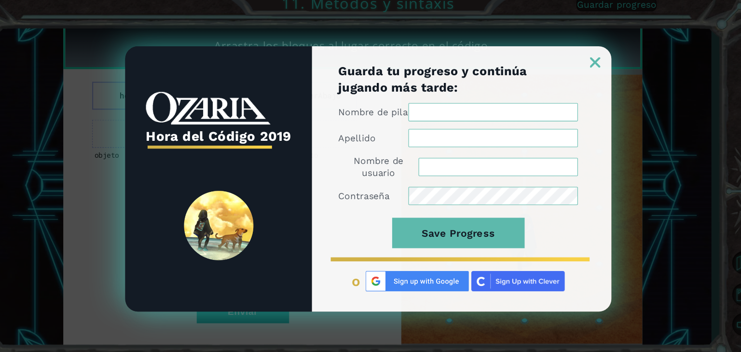
click at [471, 104] on input "Nombre de pila" at bounding box center [488, 112] width 161 height 17
type input "Luna"
click at [467, 140] on input "Apellido" at bounding box center [488, 137] width 161 height 17
type input "[PERSON_NAME]"
click at [469, 168] on input "Nombre de usuario" at bounding box center [493, 164] width 151 height 17
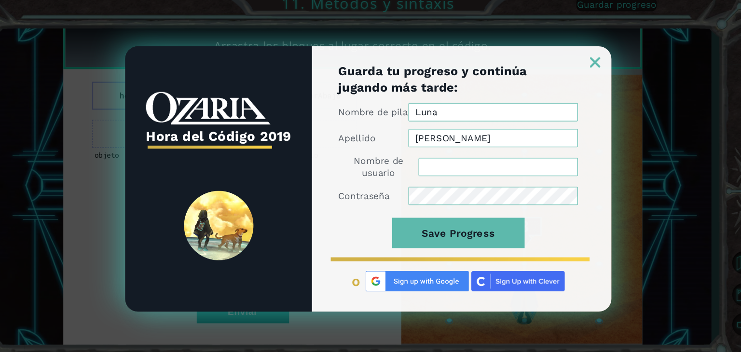
click at [469, 168] on input "Nombre de usuario" at bounding box center [493, 164] width 151 height 17
click at [393, 213] on button "Save Progress" at bounding box center [456, 227] width 126 height 29
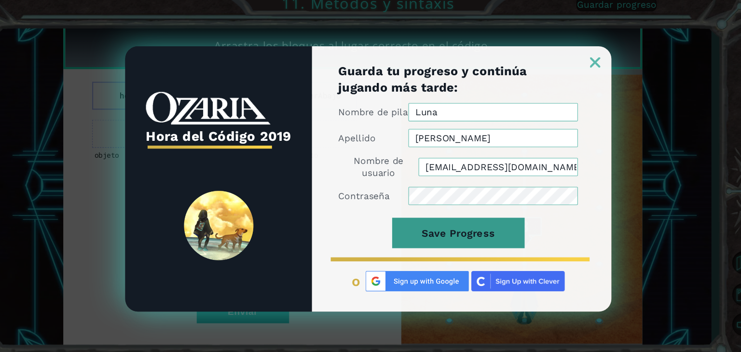
click at [488, 231] on button "Save Progress" at bounding box center [456, 227] width 126 height 29
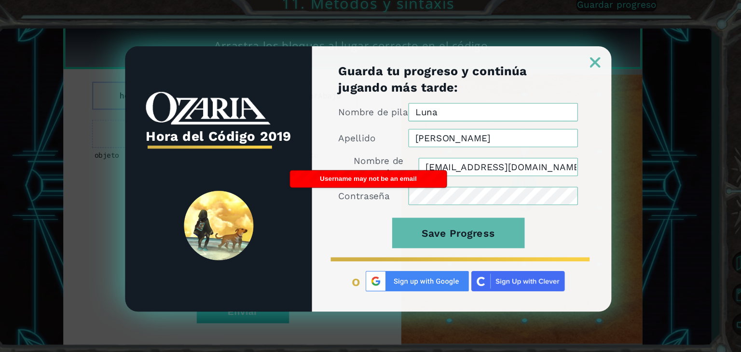
click at [540, 163] on input "[EMAIL_ADDRESS][DOMAIN_NAME]" at bounding box center [493, 164] width 151 height 17
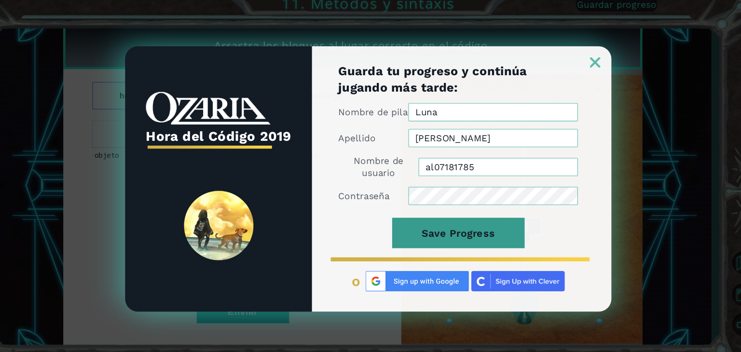
click at [446, 237] on button "Save Progress" at bounding box center [456, 227] width 126 height 29
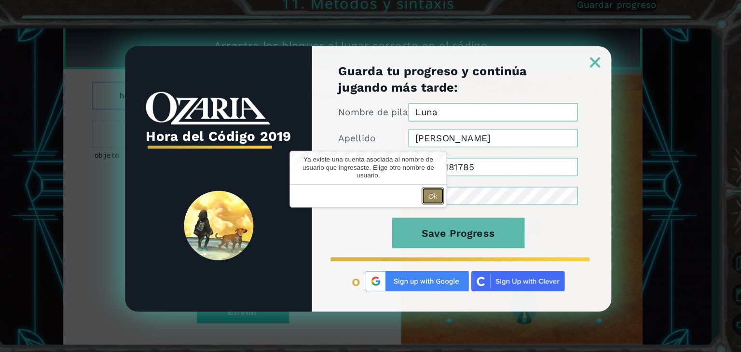
click at [433, 194] on button "Ok" at bounding box center [431, 192] width 21 height 16
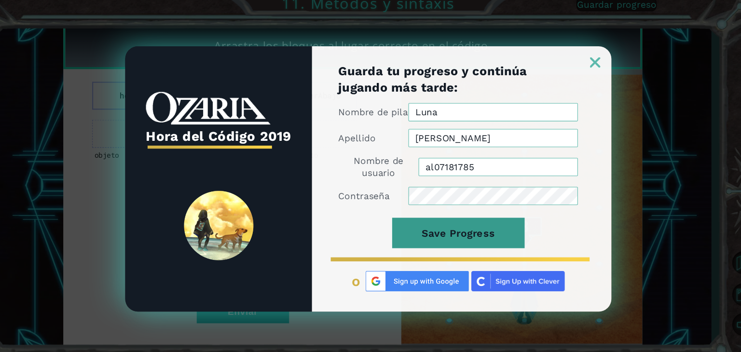
click at [440, 226] on button "Save Progress" at bounding box center [456, 227] width 126 height 29
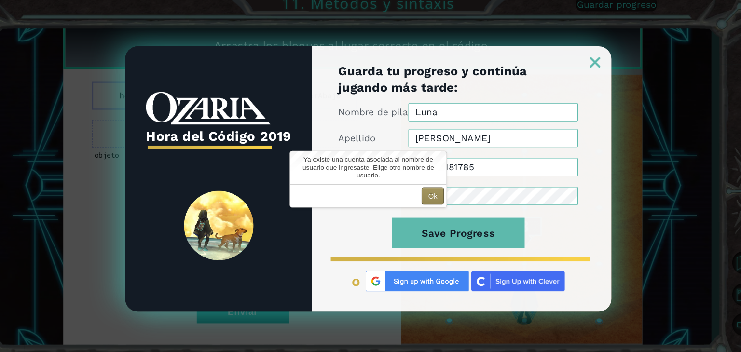
drag, startPoint x: 440, startPoint y: 226, endPoint x: 433, endPoint y: 196, distance: 30.9
click at [433, 196] on body "Arrastra los bloques al lugar correcto en el código. héroe 3 moverAbajo objeto …" at bounding box center [370, 176] width 741 height 352
click at [433, 196] on button "Ok" at bounding box center [431, 192] width 21 height 16
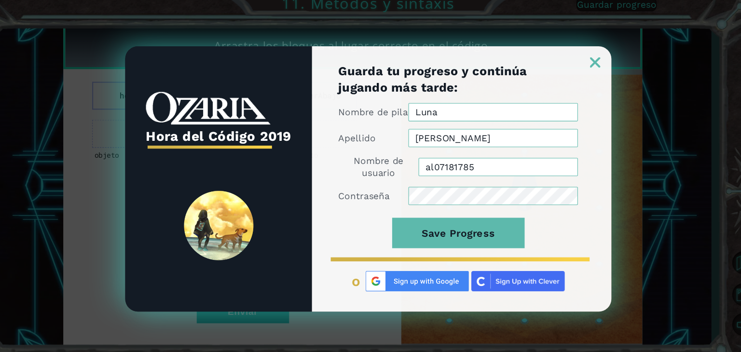
click at [486, 166] on input "al07181785" at bounding box center [493, 164] width 151 height 17
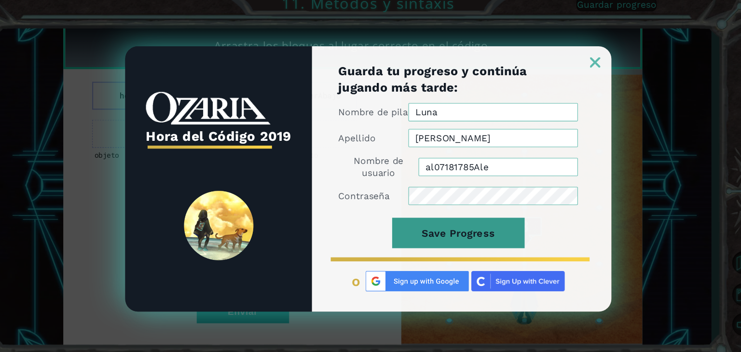
type input "al07181785Ale"
click at [476, 237] on button "Save Progress" at bounding box center [456, 227] width 126 height 29
click at [451, 238] on button "Save Progress" at bounding box center [456, 227] width 126 height 29
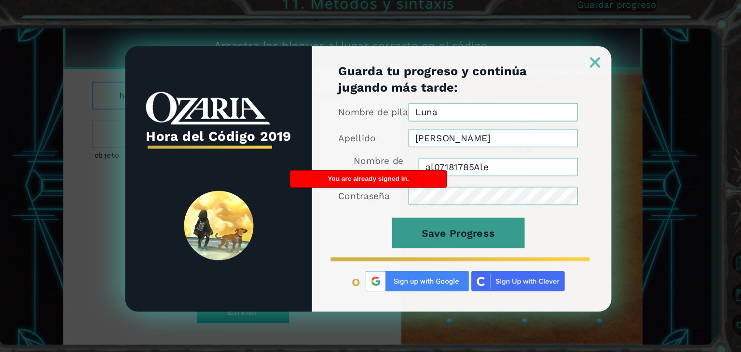
click at [436, 230] on button "Save Progress" at bounding box center [456, 227] width 126 height 29
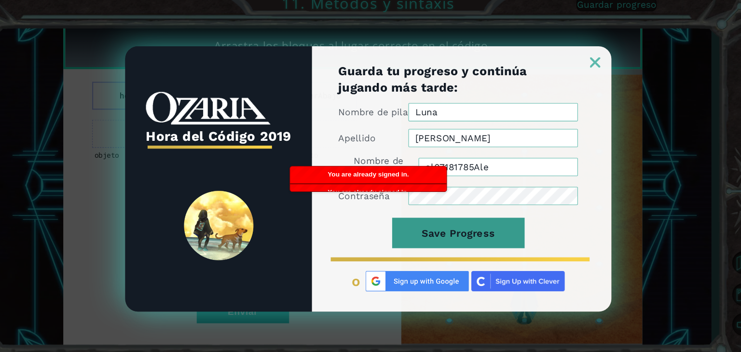
click at [436, 230] on button "Save Progress" at bounding box center [456, 227] width 126 height 29
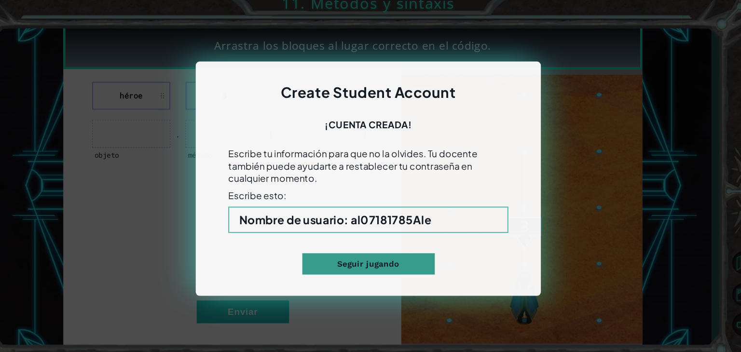
click at [374, 254] on button "Seguir jugando" at bounding box center [371, 257] width 126 height 20
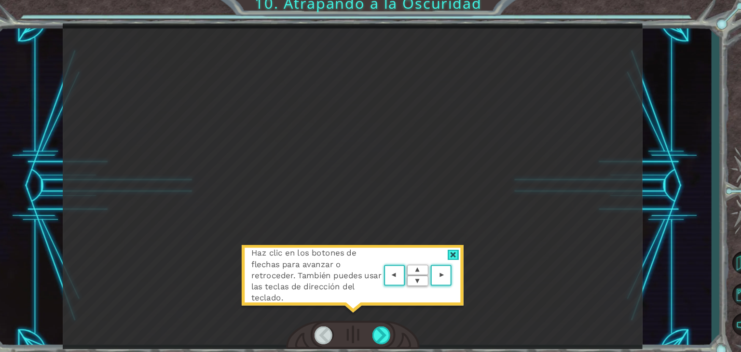
click at [451, 247] on div at bounding box center [451, 248] width 11 height 10
